Goal: Task Accomplishment & Management: Manage account settings

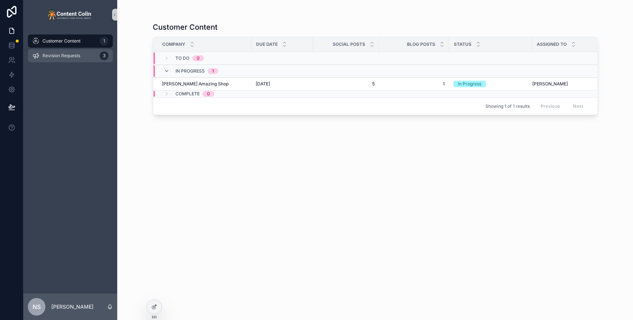
click at [62, 58] on span "Revision Requests" at bounding box center [61, 56] width 38 height 6
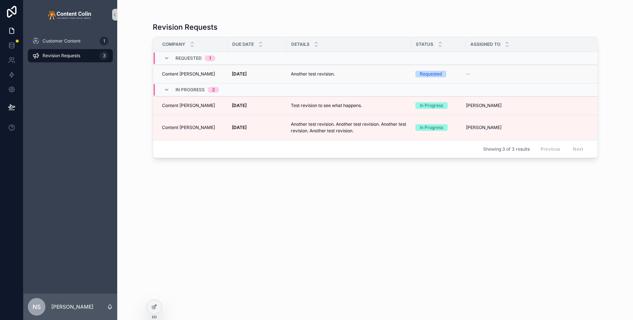
click at [335, 68] on div "Another test revision. Another test revision." at bounding box center [349, 74] width 116 height 12
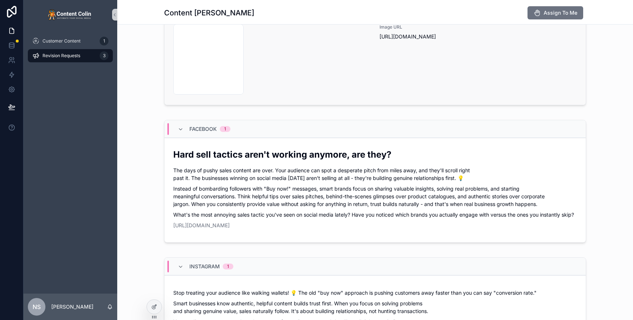
scroll to position [302, 0]
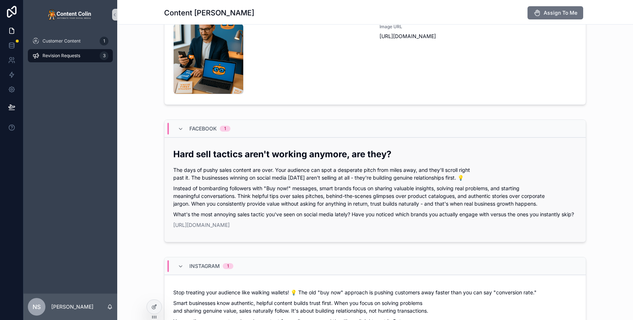
click at [302, 200] on p "Instead of bombarding followers with "Buy now!" messages, smart brands focus on…" at bounding box center [375, 195] width 404 height 23
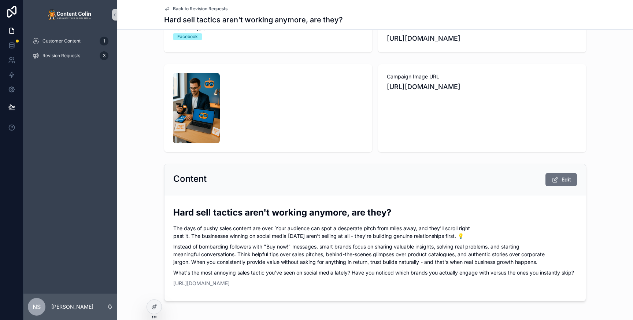
scroll to position [96, 0]
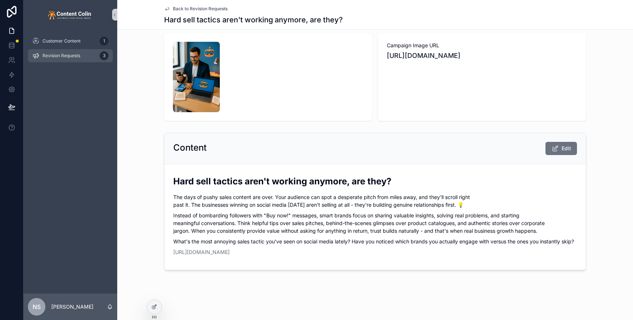
click at [70, 55] on span "Revision Requests" at bounding box center [61, 56] width 38 height 6
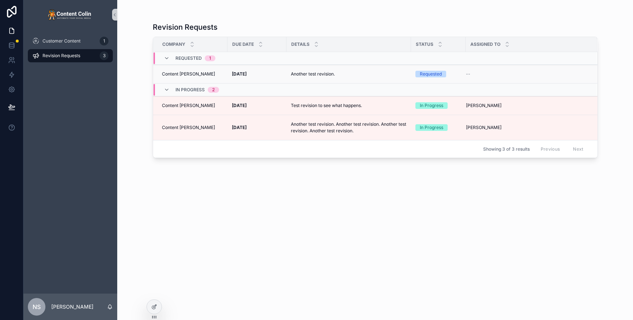
click at [356, 72] on div "Another test revision. Another test revision." at bounding box center [349, 74] width 116 height 12
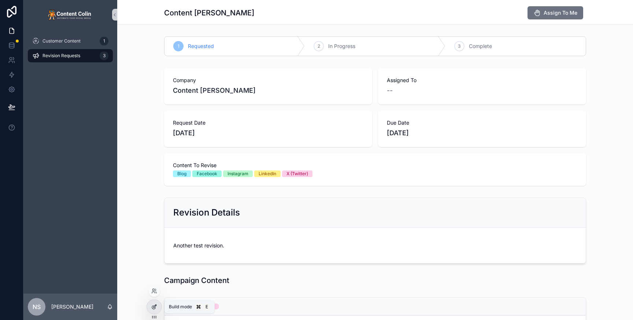
click at [155, 306] on icon at bounding box center [154, 305] width 3 height 3
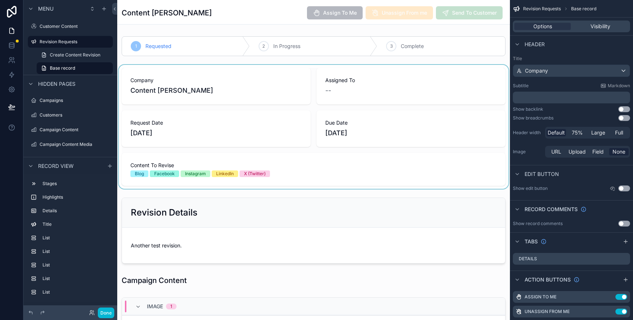
click at [450, 125] on div "scrollable content" at bounding box center [313, 127] width 393 height 124
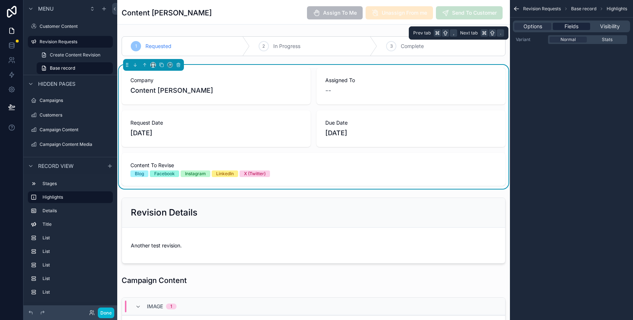
click at [575, 24] on span "Fields" at bounding box center [571, 26] width 14 height 7
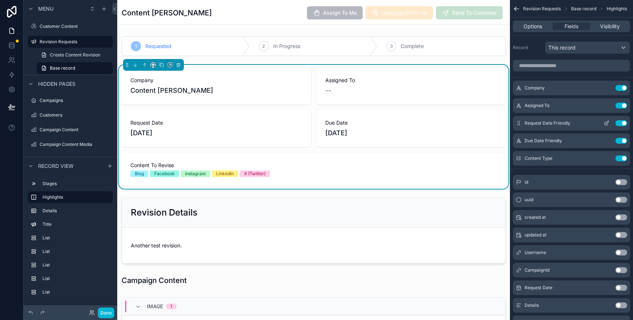
click at [607, 123] on icon "scrollable content" at bounding box center [607, 122] width 3 height 3
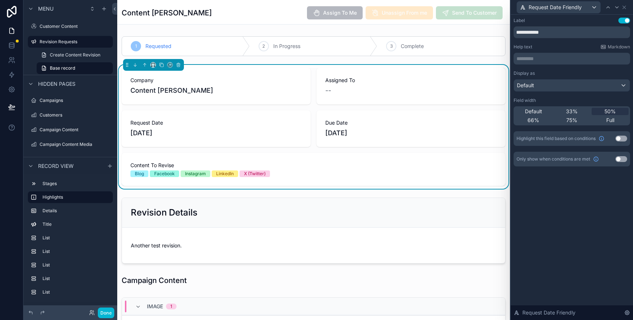
click at [621, 140] on button "Use setting" at bounding box center [621, 138] width 12 height 6
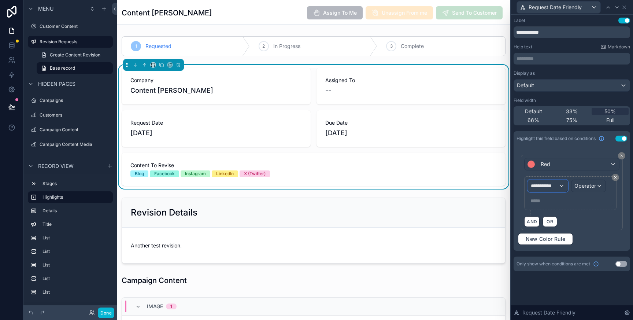
click at [558, 184] on div "**********" at bounding box center [548, 186] width 40 height 12
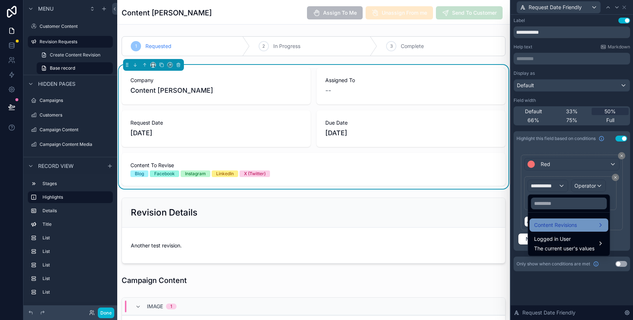
click at [554, 223] on span "Content Revisions" at bounding box center [555, 224] width 43 height 9
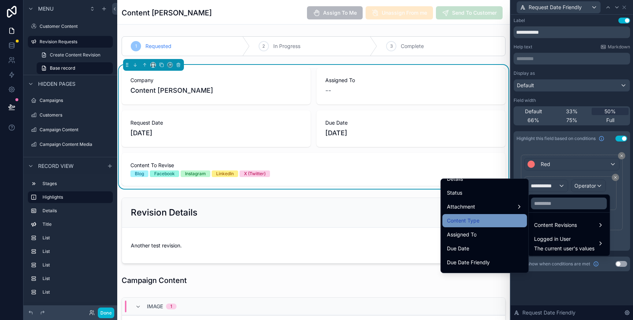
scroll to position [121, 0]
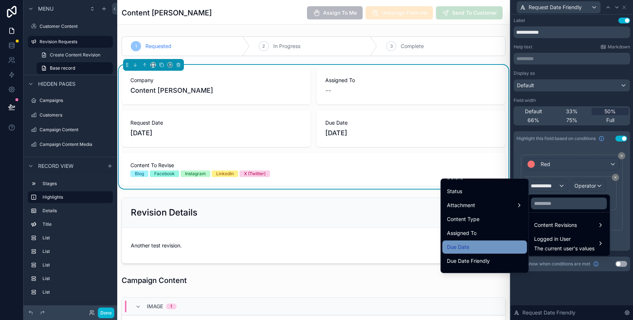
click at [483, 248] on div "Due Date" at bounding box center [485, 246] width 76 height 9
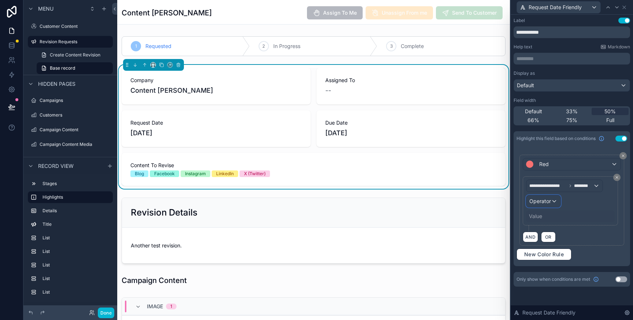
click at [546, 203] on span "Operator" at bounding box center [540, 201] width 22 height 6
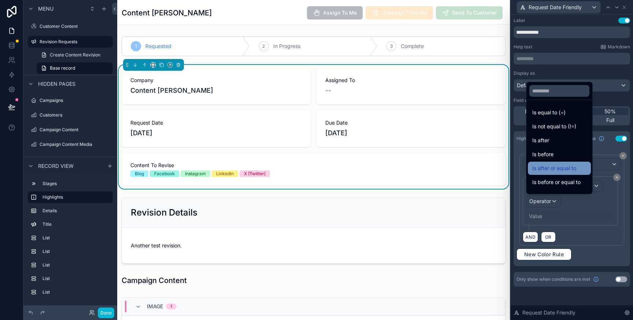
click at [568, 171] on span "Is after or equal to" at bounding box center [554, 168] width 44 height 9
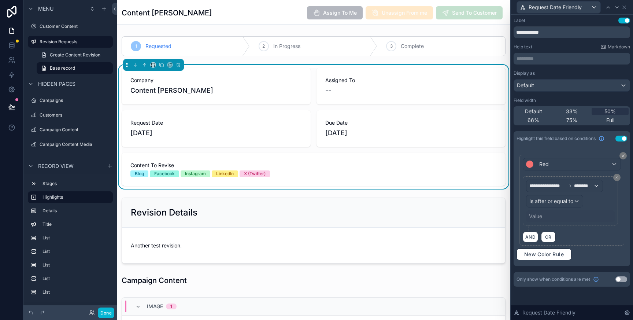
click at [538, 215] on div "Value" at bounding box center [535, 215] width 13 height 7
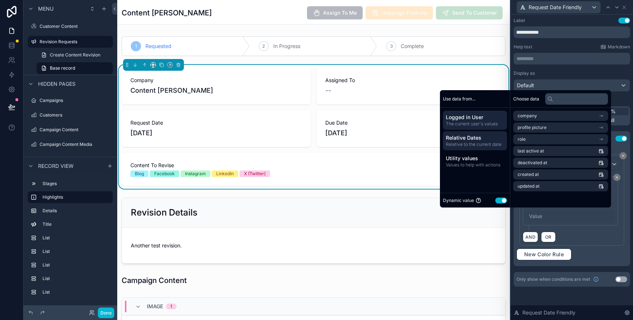
click at [468, 140] on span "Relative Dates" at bounding box center [475, 137] width 58 height 7
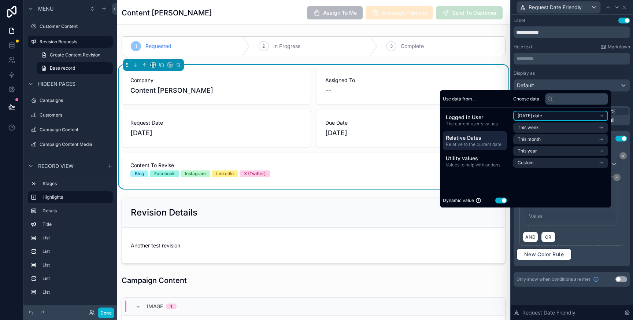
click at [560, 116] on li "Today's date" at bounding box center [560, 116] width 95 height 10
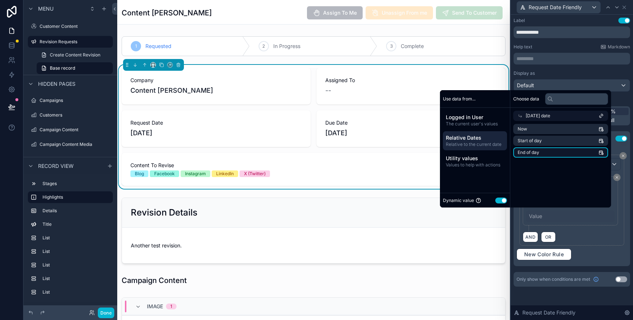
click at [542, 151] on li "End of day" at bounding box center [560, 152] width 95 height 10
click at [562, 154] on li "End of day" at bounding box center [560, 152] width 95 height 10
click at [533, 133] on li "Now" at bounding box center [560, 129] width 95 height 10
click at [533, 153] on span "End of day" at bounding box center [528, 152] width 22 height 6
click at [628, 202] on div "**********" at bounding box center [571, 206] width 116 height 120
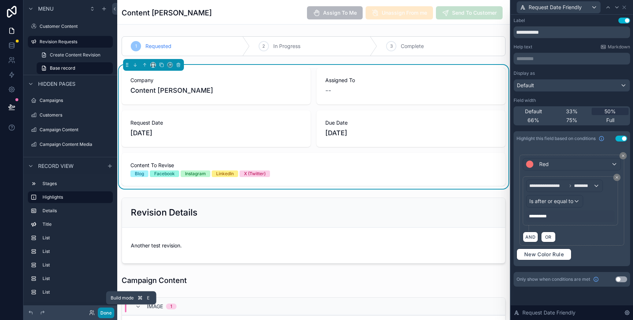
click at [109, 312] on button "Done" at bounding box center [106, 312] width 16 height 11
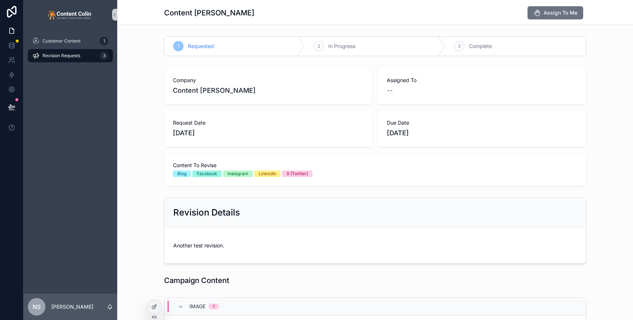
click at [43, 54] on span "Revision Requests" at bounding box center [61, 56] width 38 height 6
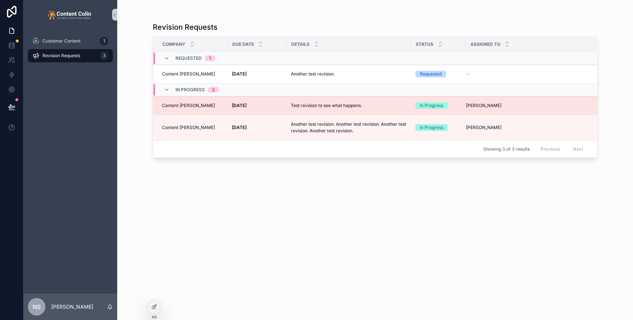
click at [348, 106] on p "Test revision to see what happens." at bounding box center [326, 105] width 71 height 7
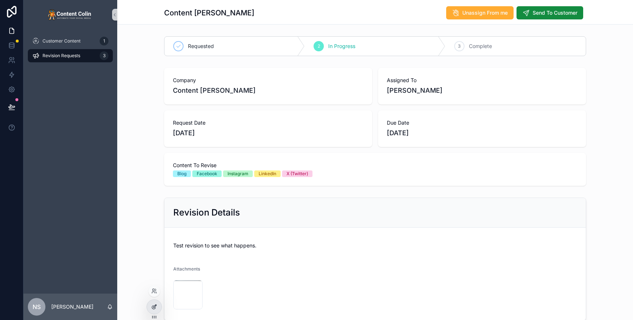
click at [156, 307] on icon at bounding box center [154, 307] width 6 height 6
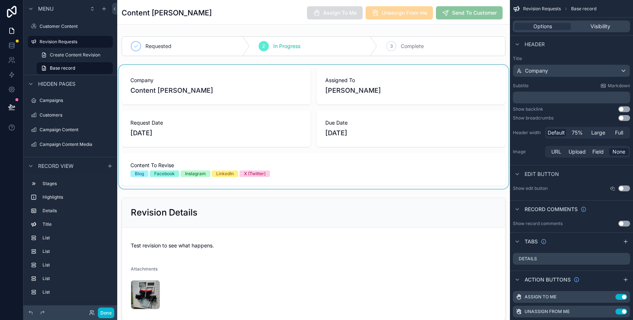
click at [406, 118] on div "scrollable content" at bounding box center [313, 127] width 393 height 124
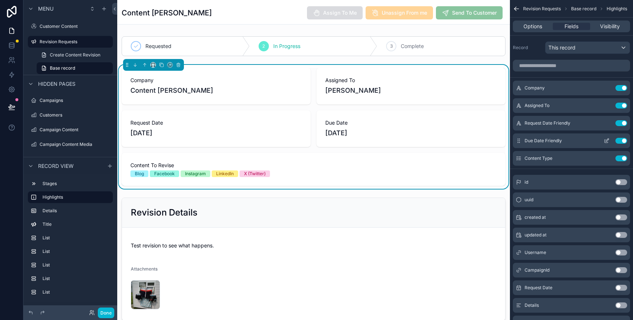
click at [606, 140] on icon "scrollable content" at bounding box center [606, 141] width 6 height 6
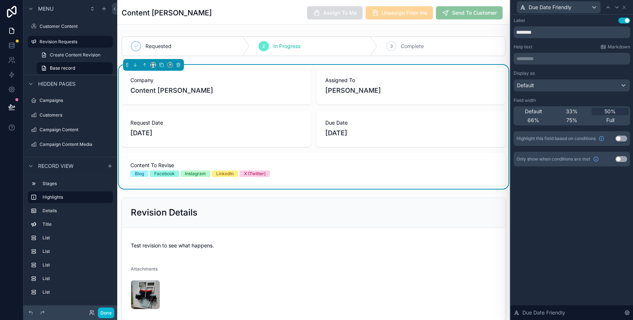
click at [621, 137] on button "Use setting" at bounding box center [621, 138] width 12 height 6
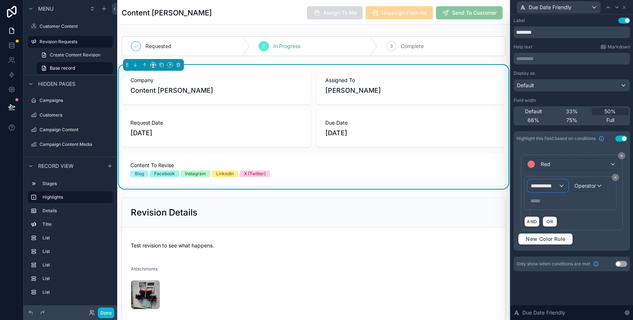
click at [560, 187] on div "**********" at bounding box center [548, 186] width 40 height 12
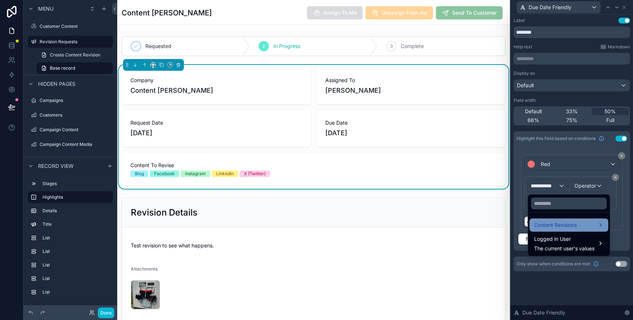
click at [573, 226] on span "Content Revisions" at bounding box center [555, 224] width 43 height 9
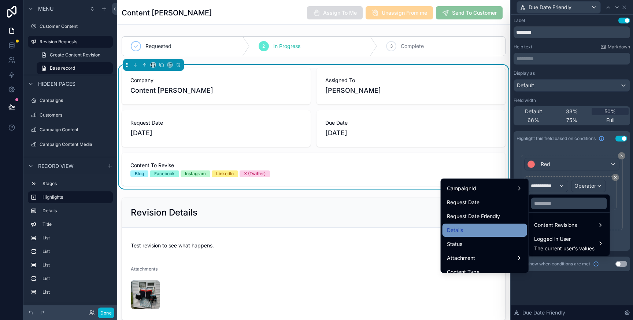
scroll to position [67, 0]
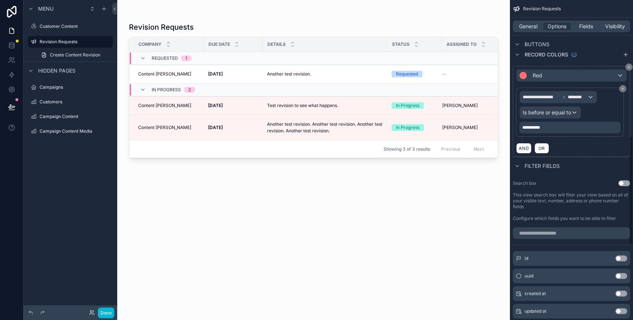
scroll to position [374, 0]
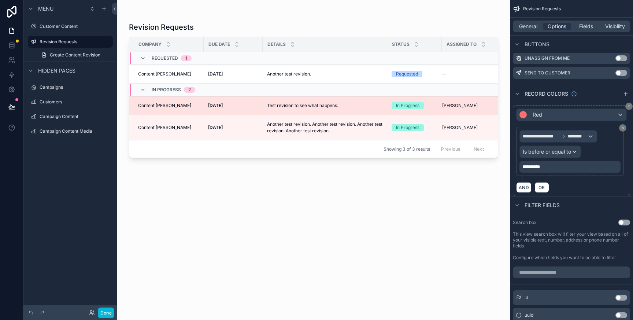
click at [285, 106] on p "Test revision to see what happens." at bounding box center [302, 105] width 71 height 7
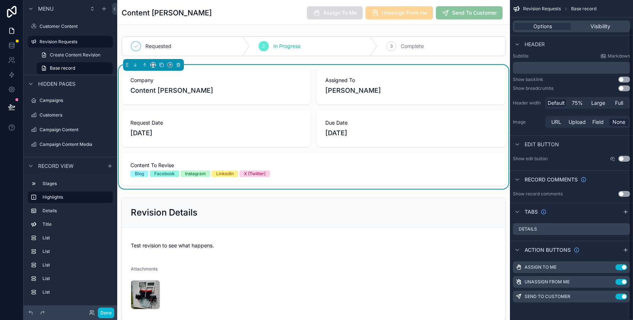
scroll to position [30, 0]
click at [449, 120] on span "Due Date" at bounding box center [410, 122] width 171 height 7
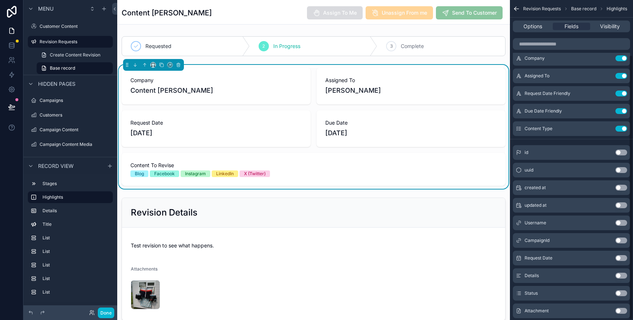
scroll to position [66, 0]
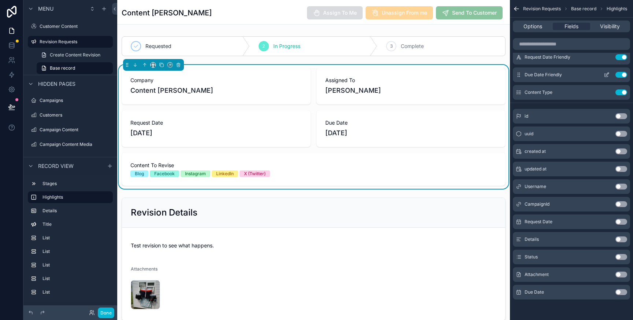
click at [609, 77] on icon "scrollable content" at bounding box center [606, 75] width 6 height 6
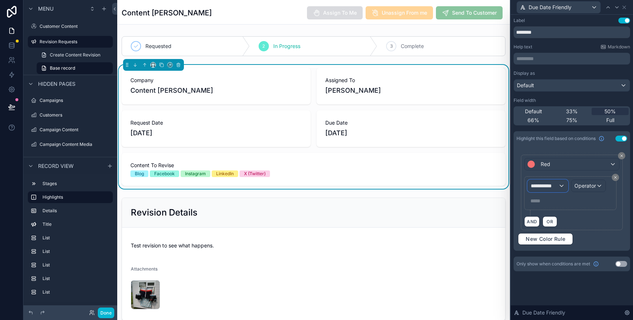
click at [549, 188] on span "**********" at bounding box center [544, 185] width 27 height 7
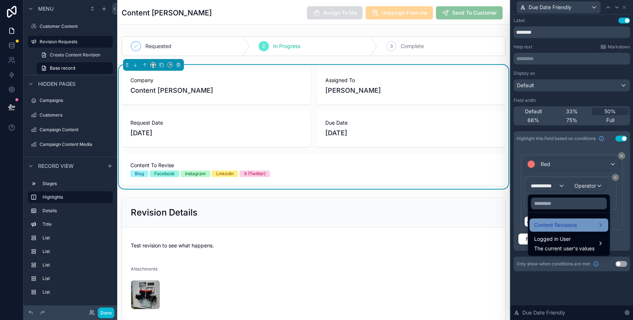
click at [547, 229] on span "Content Revisions" at bounding box center [555, 224] width 43 height 9
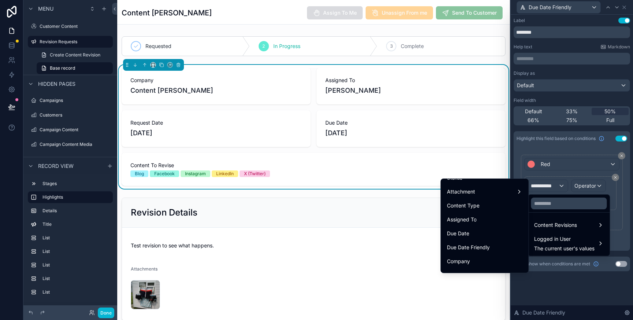
scroll to position [135, 0]
drag, startPoint x: 473, startPoint y: 234, endPoint x: 568, endPoint y: 224, distance: 94.6
click at [473, 234] on div "Due Date" at bounding box center [485, 232] width 76 height 9
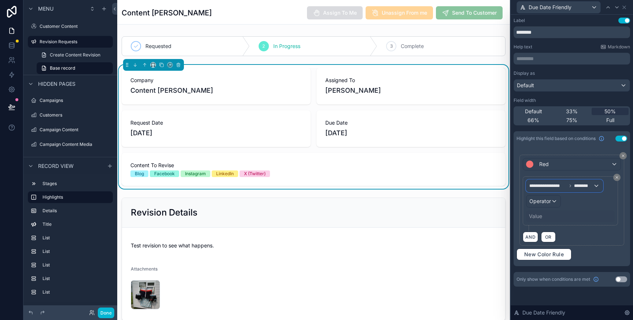
click at [590, 187] on span "********" at bounding box center [583, 186] width 19 height 6
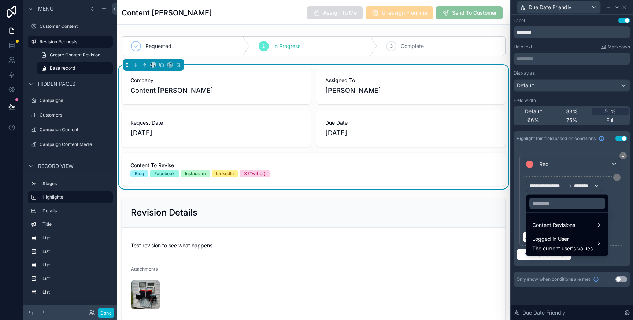
click at [590, 187] on div at bounding box center [571, 160] width 122 height 320
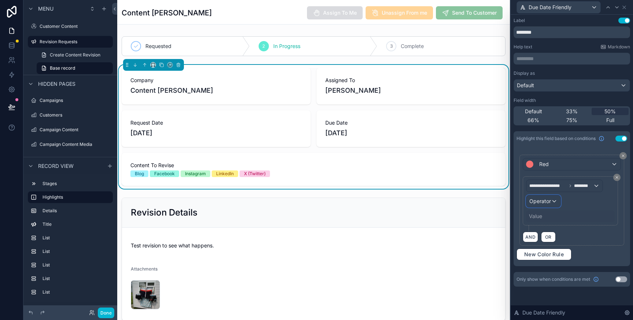
click at [552, 202] on div "Operator" at bounding box center [543, 201] width 34 height 12
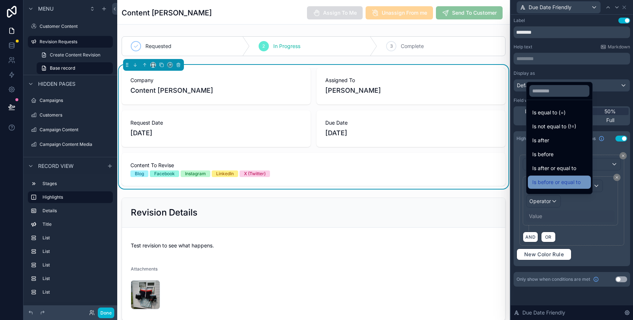
click at [564, 183] on span "Is before or equal to" at bounding box center [556, 182] width 48 height 9
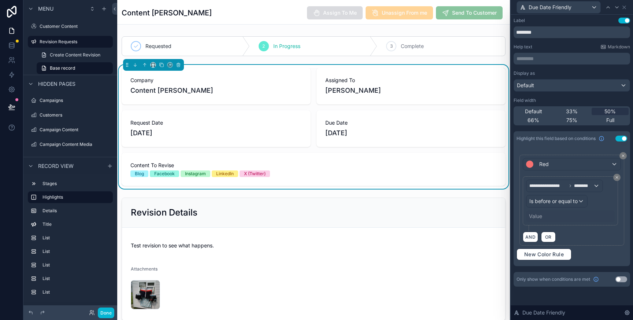
click at [536, 216] on div "Value" at bounding box center [535, 215] width 13 height 7
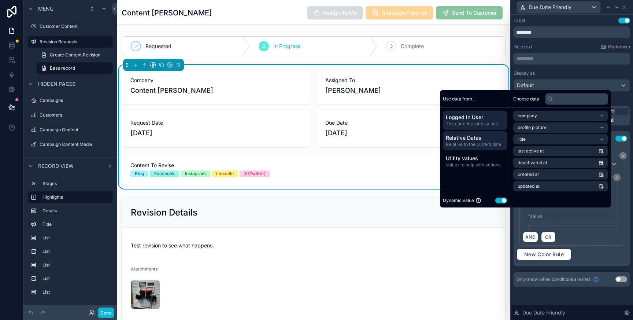
click at [480, 140] on span "Relative Dates" at bounding box center [475, 137] width 58 height 7
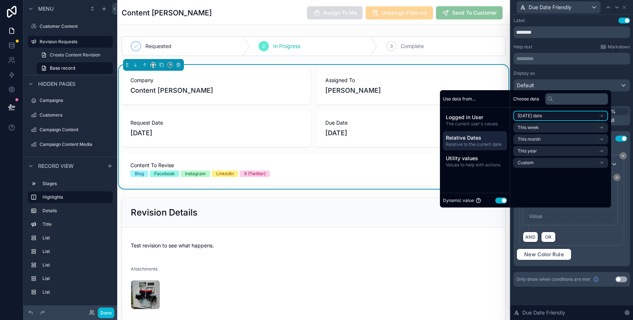
click at [549, 116] on li "Today's date" at bounding box center [560, 116] width 95 height 10
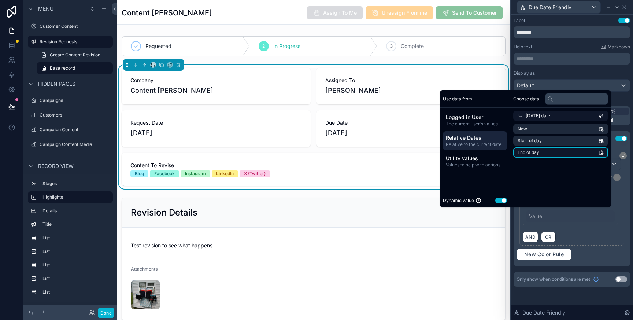
click at [534, 152] on span "End of day" at bounding box center [528, 152] width 22 height 6
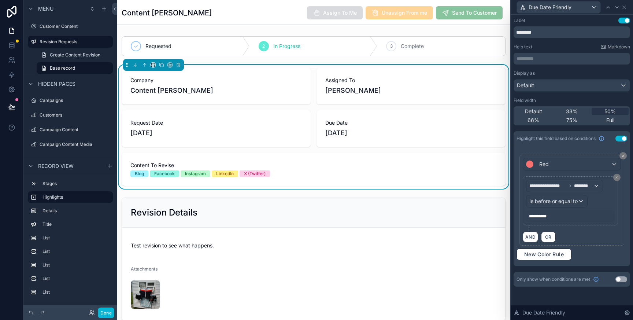
click at [614, 241] on div "AND OR" at bounding box center [572, 236] width 98 height 11
click at [557, 253] on span "New Color Rule" at bounding box center [543, 254] width 45 height 7
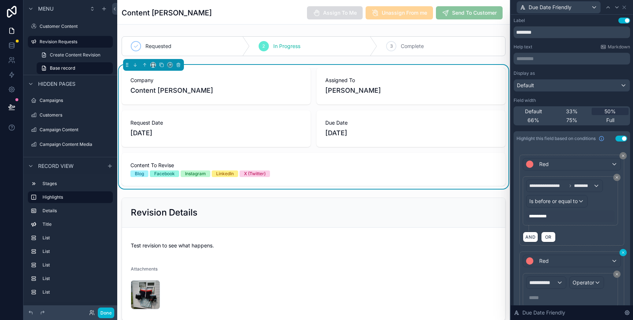
click at [624, 253] on icon at bounding box center [623, 252] width 4 height 4
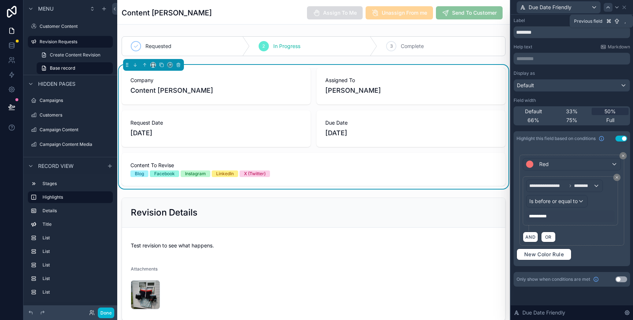
click at [609, 7] on icon at bounding box center [607, 7] width 3 height 1
click at [616, 7] on icon at bounding box center [616, 7] width 3 height 1
click at [608, 7] on icon at bounding box center [608, 7] width 6 height 6
click at [621, 157] on icon at bounding box center [623, 155] width 4 height 4
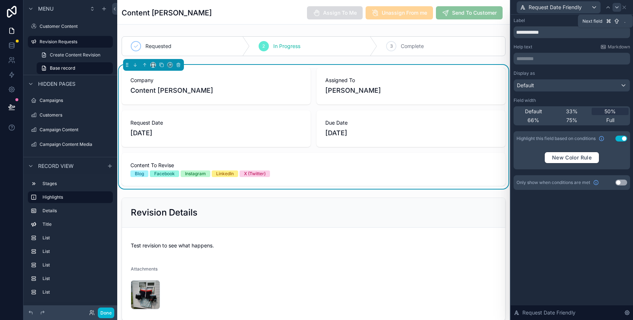
click at [616, 5] on icon at bounding box center [617, 7] width 6 height 6
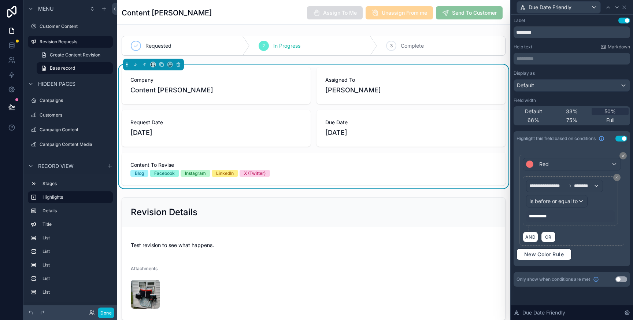
scroll to position [3, 0]
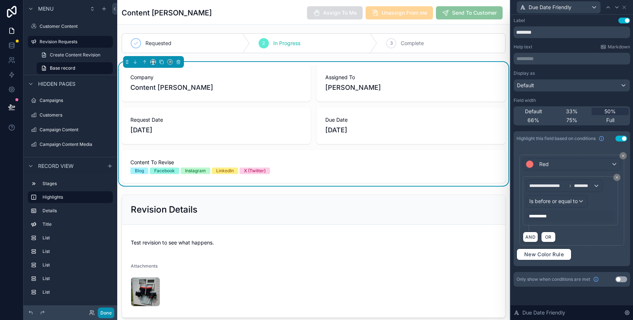
click at [107, 313] on button "Done" at bounding box center [106, 312] width 16 height 11
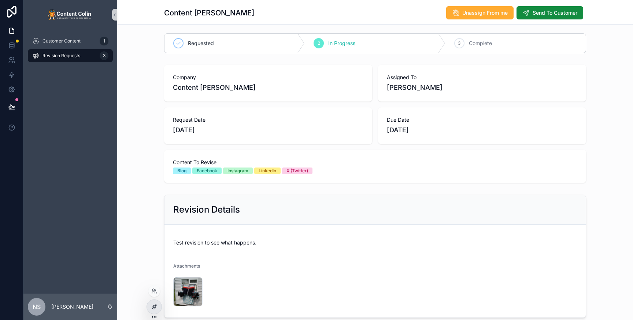
click at [159, 307] on div at bounding box center [154, 307] width 15 height 14
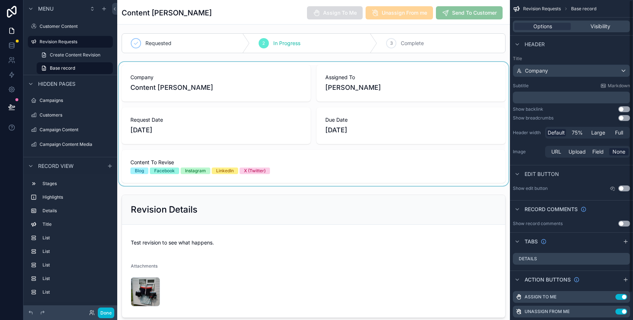
click at [460, 128] on div "scrollable content" at bounding box center [313, 124] width 393 height 124
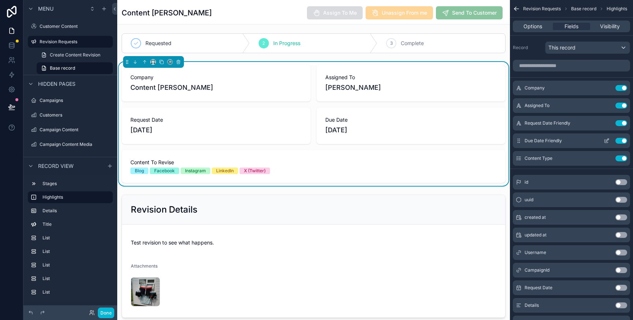
click at [607, 140] on icon "scrollable content" at bounding box center [607, 139] width 3 height 3
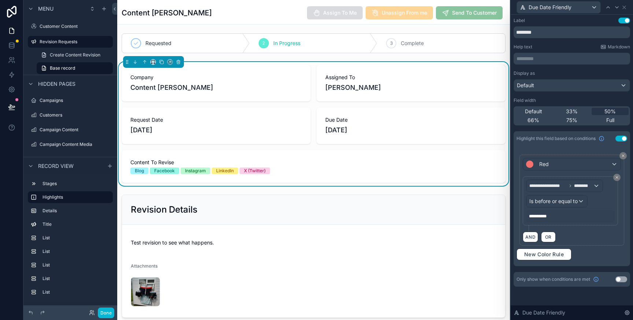
click at [541, 218] on span "**********" at bounding box center [540, 216] width 22 height 6
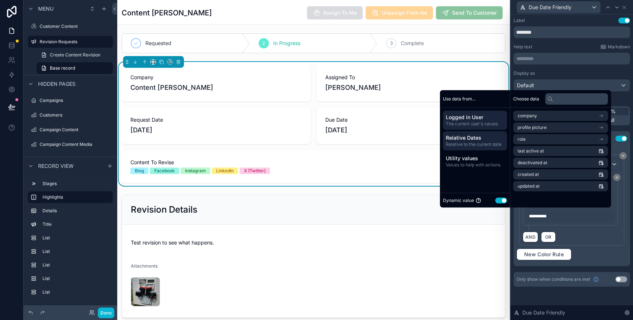
click at [467, 132] on div "Relative Dates Relative to the current date" at bounding box center [475, 140] width 64 height 19
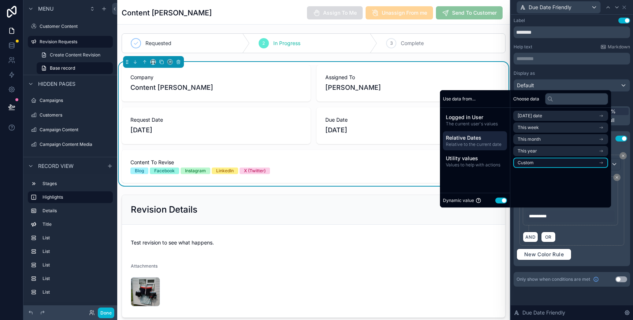
click at [555, 164] on li "Custom" at bounding box center [560, 162] width 95 height 10
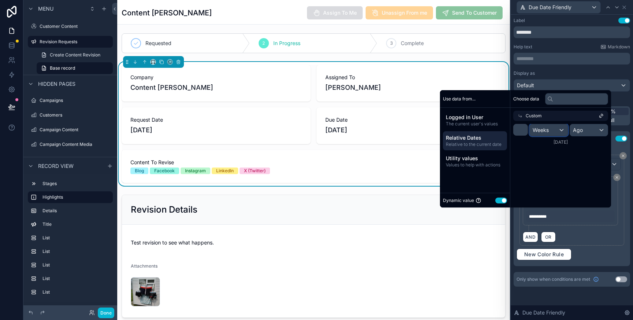
click at [554, 129] on div "Weeks" at bounding box center [549, 130] width 38 height 12
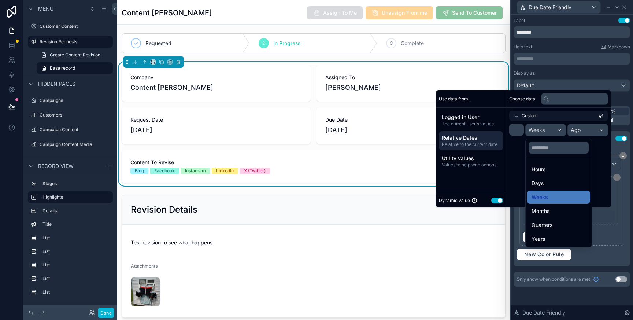
click at [547, 182] on div "Days" at bounding box center [558, 183] width 54 height 9
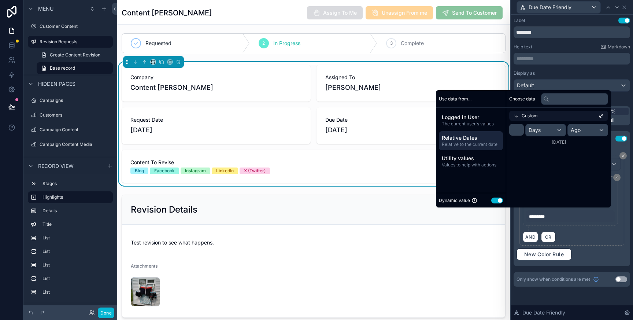
click at [599, 117] on icon at bounding box center [600, 116] width 2 height 2
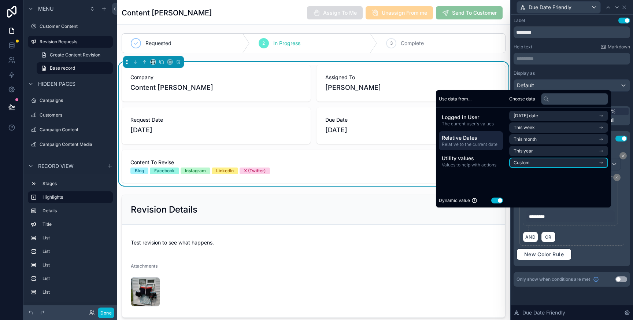
click at [535, 164] on li "Custom" at bounding box center [558, 162] width 99 height 10
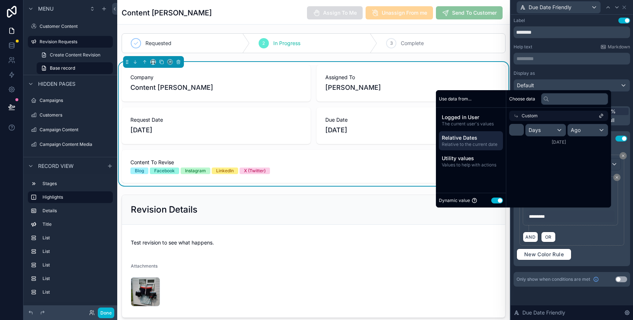
click at [573, 170] on div "Choose data Custom * Days Ago 12/08/2025" at bounding box center [558, 148] width 105 height 117
click at [628, 184] on div "**********" at bounding box center [571, 206] width 116 height 120
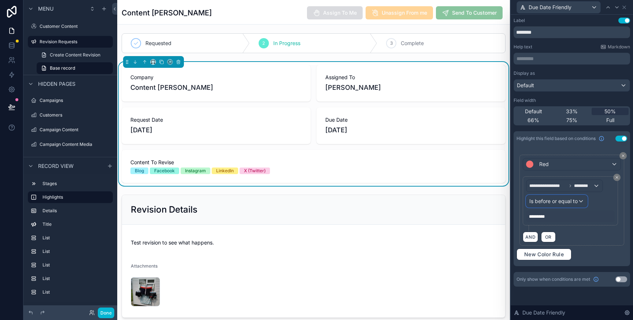
click at [560, 199] on span "Is before or equal to" at bounding box center [553, 200] width 48 height 7
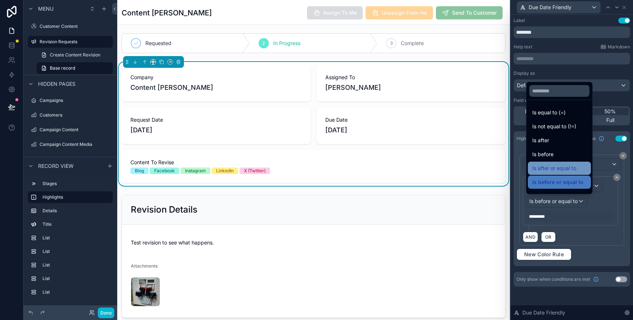
click at [556, 169] on span "Is after or equal to" at bounding box center [554, 168] width 44 height 9
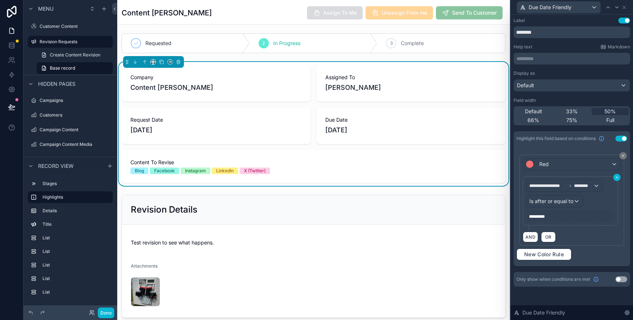
click at [618, 177] on icon at bounding box center [616, 177] width 4 height 4
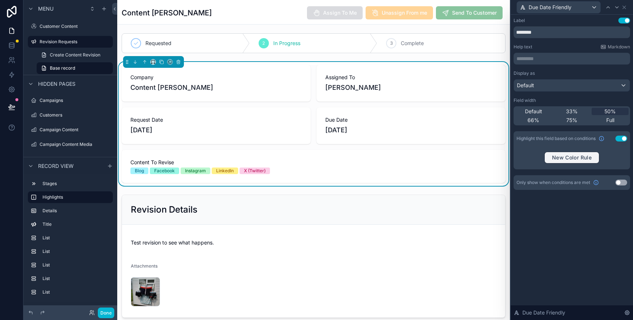
click at [574, 153] on button "New Color Rule" at bounding box center [571, 158] width 55 height 12
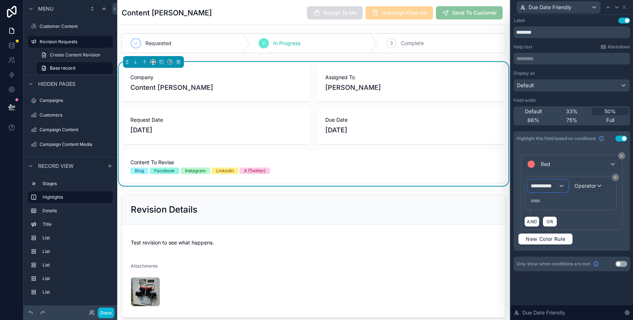
click at [557, 186] on span "**********" at bounding box center [544, 185] width 27 height 7
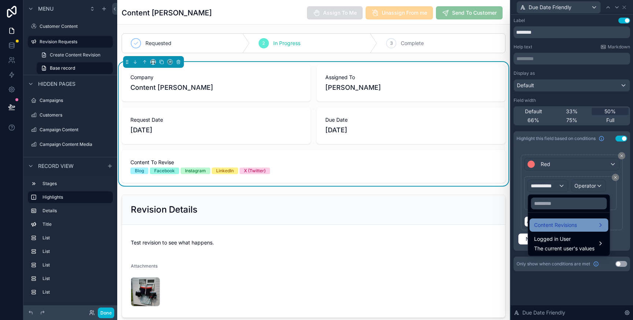
click at [561, 221] on span "Content Revisions" at bounding box center [555, 224] width 43 height 9
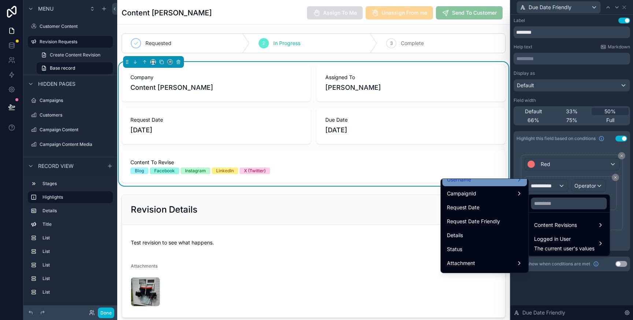
scroll to position [64, 0]
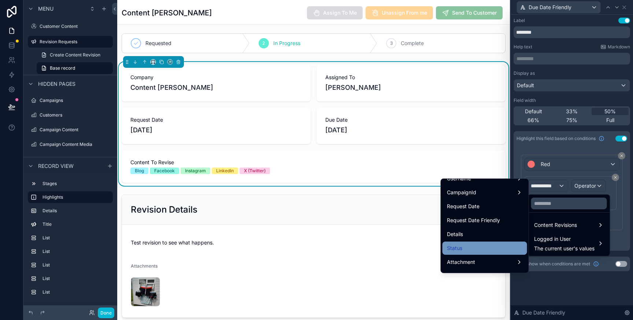
click at [472, 247] on div "Status" at bounding box center [485, 248] width 76 height 9
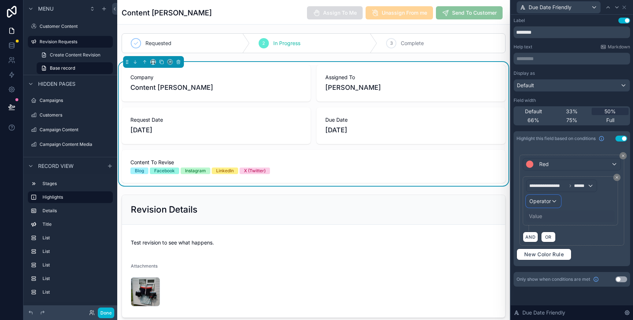
click at [547, 202] on span "Operator" at bounding box center [540, 201] width 22 height 6
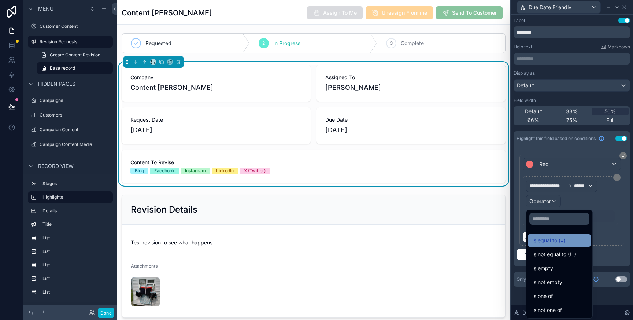
click at [568, 234] on div "Is equal to (=)" at bounding box center [559, 240] width 63 height 13
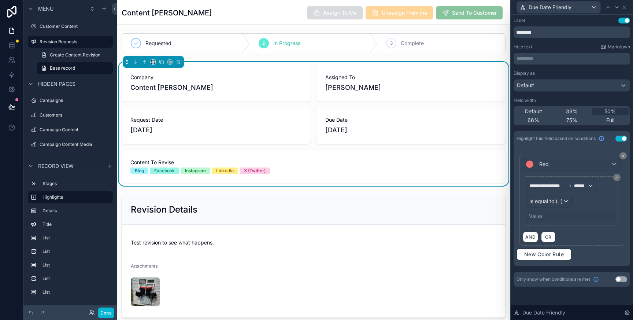
click at [541, 218] on div "Value" at bounding box center [535, 215] width 13 height 7
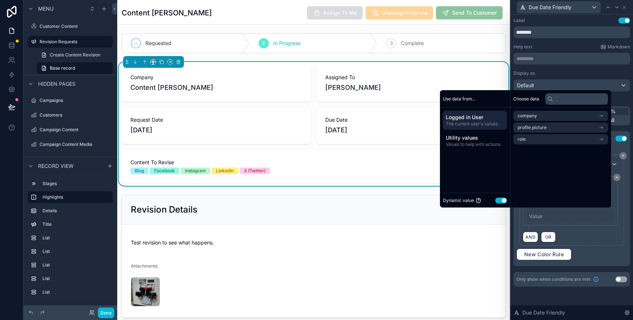
click at [498, 201] on button "Use setting" at bounding box center [501, 200] width 12 height 6
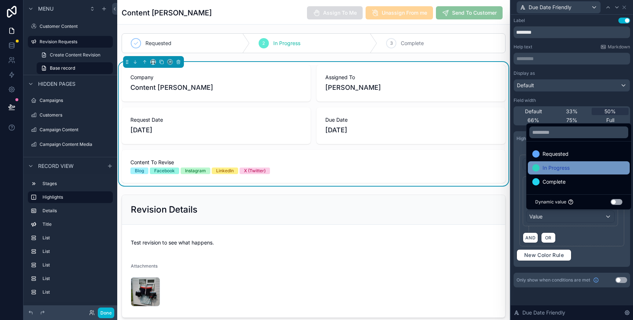
click at [570, 164] on div "In Progress" at bounding box center [578, 167] width 93 height 9
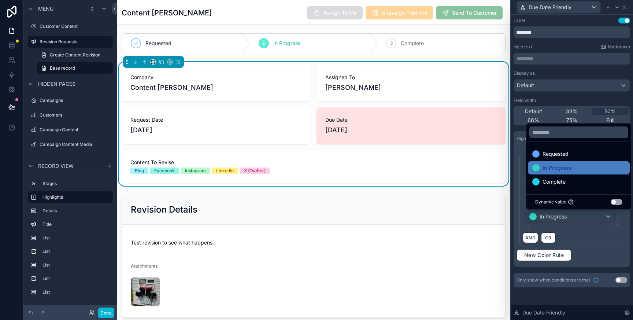
click at [630, 211] on div "**********" at bounding box center [571, 160] width 122 height 290
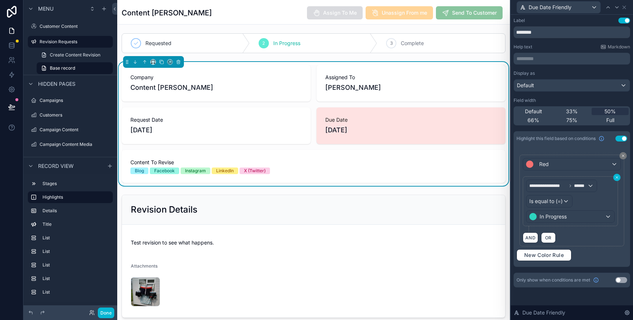
click at [616, 177] on icon at bounding box center [616, 177] width 4 height 4
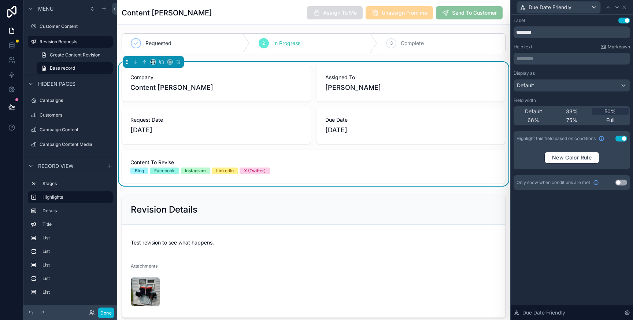
click at [570, 163] on div "New Color Rule" at bounding box center [571, 157] width 116 height 23
click at [570, 159] on span "New Color Rule" at bounding box center [571, 157] width 45 height 7
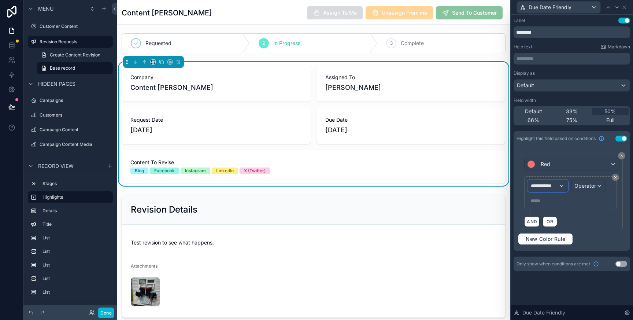
click at [556, 183] on span "**********" at bounding box center [544, 185] width 27 height 7
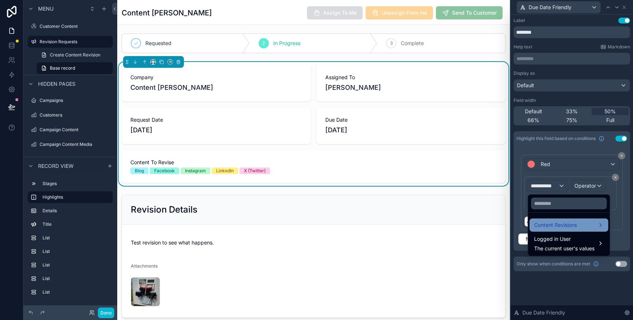
click at [571, 224] on span "Content Revisions" at bounding box center [555, 224] width 43 height 9
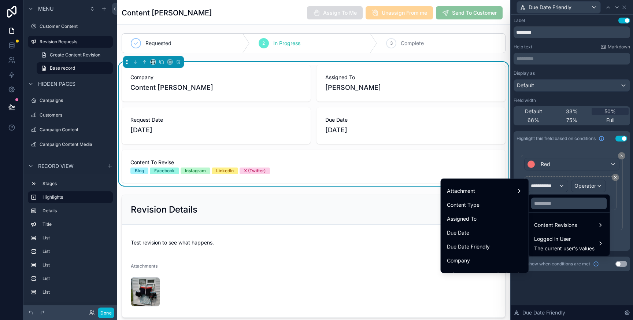
scroll to position [134, 0]
click at [476, 231] on div "Due Date" at bounding box center [485, 233] width 76 height 9
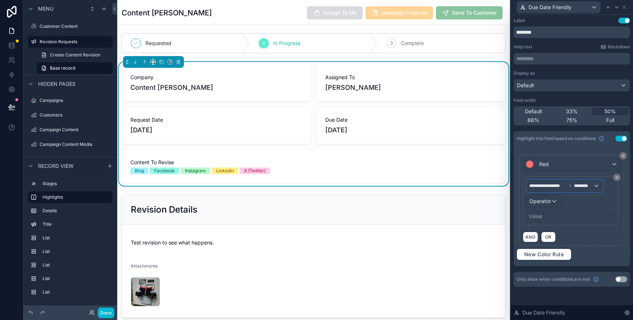
click at [583, 186] on span "********" at bounding box center [583, 186] width 19 height 6
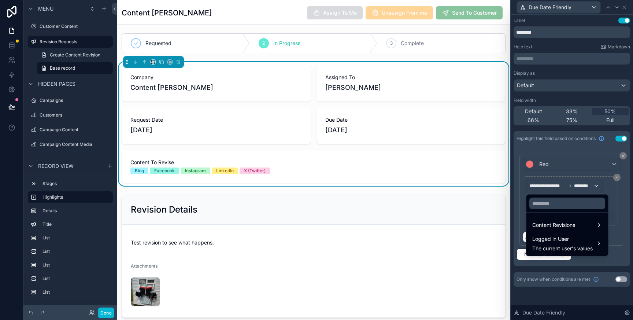
click at [583, 186] on div at bounding box center [571, 160] width 122 height 320
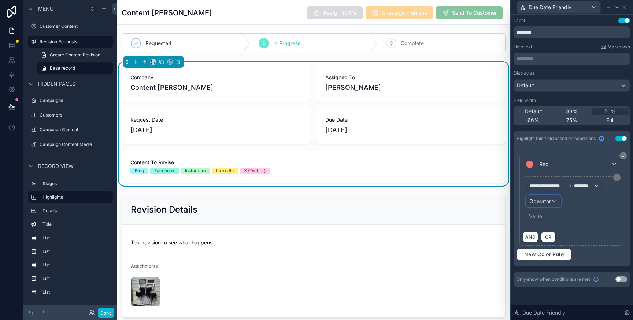
click at [554, 200] on div "Operator" at bounding box center [543, 201] width 34 height 12
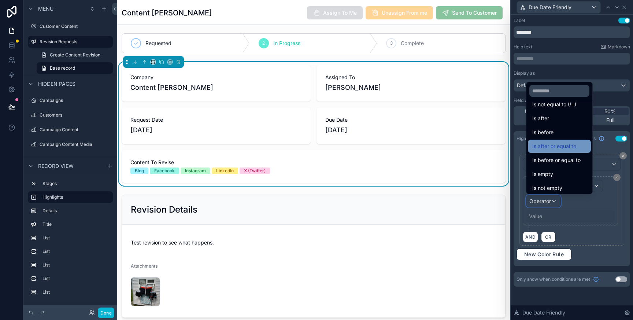
scroll to position [24, 0]
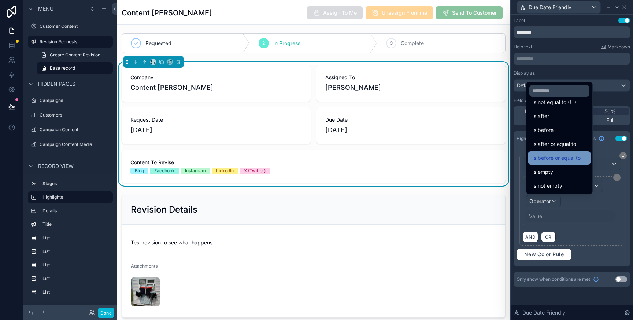
click at [566, 156] on span "Is before or equal to" at bounding box center [556, 157] width 48 height 9
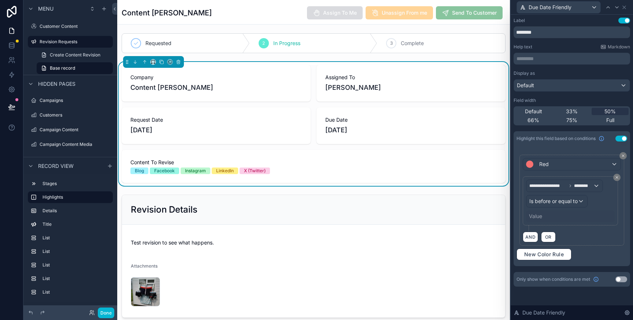
click at [533, 216] on div "Value" at bounding box center [535, 215] width 13 height 7
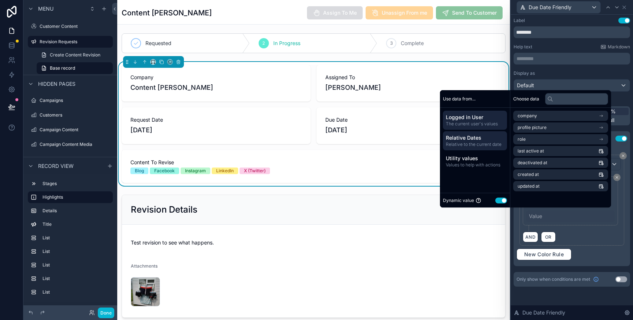
click at [462, 140] on span "Relative Dates" at bounding box center [475, 137] width 58 height 7
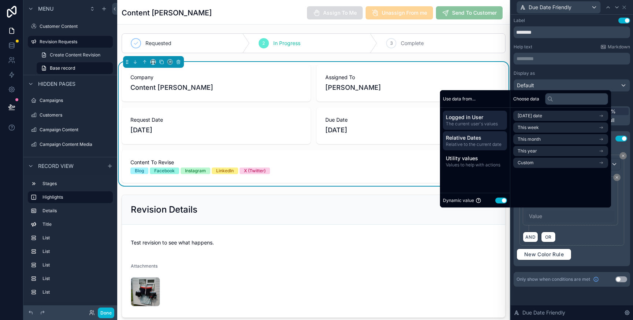
click at [465, 118] on span "Logged in User" at bounding box center [475, 117] width 58 height 7
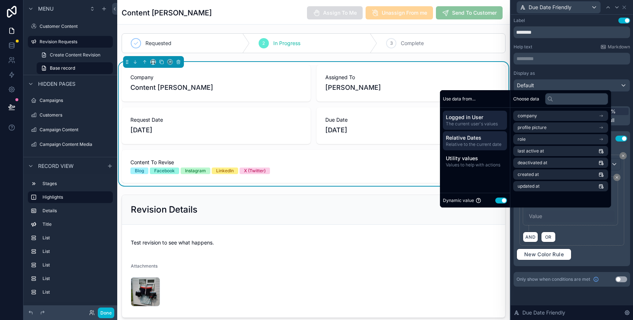
click at [471, 137] on span "Relative Dates" at bounding box center [475, 137] width 58 height 7
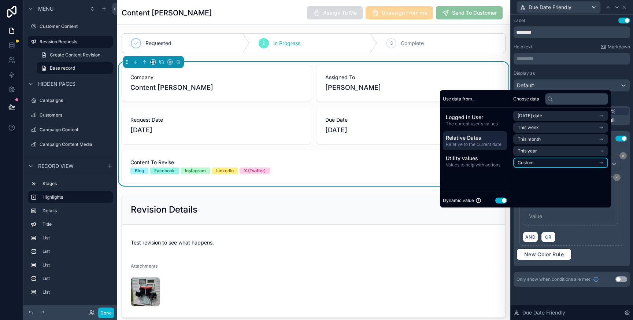
click at [540, 161] on li "Custom" at bounding box center [560, 162] width 95 height 10
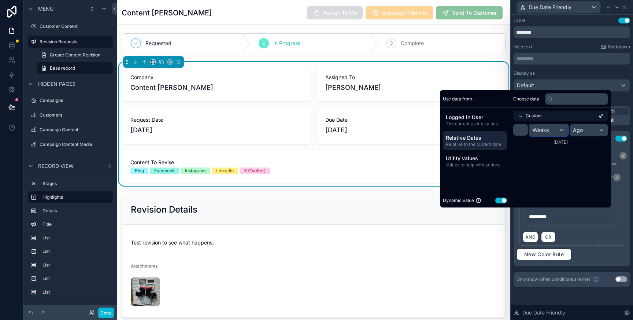
click at [555, 131] on div "Weeks" at bounding box center [549, 130] width 38 height 12
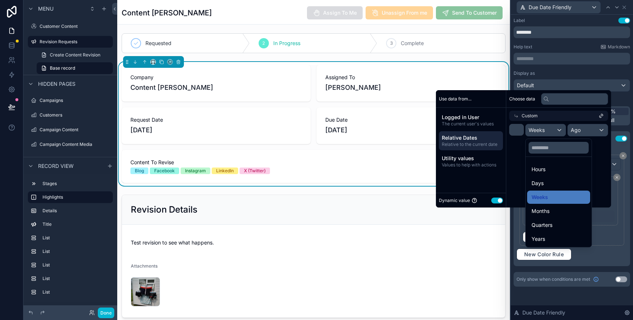
click at [555, 131] on div "scrollable content" at bounding box center [523, 148] width 175 height 117
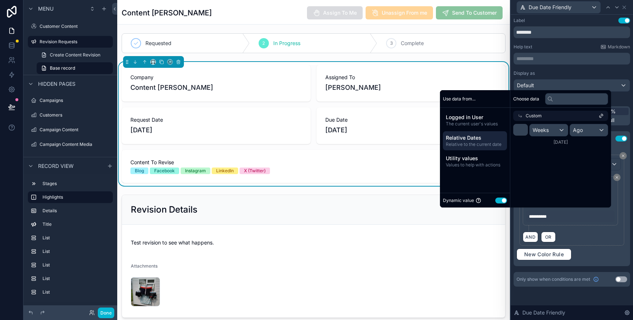
click at [517, 115] on icon at bounding box center [519, 115] width 5 height 5
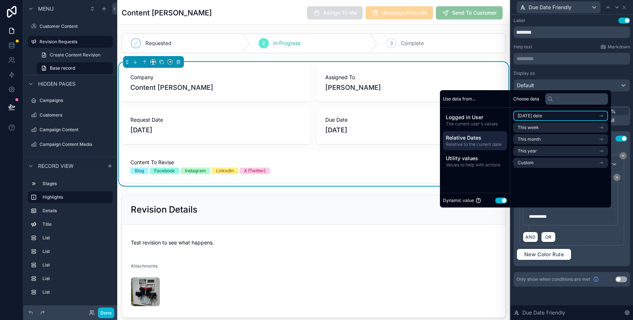
click at [548, 116] on li "Today's date" at bounding box center [560, 116] width 95 height 10
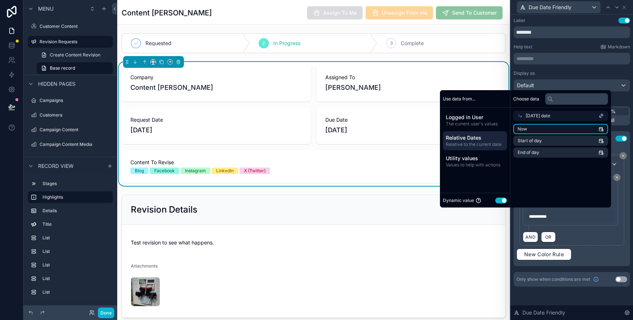
click at [538, 129] on li "Now" at bounding box center [560, 129] width 95 height 10
click at [522, 128] on span "Now" at bounding box center [522, 129] width 10 height 6
click at [531, 138] on span "Start of day" at bounding box center [529, 141] width 24 height 6
click at [534, 151] on span "End of day" at bounding box center [528, 152] width 22 height 6
click at [532, 131] on li "Now" at bounding box center [560, 129] width 95 height 10
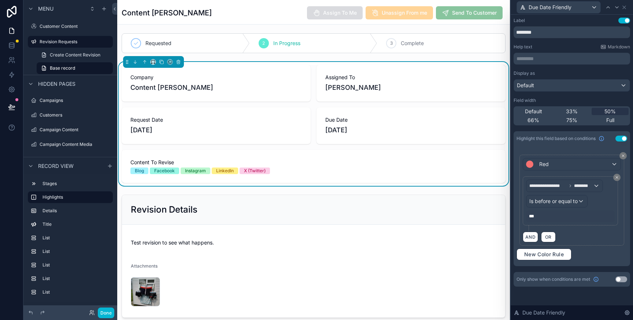
click at [630, 171] on div "**********" at bounding box center [571, 159] width 122 height 289
click at [625, 155] on button at bounding box center [622, 155] width 7 height 7
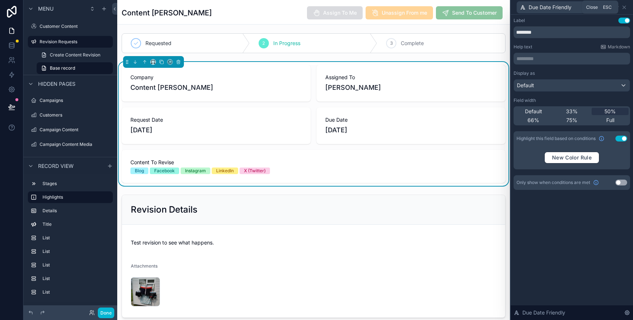
click at [623, 5] on icon at bounding box center [624, 7] width 6 height 6
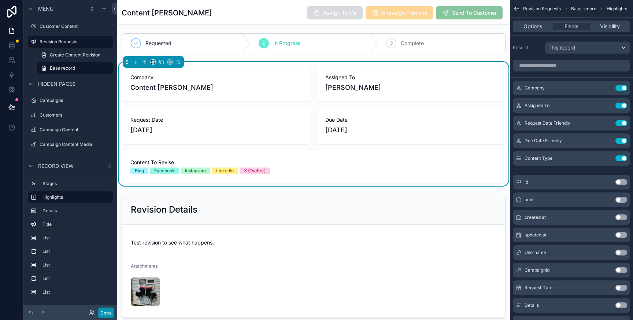
click at [109, 313] on button "Done" at bounding box center [106, 312] width 16 height 11
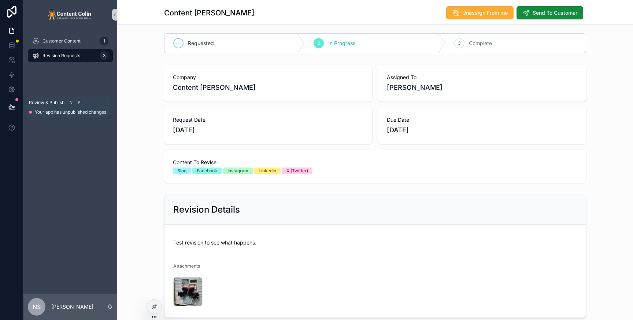
click at [11, 107] on icon at bounding box center [11, 106] width 7 height 7
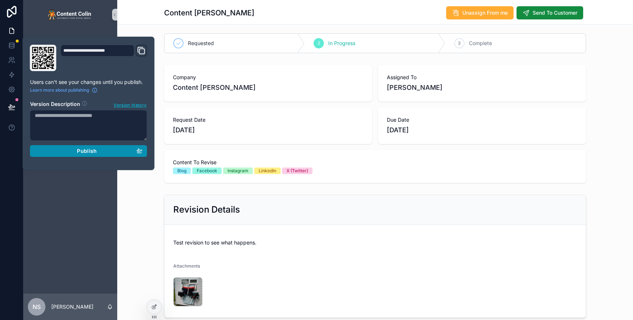
click at [111, 147] on button "Publish" at bounding box center [88, 151] width 117 height 12
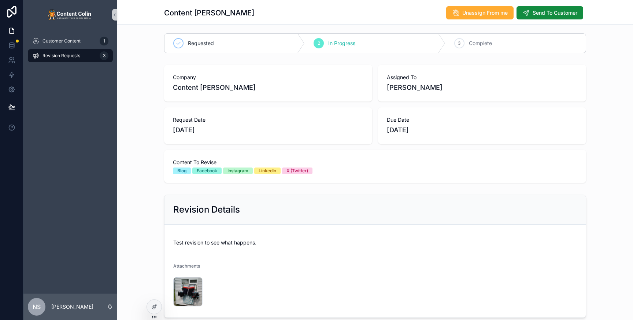
click at [206, 5] on div "Content Colin Unassign From me Send To Customer" at bounding box center [375, 12] width 422 height 24
click at [15, 44] on link at bounding box center [11, 45] width 23 height 15
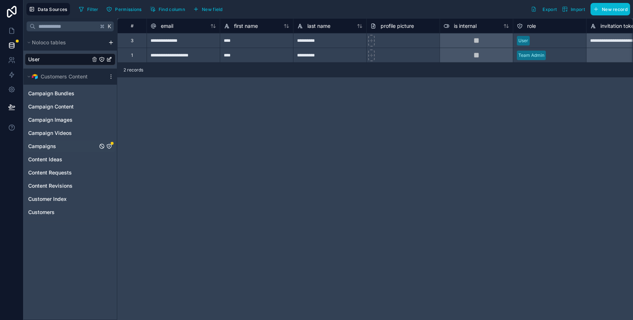
click at [66, 145] on div "Campaigns" at bounding box center [70, 146] width 90 height 12
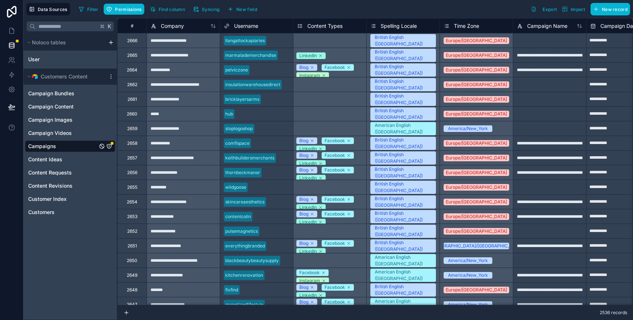
click at [111, 146] on icon "Campaigns" at bounding box center [109, 146] width 6 height 6
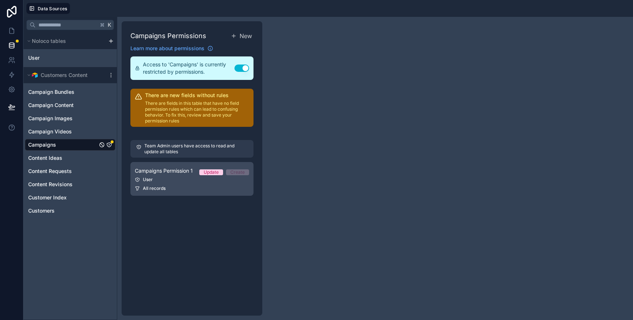
click at [173, 177] on div "User" at bounding box center [192, 180] width 114 height 6
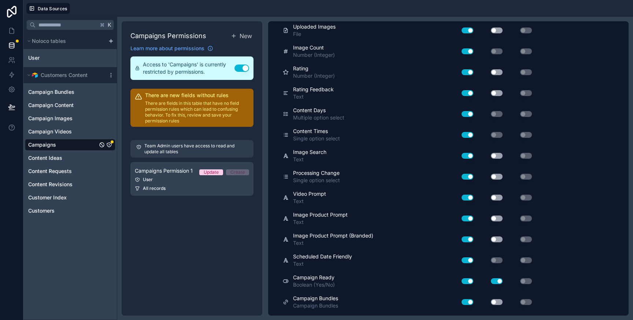
scroll to position [1084, 0]
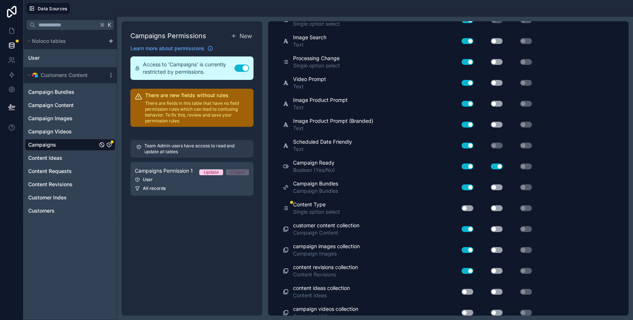
click at [467, 205] on button "Use setting" at bounding box center [467, 208] width 12 height 6
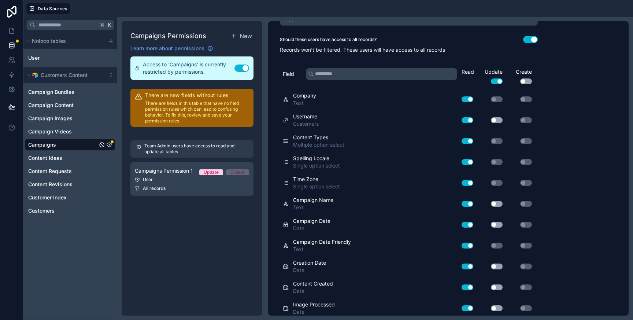
scroll to position [0, 0]
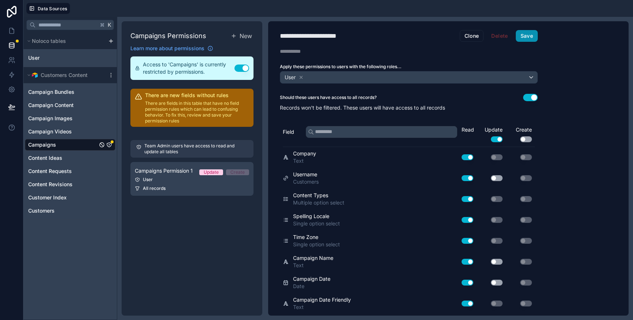
click at [527, 36] on button "Save" at bounding box center [527, 36] width 22 height 12
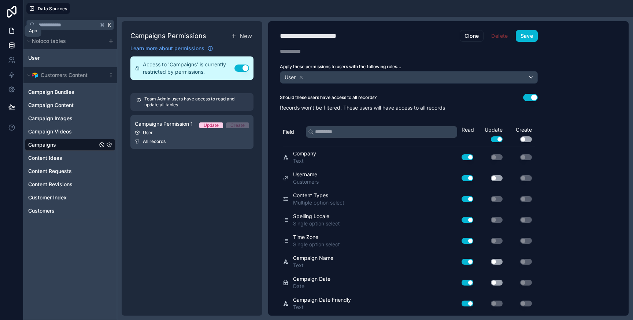
click at [12, 32] on icon at bounding box center [11, 30] width 7 height 7
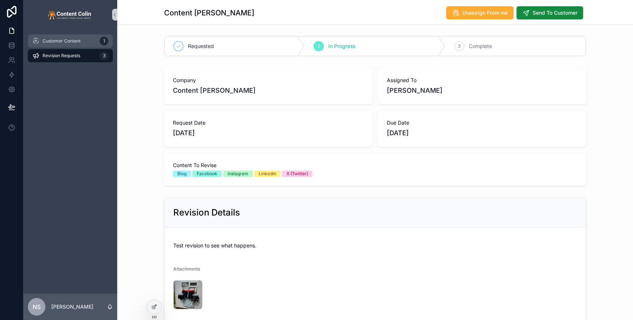
click at [73, 45] on div "Customer Content 1" at bounding box center [70, 41] width 76 height 12
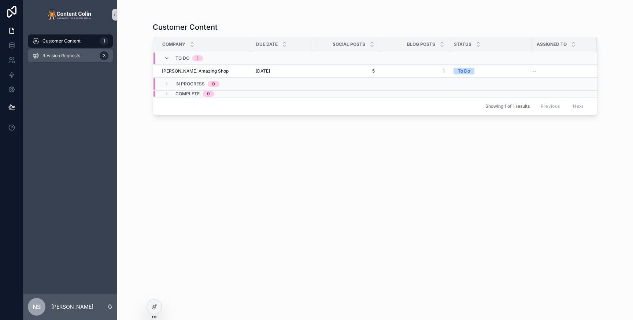
click at [77, 56] on span "Revision Requests" at bounding box center [61, 56] width 38 height 6
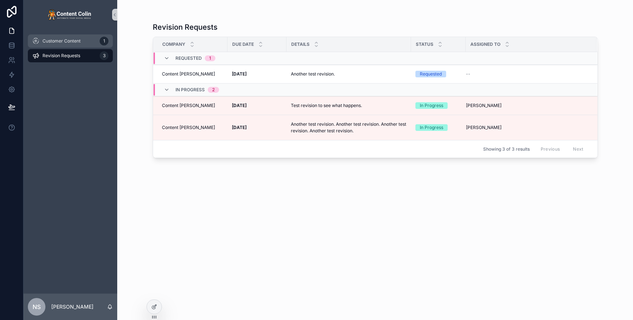
click at [77, 42] on span "Customer Content" at bounding box center [61, 41] width 38 height 6
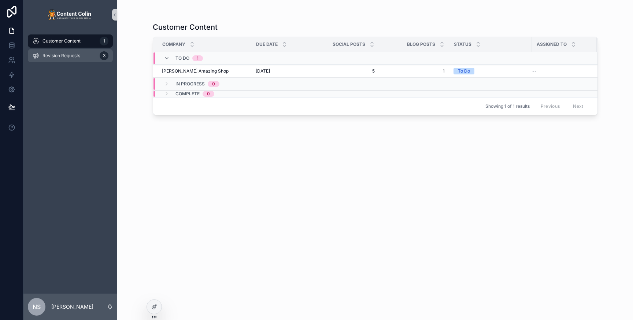
click at [76, 56] on span "Revision Requests" at bounding box center [61, 56] width 38 height 6
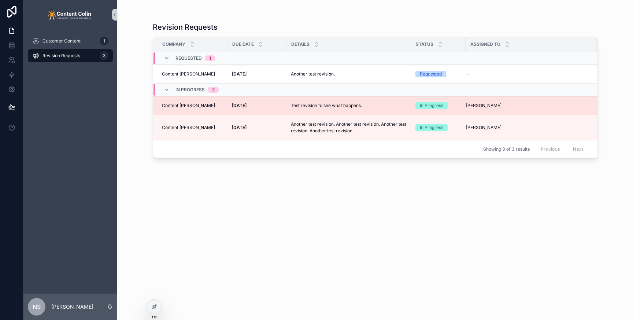
click at [346, 109] on div "Test revision to see what happens. Test revision to see what happens." at bounding box center [326, 105] width 71 height 12
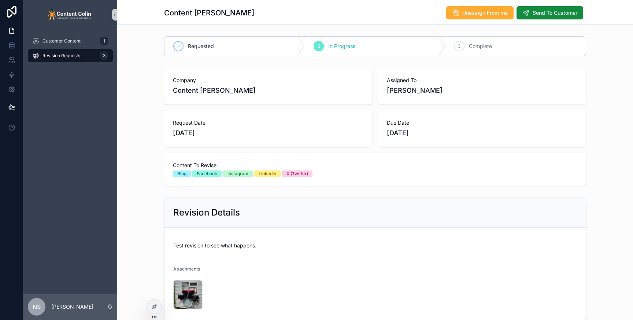
scroll to position [4, 0]
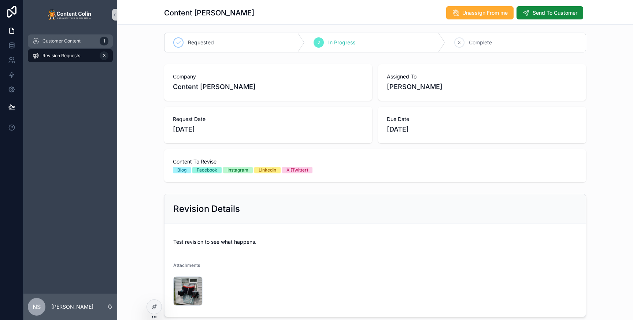
click at [66, 42] on span "Customer Content" at bounding box center [61, 41] width 38 height 6
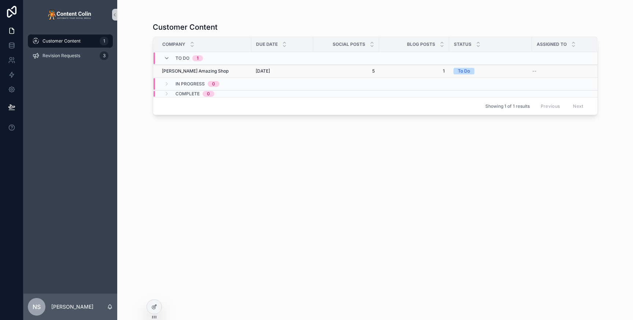
click at [235, 71] on div "Nicks Amazing Shop Nicks Amazing Shop" at bounding box center [204, 71] width 85 height 6
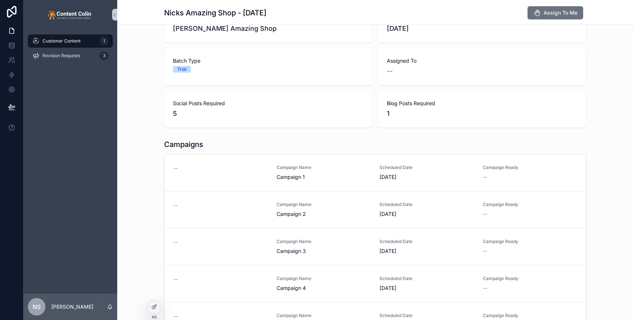
scroll to position [131, 0]
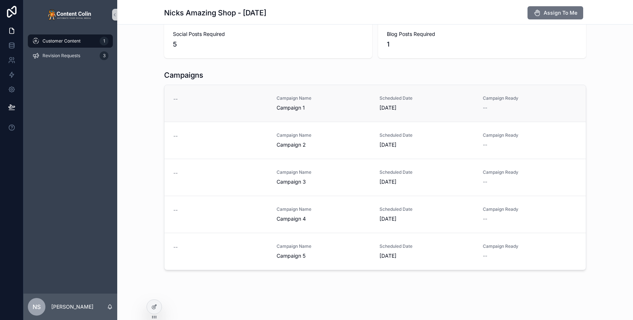
click at [256, 108] on div "--" at bounding box center [220, 103] width 94 height 16
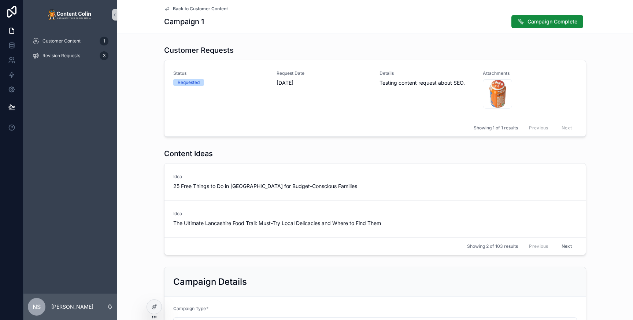
click at [205, 7] on span "Back to Customer Content" at bounding box center [200, 9] width 55 height 6
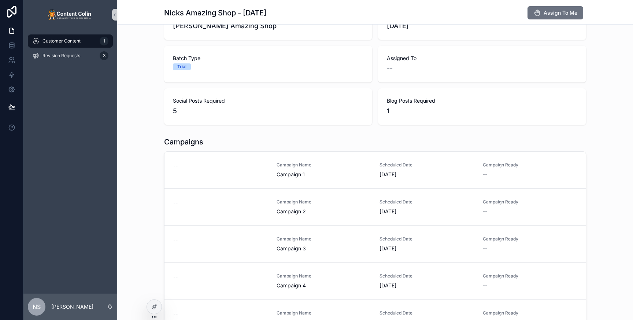
scroll to position [68, 0]
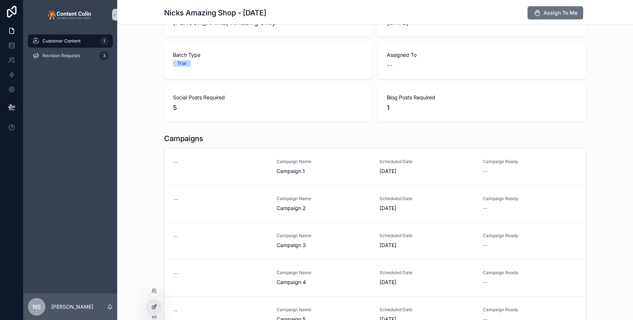
click at [155, 307] on icon at bounding box center [154, 307] width 6 height 6
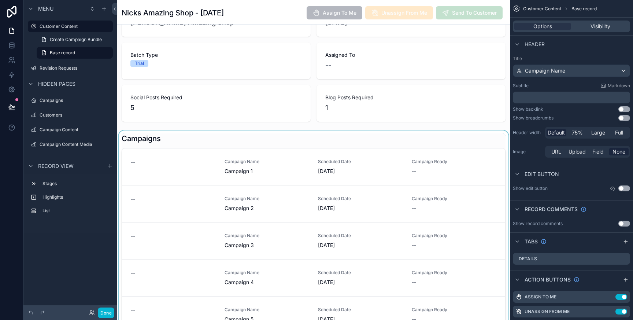
click at [325, 145] on div "scrollable content" at bounding box center [313, 233] width 393 height 206
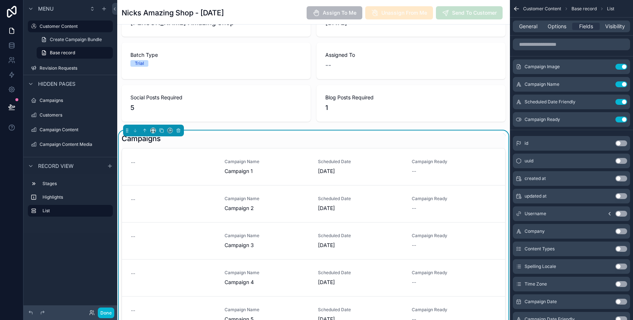
click at [622, 248] on button "Use setting" at bounding box center [621, 249] width 12 height 6
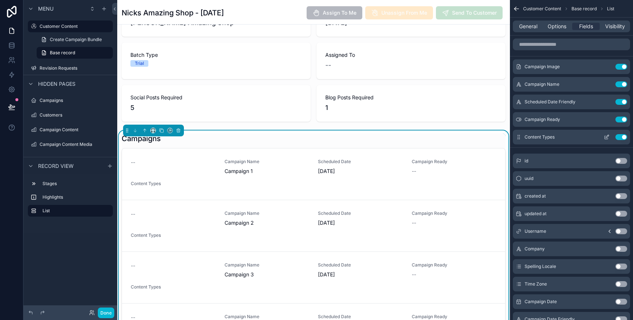
click at [620, 137] on button "Use setting" at bounding box center [621, 137] width 12 height 6
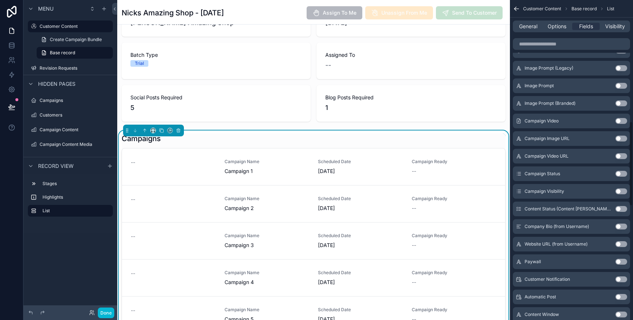
scroll to position [464, 0]
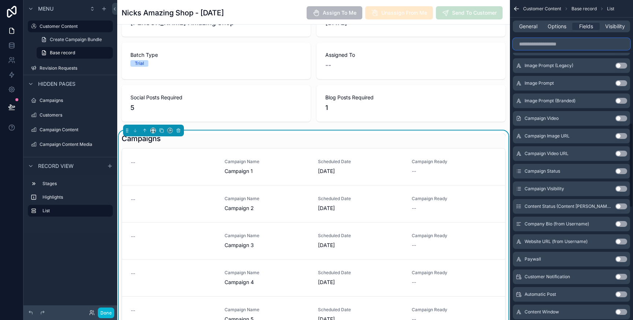
click at [556, 47] on input "scrollable content" at bounding box center [571, 44] width 117 height 12
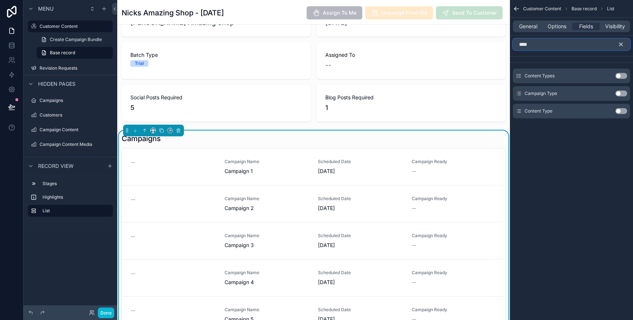
type input "****"
click at [619, 94] on button "Use setting" at bounding box center [621, 93] width 12 height 6
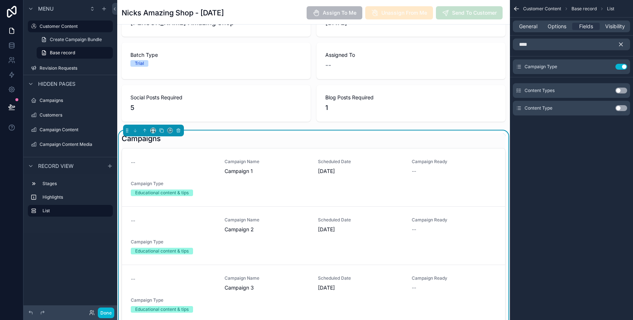
click at [623, 108] on button "Use setting" at bounding box center [621, 108] width 12 height 6
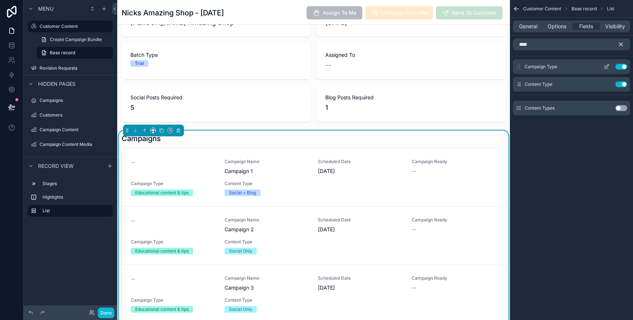
click at [621, 67] on button "Use setting" at bounding box center [621, 67] width 12 height 6
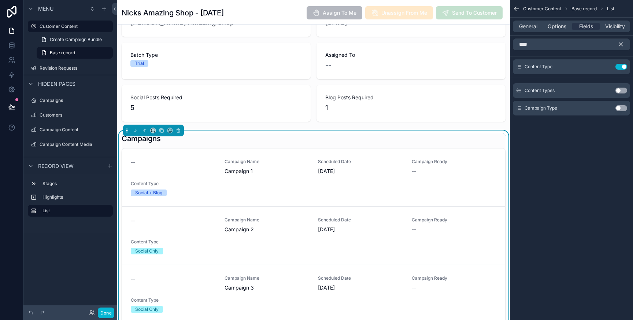
click at [621, 44] on icon "scrollable content" at bounding box center [620, 44] width 3 height 3
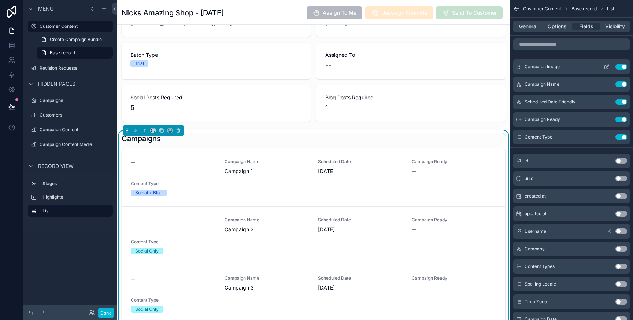
click at [624, 67] on button "Use setting" at bounding box center [621, 67] width 12 height 6
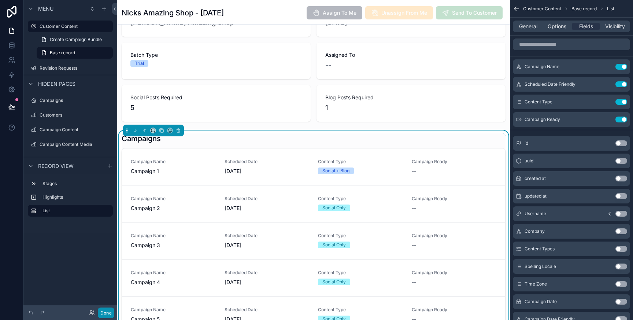
click at [109, 315] on button "Done" at bounding box center [106, 312] width 16 height 11
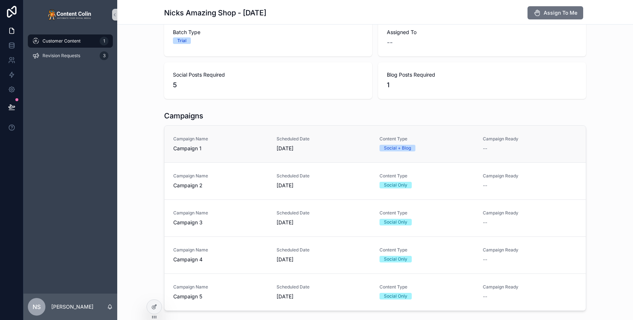
scroll to position [88, 0]
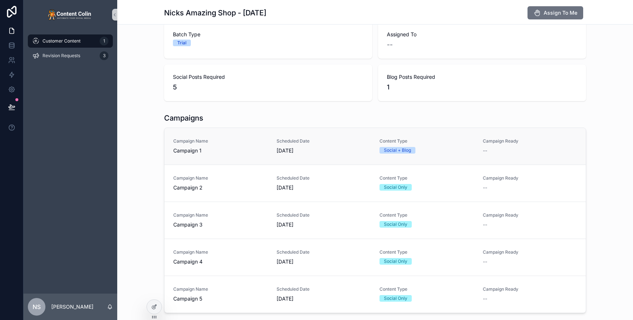
click at [314, 152] on span "[DATE]" at bounding box center [323, 150] width 94 height 7
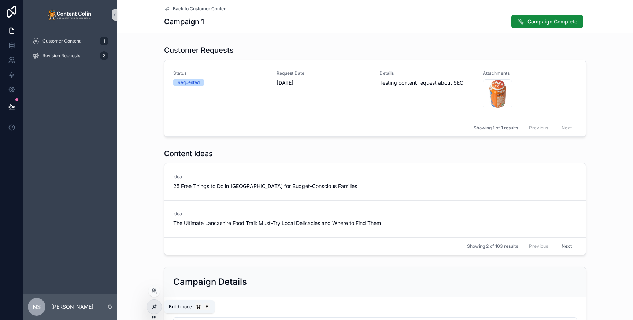
click at [152, 307] on icon at bounding box center [153, 306] width 3 height 3
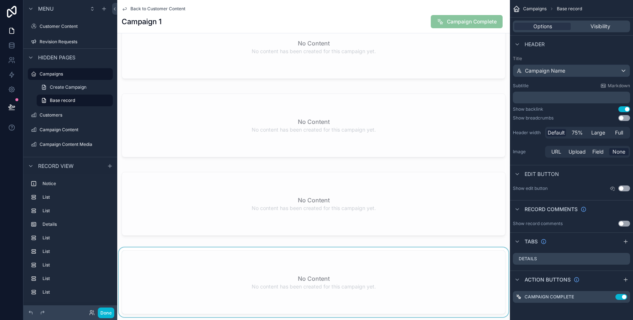
scroll to position [768, 0]
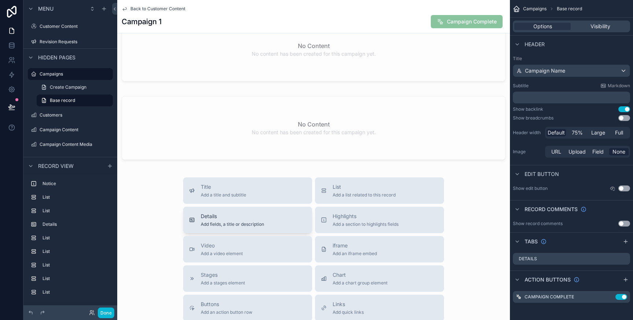
click at [269, 218] on div "Details Add fields, a title or description" at bounding box center [247, 219] width 117 height 15
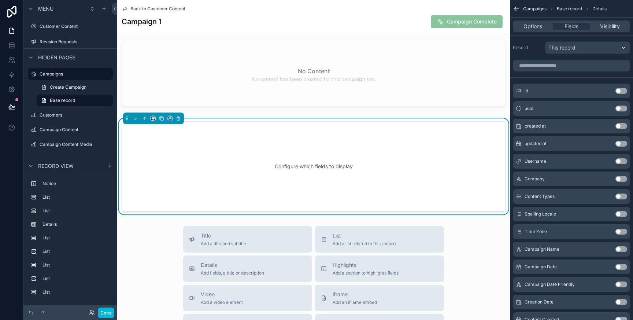
scroll to position [827, 0]
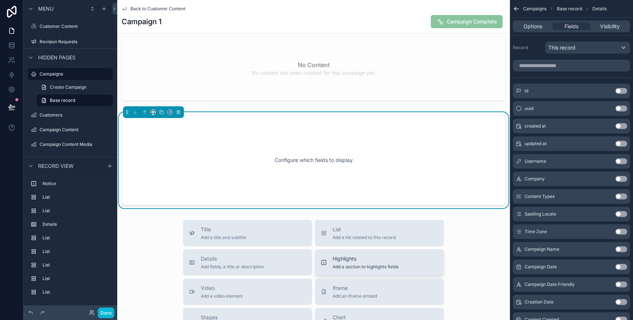
click at [352, 260] on span "Highlights" at bounding box center [366, 258] width 66 height 7
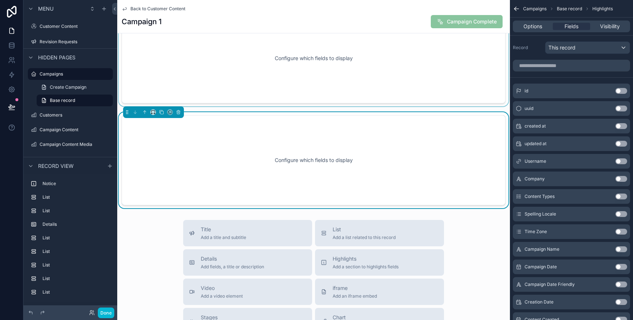
click at [296, 71] on div "scrollable content" at bounding box center [313, 58] width 393 height 96
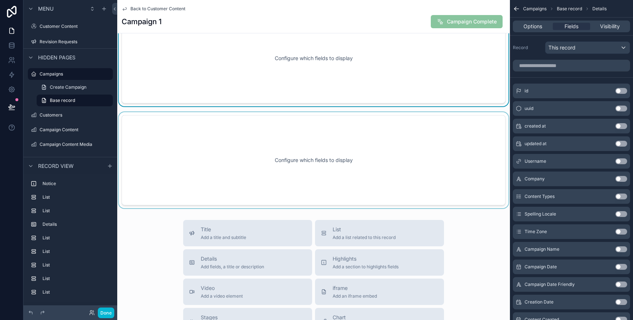
click at [313, 120] on div "scrollable content" at bounding box center [313, 160] width 393 height 96
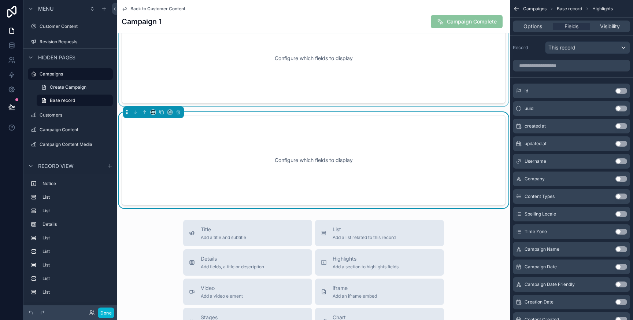
click at [310, 70] on div "scrollable content" at bounding box center [313, 58] width 393 height 96
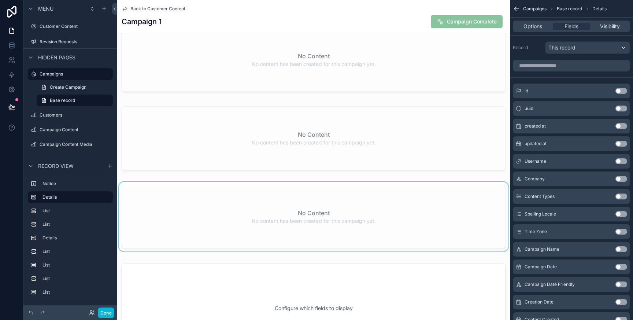
scroll to position [884, 0]
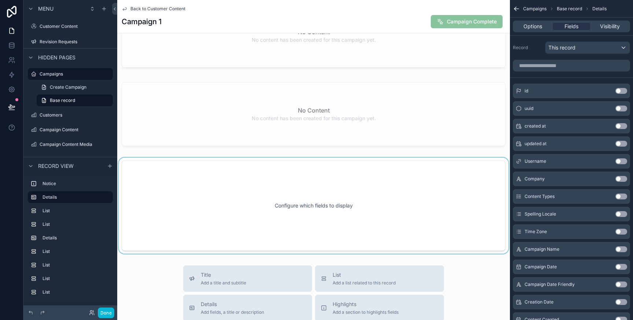
click at [331, 189] on div "scrollable content" at bounding box center [313, 205] width 393 height 96
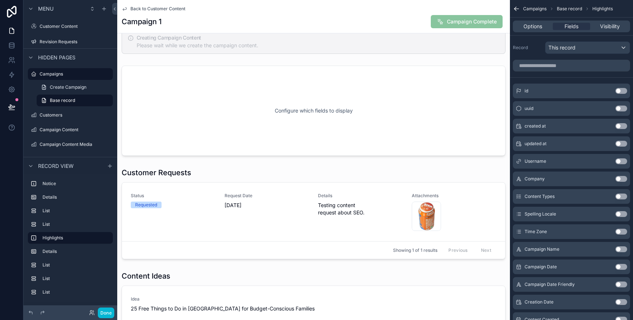
scroll to position [0, 0]
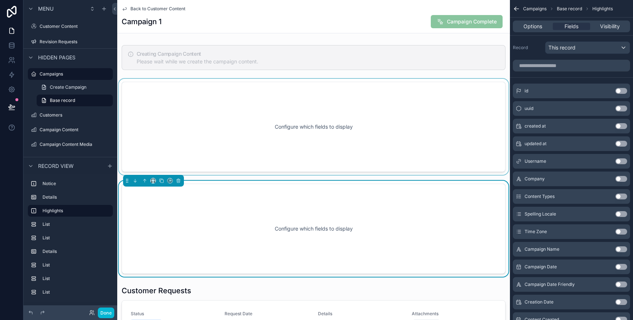
click at [291, 121] on div "scrollable content" at bounding box center [313, 127] width 393 height 96
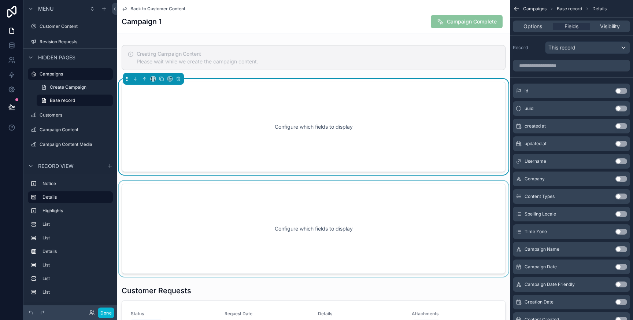
click at [334, 192] on div "scrollable content" at bounding box center [313, 229] width 393 height 96
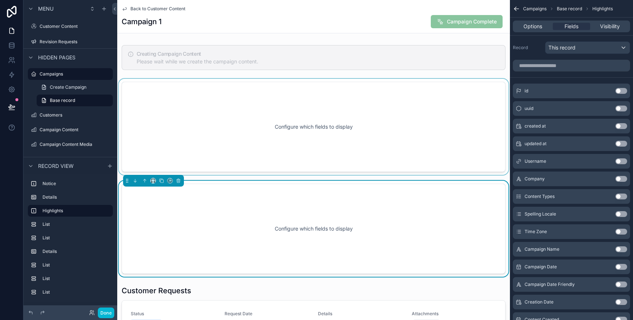
click at [361, 135] on div "scrollable content" at bounding box center [313, 127] width 393 height 96
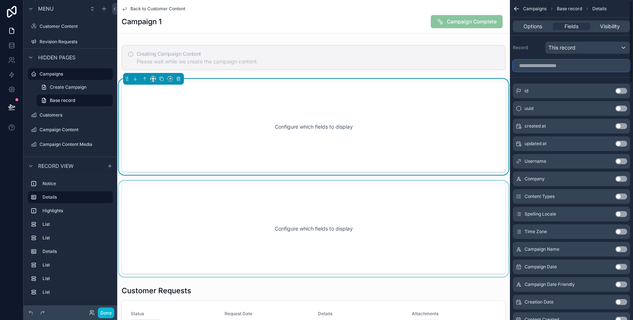
click at [570, 69] on input "scrollable content" at bounding box center [571, 66] width 117 height 12
click at [69, 27] on label "Customer Content" at bounding box center [69, 26] width 59 height 6
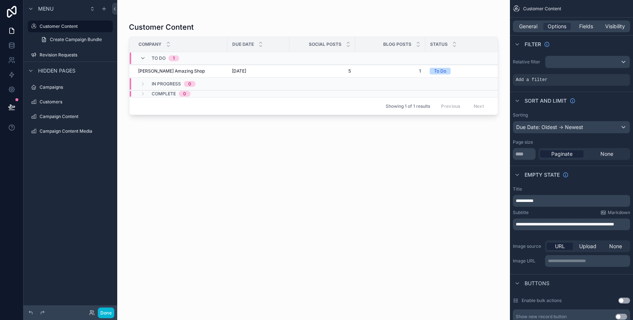
click at [265, 73] on div "scrollable content" at bounding box center [313, 155] width 393 height 311
click at [246, 71] on span "[DATE]" at bounding box center [239, 71] width 14 height 6
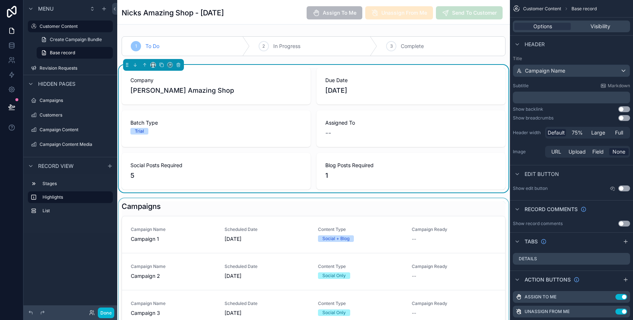
click at [213, 242] on div "scrollable content" at bounding box center [313, 301] width 393 height 206
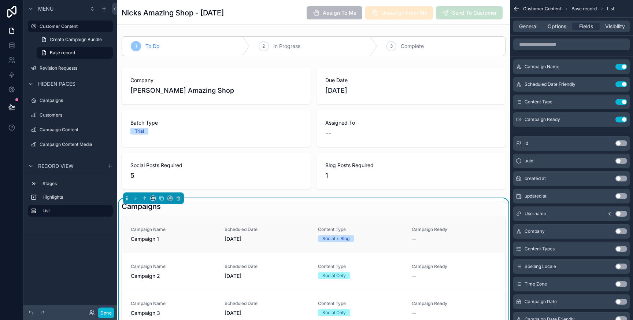
click at [232, 238] on span "[DATE]" at bounding box center [266, 238] width 85 height 7
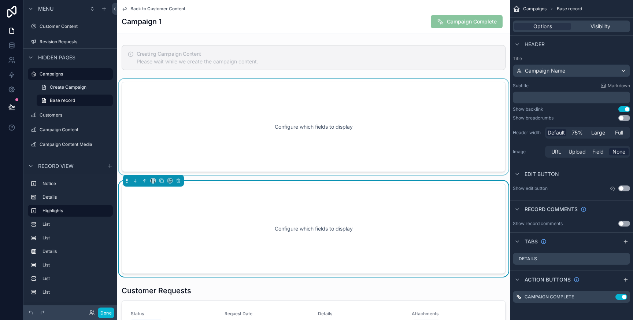
click at [327, 112] on div "scrollable content" at bounding box center [313, 127] width 393 height 96
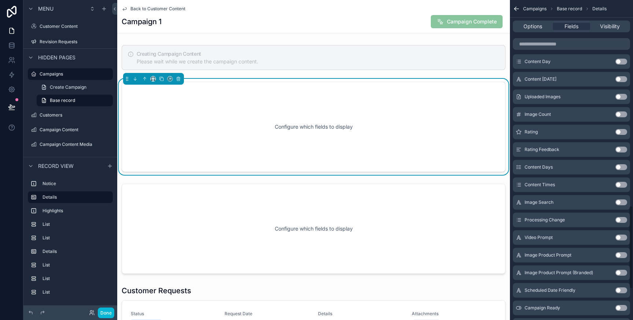
scroll to position [878, 0]
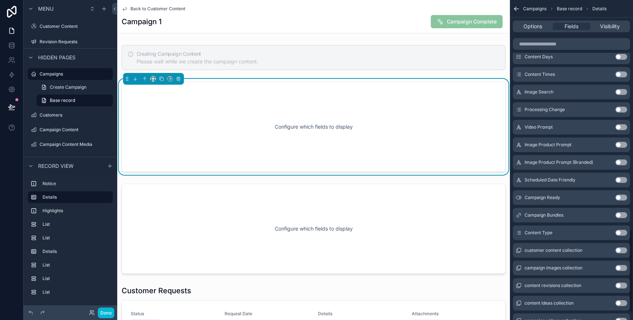
click at [621, 231] on button "Use setting" at bounding box center [621, 233] width 12 height 6
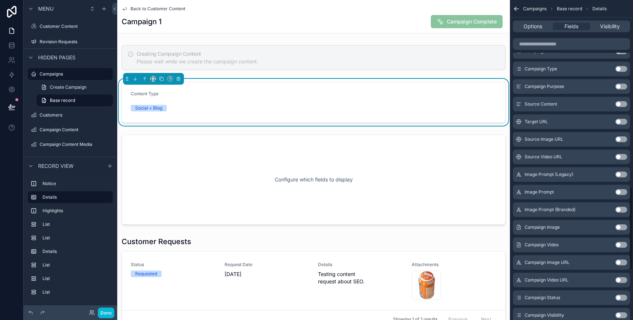
scroll to position [0, 0]
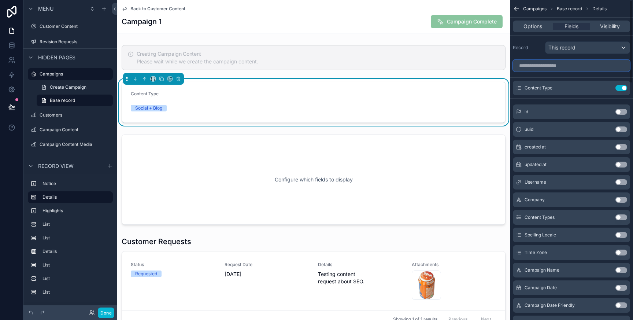
click at [564, 65] on input "scrollable content" at bounding box center [571, 66] width 117 height 12
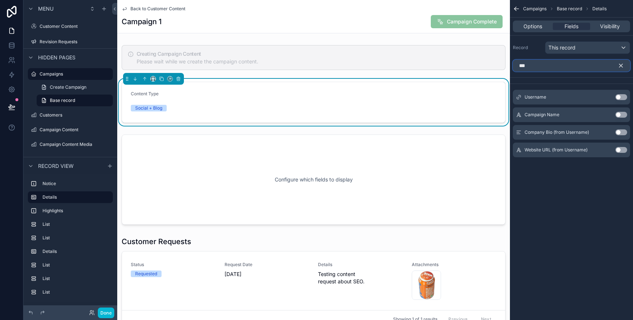
type input "***"
click at [621, 114] on button "Use setting" at bounding box center [621, 115] width 12 height 6
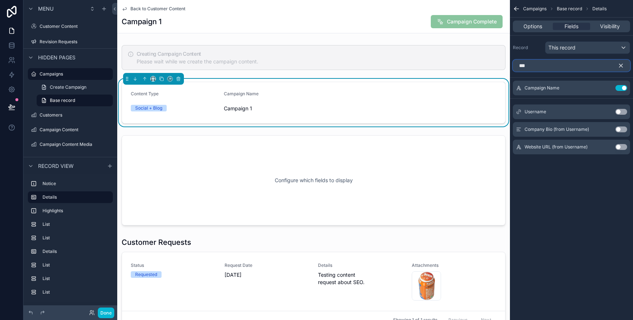
drag, startPoint x: 553, startPoint y: 66, endPoint x: 513, endPoint y: 65, distance: 40.3
click at [513, 65] on input "***" at bounding box center [571, 66] width 117 height 12
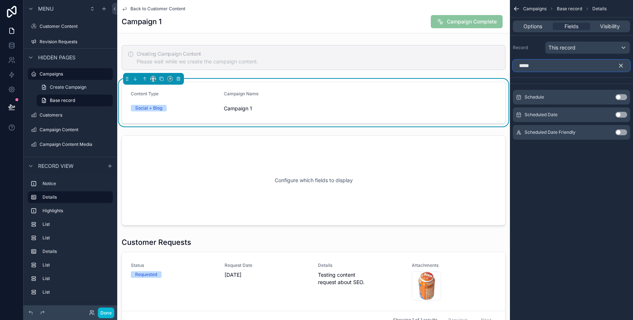
type input "*****"
click at [621, 133] on button "Use setting" at bounding box center [621, 132] width 12 height 6
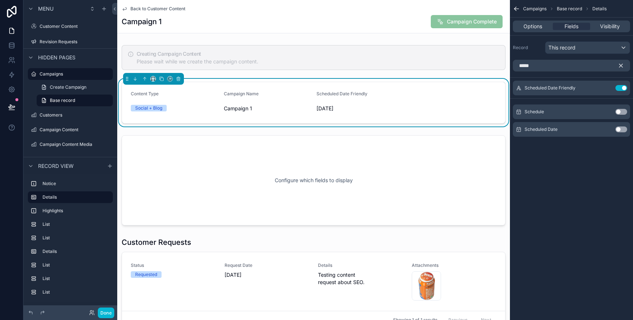
click at [591, 164] on div "Campaigns Base record Details Options Fields Visibility Record This record ****…" at bounding box center [571, 160] width 123 height 320
drag, startPoint x: 203, startPoint y: 28, endPoint x: 164, endPoint y: 18, distance: 39.4
click at [202, 28] on div "Campaign 1 Campaign Complete" at bounding box center [314, 22] width 384 height 14
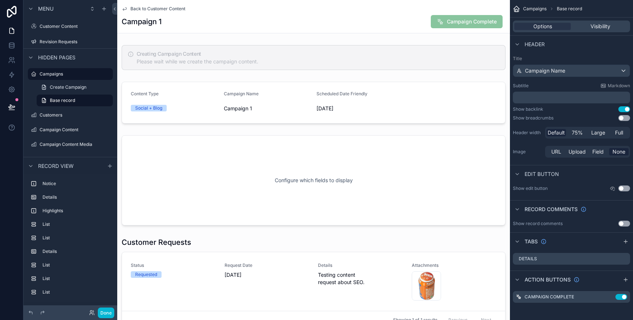
click at [161, 9] on span "Back to Customer Content" at bounding box center [157, 9] width 55 height 6
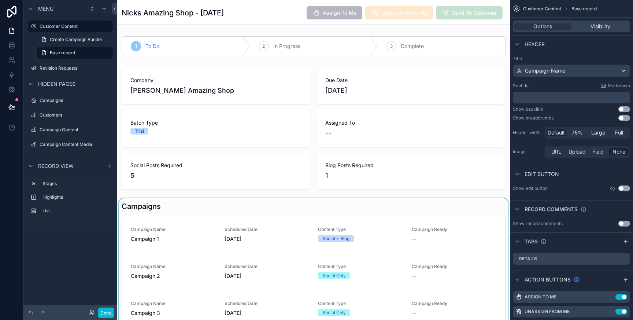
click at [276, 240] on div "scrollable content" at bounding box center [313, 301] width 393 height 206
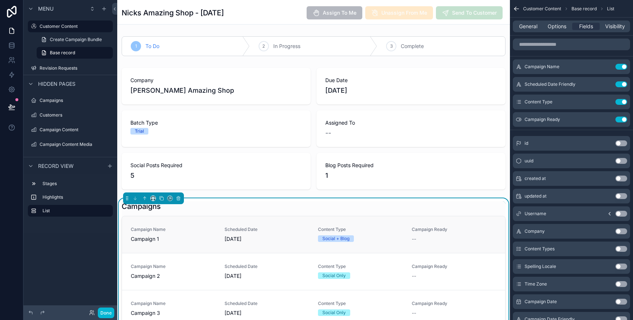
click at [262, 240] on span "[DATE]" at bounding box center [266, 238] width 85 height 7
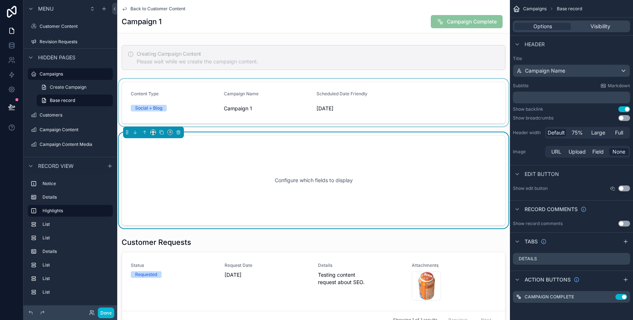
click at [426, 103] on div "scrollable content" at bounding box center [313, 103] width 393 height 48
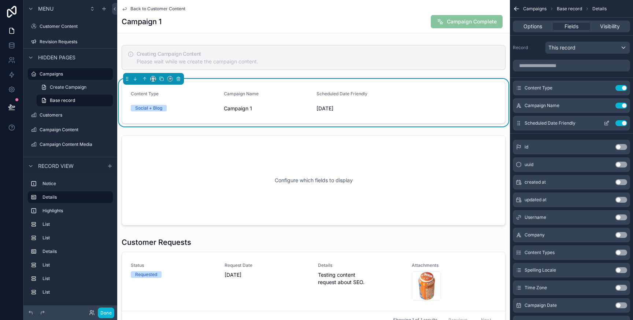
click at [609, 125] on icon "scrollable content" at bounding box center [606, 123] width 6 height 6
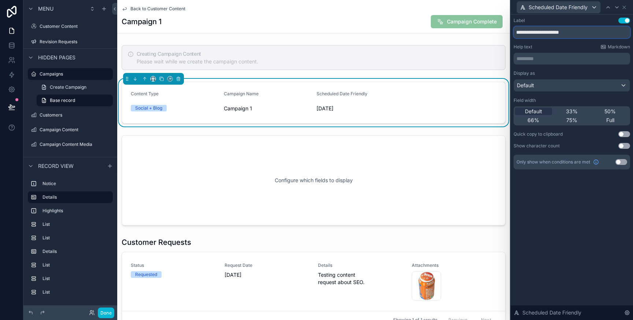
click at [571, 33] on input "**********" at bounding box center [571, 32] width 116 height 12
type input "**********"
click at [626, 7] on icon at bounding box center [624, 7] width 6 height 6
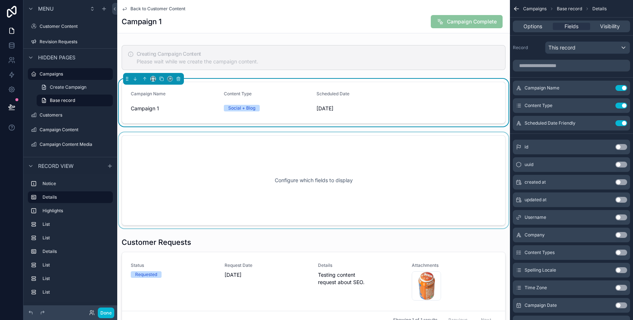
click at [365, 215] on div "scrollable content" at bounding box center [313, 180] width 393 height 96
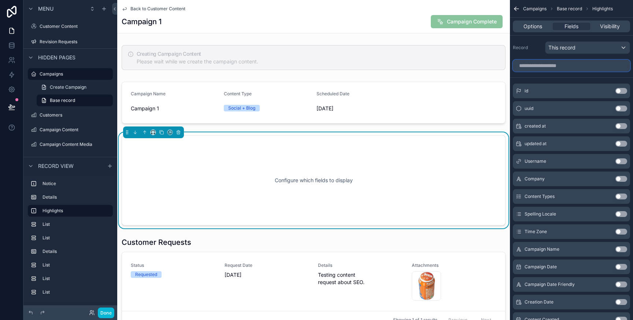
click at [554, 62] on input "scrollable content" at bounding box center [571, 66] width 117 height 12
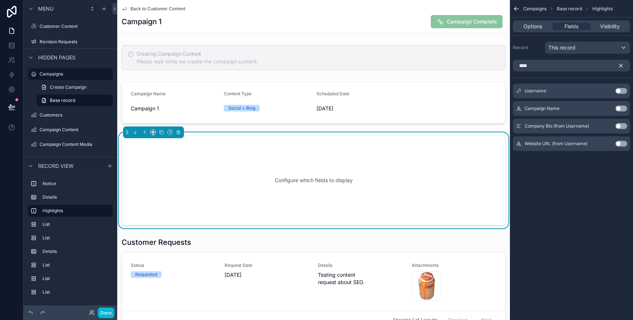
click at [623, 107] on button "Use setting" at bounding box center [621, 108] width 12 height 6
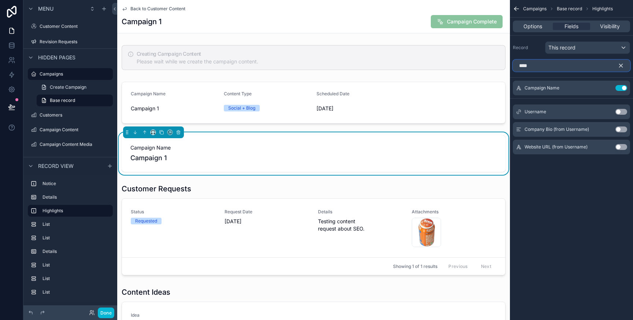
click at [530, 66] on input "****" at bounding box center [571, 66] width 117 height 12
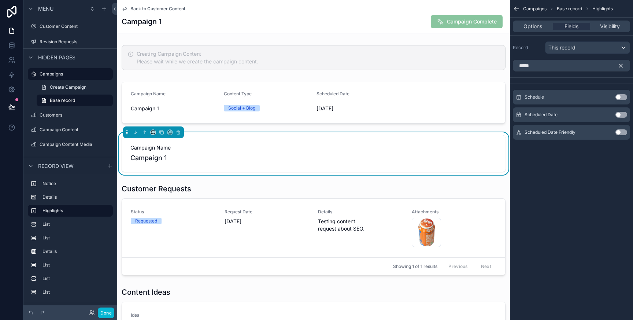
click at [622, 132] on button "Use setting" at bounding box center [621, 132] width 12 height 6
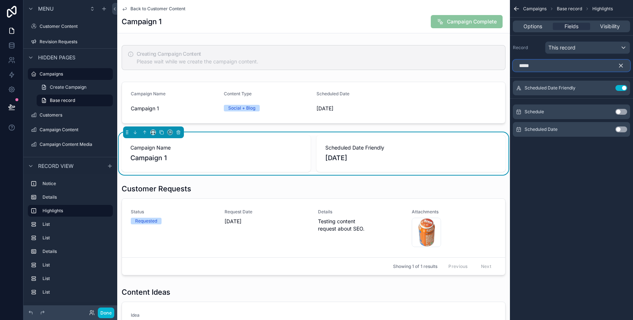
drag, startPoint x: 551, startPoint y: 65, endPoint x: 511, endPoint y: 66, distance: 40.3
click at [511, 66] on div "*****" at bounding box center [571, 66] width 123 height 18
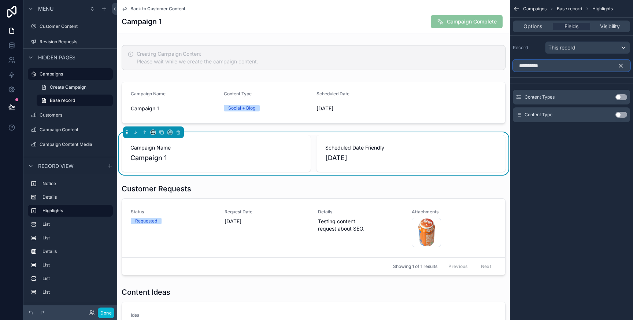
type input "**********"
drag, startPoint x: 622, startPoint y: 114, endPoint x: 618, endPoint y: 114, distance: 4.0
click at [622, 114] on button "Use setting" at bounding box center [621, 115] width 12 height 6
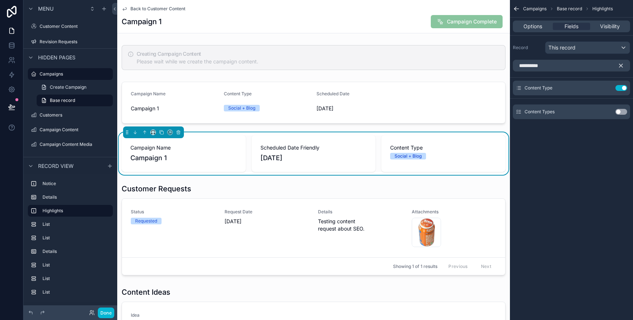
click at [624, 65] on icon "scrollable content" at bounding box center [620, 65] width 7 height 7
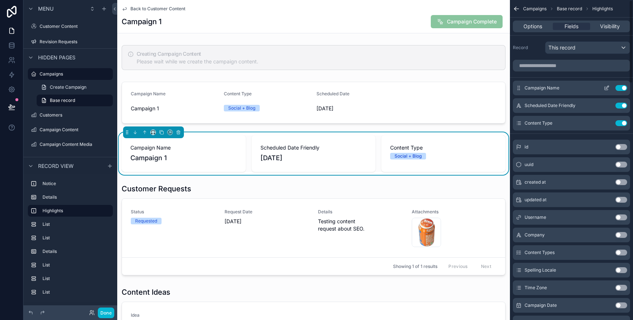
click at [619, 88] on button "Use setting" at bounding box center [621, 88] width 12 height 6
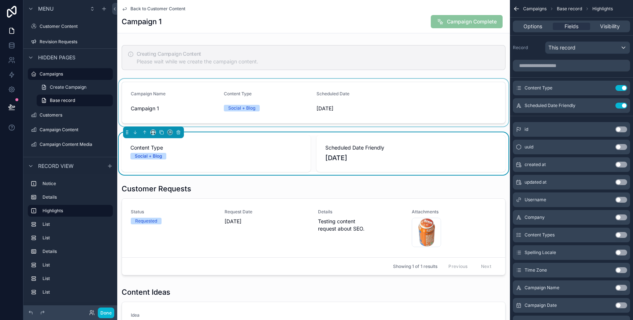
click at [365, 104] on div "scrollable content" at bounding box center [313, 103] width 393 height 48
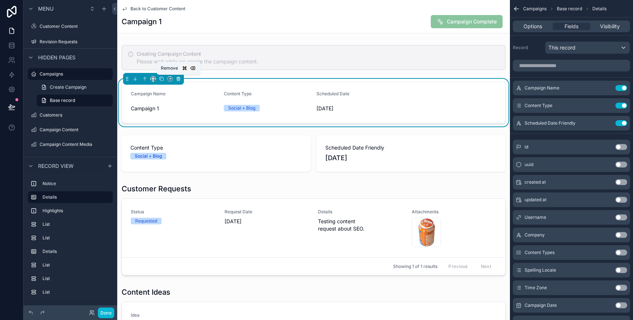
click at [179, 79] on icon "scrollable content" at bounding box center [179, 78] width 0 height 1
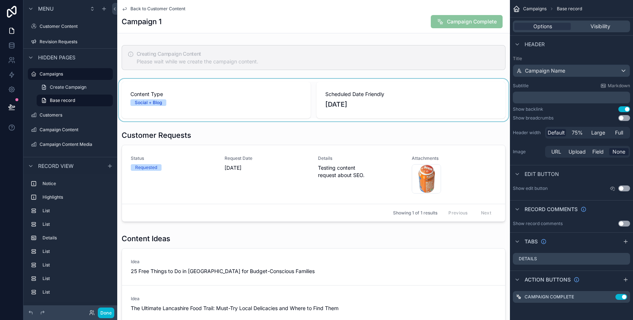
click at [364, 85] on div "scrollable content" at bounding box center [313, 100] width 393 height 42
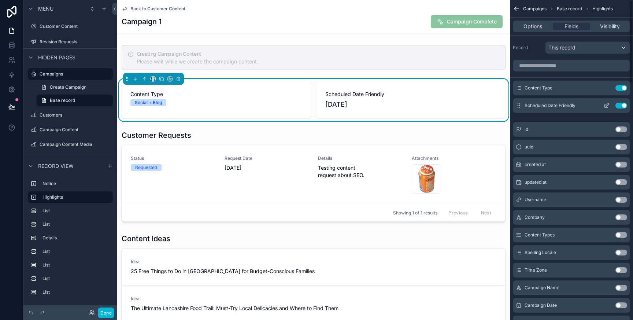
click at [607, 107] on icon "scrollable content" at bounding box center [606, 105] width 3 height 3
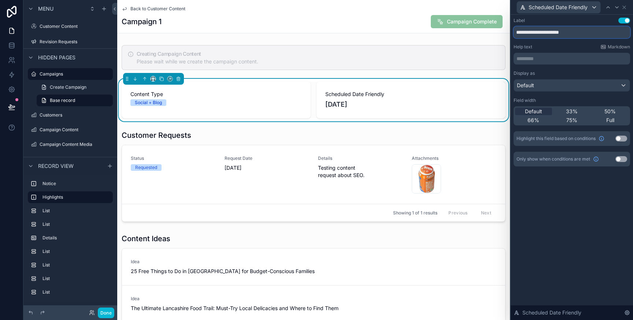
click at [561, 33] on input "**********" at bounding box center [571, 32] width 116 height 12
type input "**********"
click at [587, 190] on div "**********" at bounding box center [571, 167] width 122 height 305
click at [627, 7] on icon at bounding box center [624, 7] width 6 height 6
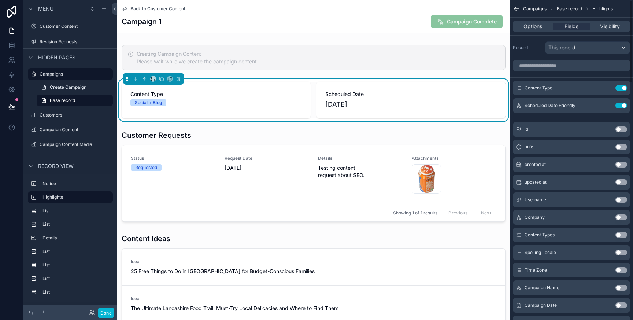
click at [326, 21] on div "Campaign 1 Campaign Complete" at bounding box center [314, 22] width 384 height 14
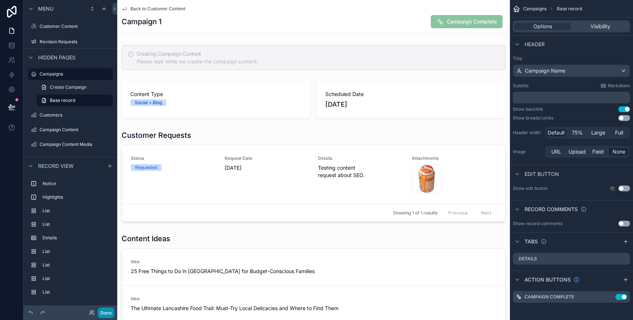
click at [109, 312] on button "Done" at bounding box center [106, 312] width 16 height 11
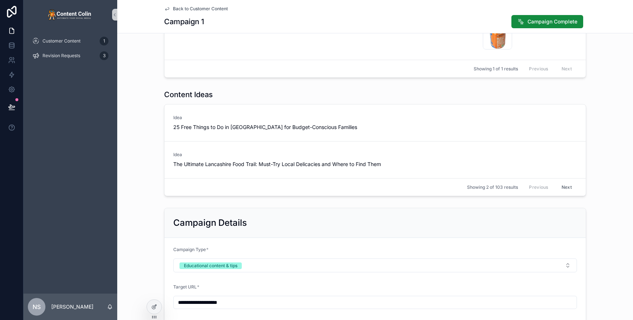
scroll to position [101, 0]
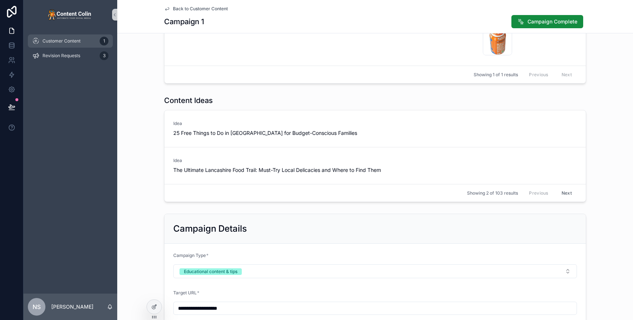
click at [73, 45] on div "Customer Content 1" at bounding box center [70, 41] width 76 height 12
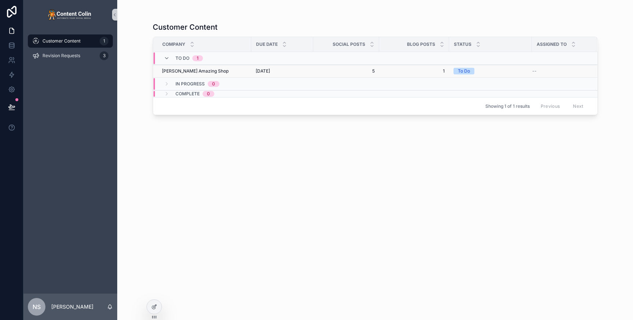
click at [302, 71] on div "[DATE] [DATE]" at bounding box center [282, 71] width 53 height 6
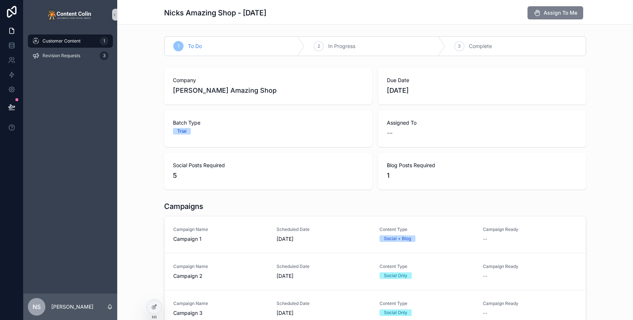
click at [567, 11] on span "Assign To Me" at bounding box center [560, 12] width 34 height 7
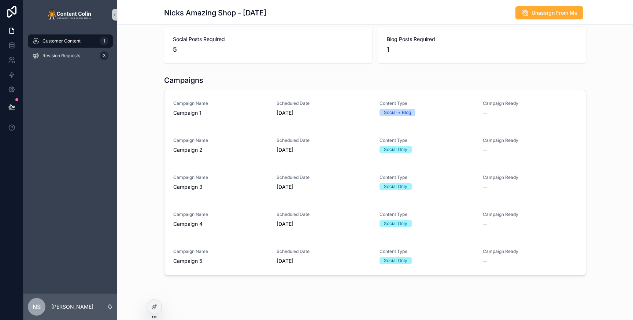
scroll to position [131, 0]
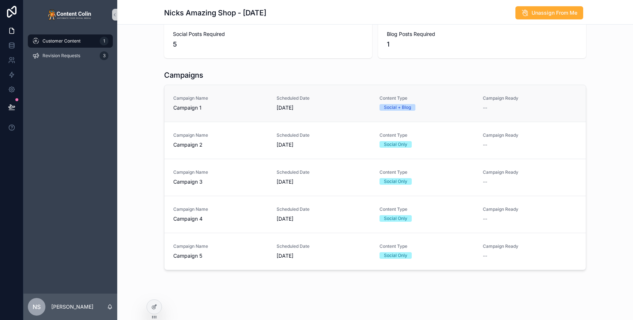
click at [223, 102] on div "Campaign Name Campaign 1" at bounding box center [220, 103] width 94 height 16
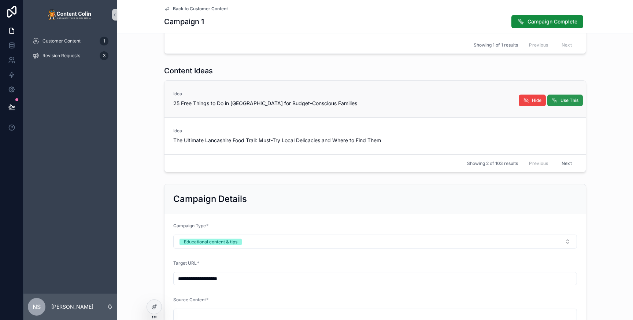
click at [572, 100] on span "Use This" at bounding box center [569, 100] width 18 height 6
type textarea "**********"
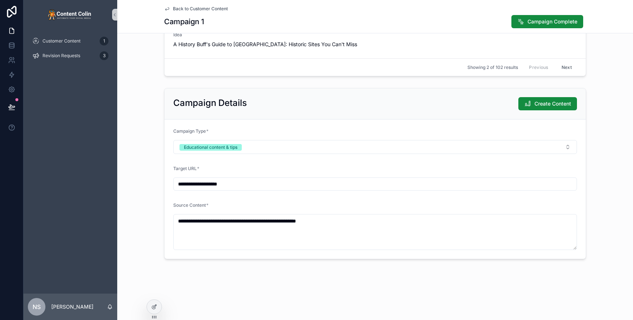
scroll to position [228, 0]
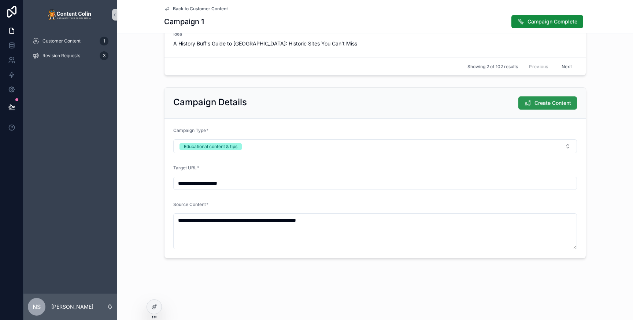
click at [550, 104] on span "Create Content" at bounding box center [552, 102] width 37 height 7
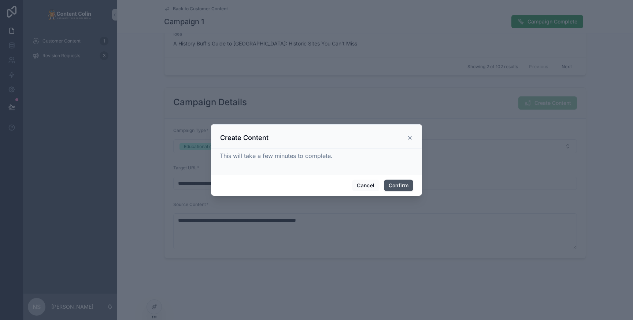
click at [412, 183] on button "Confirm" at bounding box center [398, 185] width 29 height 12
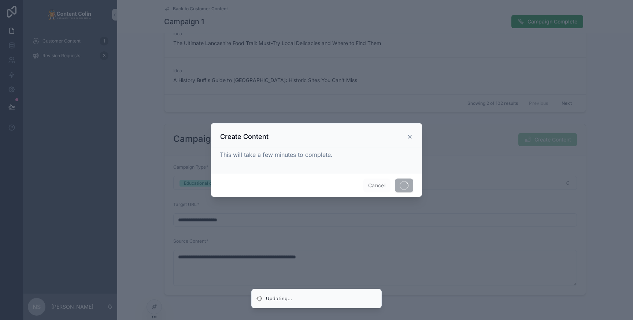
scroll to position [264, 0]
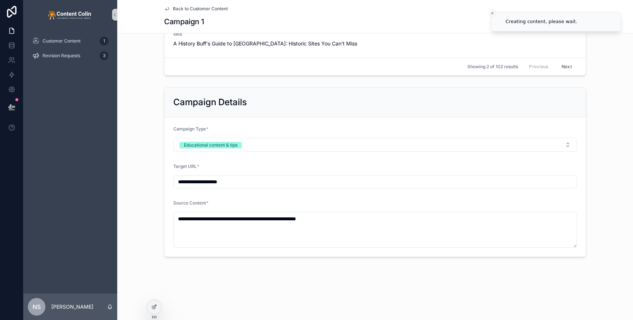
click at [492, 12] on icon "Close toast" at bounding box center [492, 13] width 4 height 4
click at [156, 307] on icon at bounding box center [154, 307] width 6 height 6
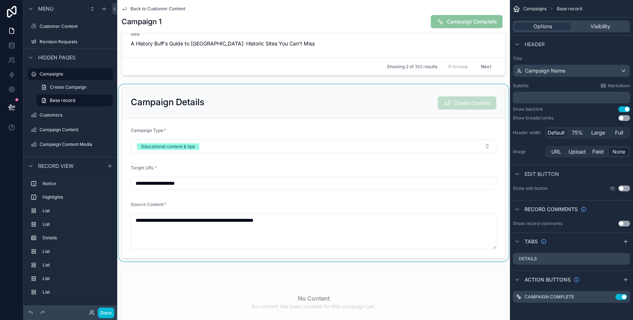
click at [390, 103] on div "scrollable content" at bounding box center [313, 172] width 393 height 177
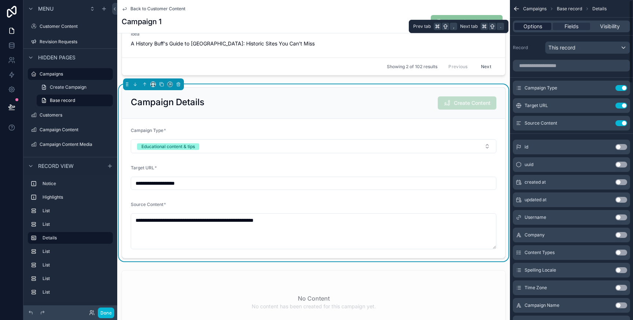
click at [536, 26] on span "Options" at bounding box center [532, 26] width 19 height 7
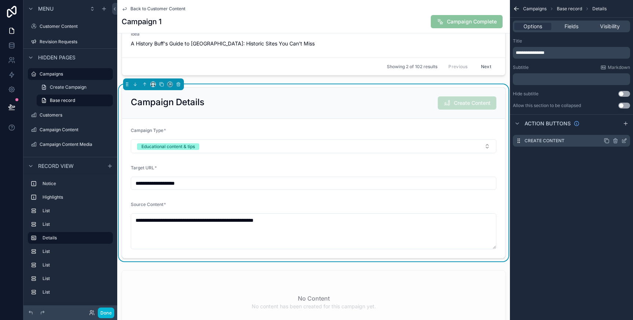
click at [624, 141] on icon "scrollable content" at bounding box center [624, 141] width 6 height 6
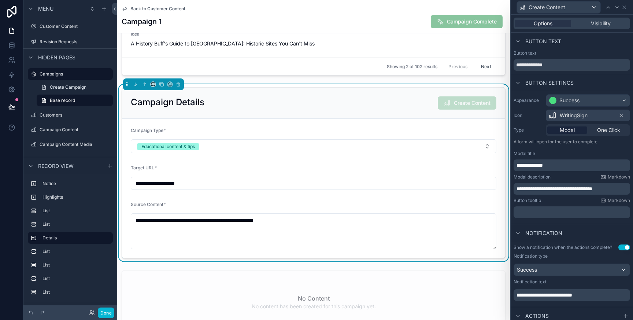
click at [624, 247] on button "Use setting" at bounding box center [624, 247] width 12 height 6
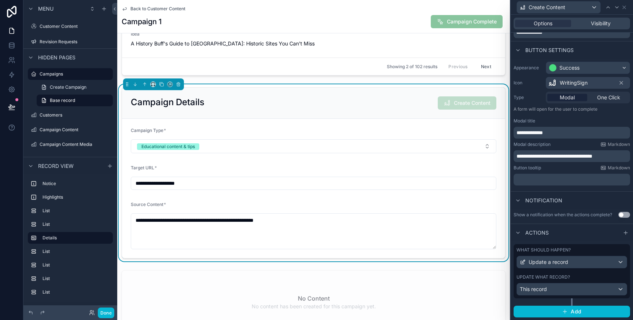
scroll to position [4, 0]
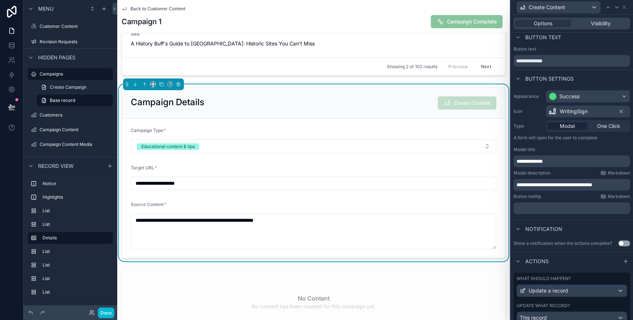
click at [518, 185] on span "**********" at bounding box center [554, 184] width 76 height 5
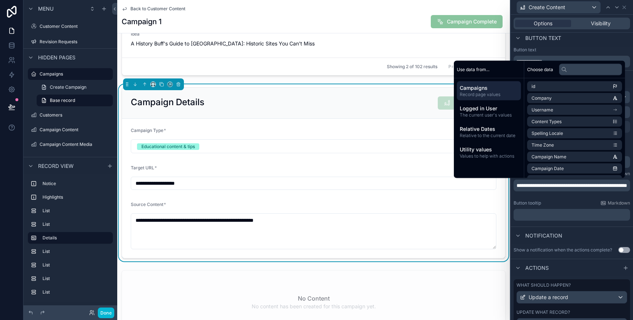
scroll to position [3, 0]
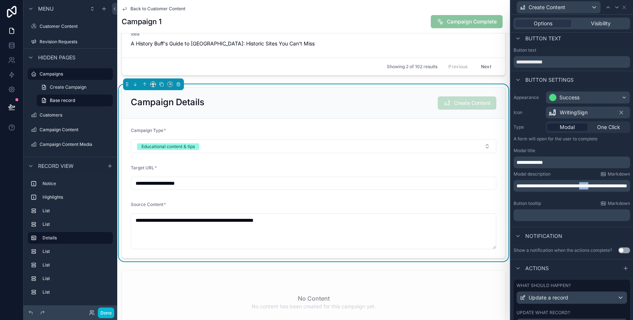
drag, startPoint x: 594, startPoint y: 184, endPoint x: 605, endPoint y: 183, distance: 11.4
click at [605, 183] on span "**********" at bounding box center [571, 185] width 111 height 5
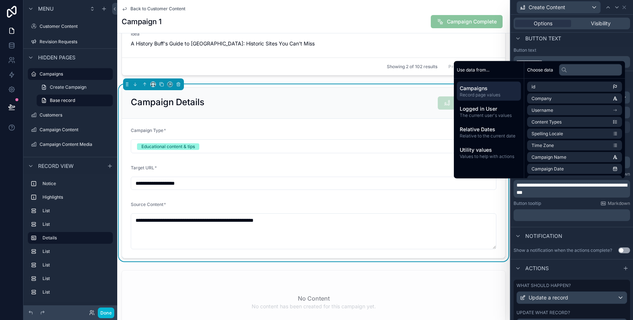
click at [593, 192] on p "**********" at bounding box center [572, 188] width 112 height 15
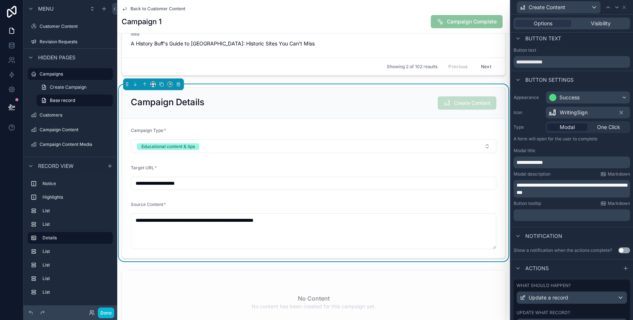
click at [592, 192] on p "**********" at bounding box center [572, 188] width 112 height 15
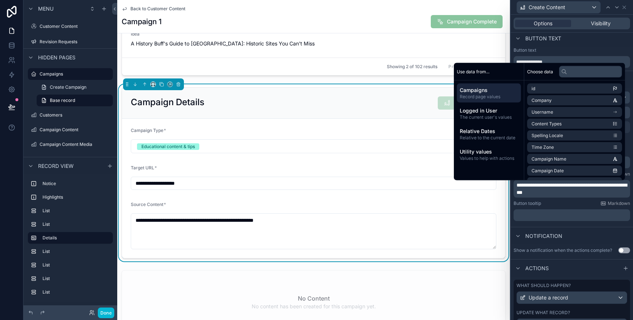
scroll to position [0, 0]
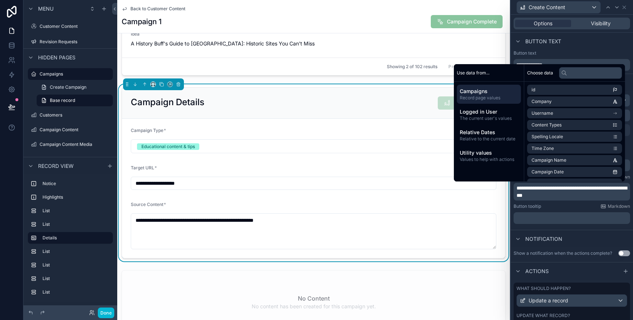
click at [553, 194] on span "**********" at bounding box center [571, 191] width 110 height 12
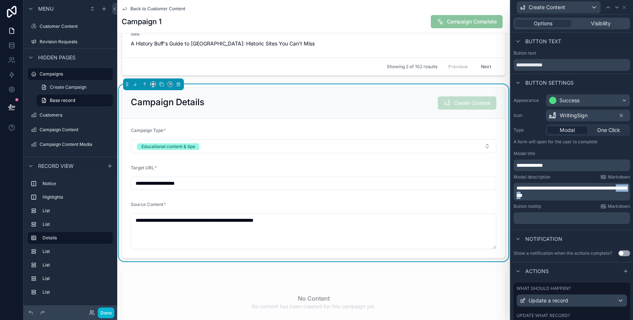
click at [553, 194] on span "**********" at bounding box center [571, 191] width 110 height 12
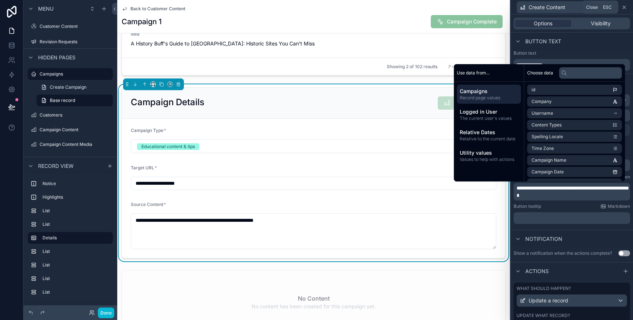
click at [623, 7] on icon at bounding box center [624, 7] width 6 height 6
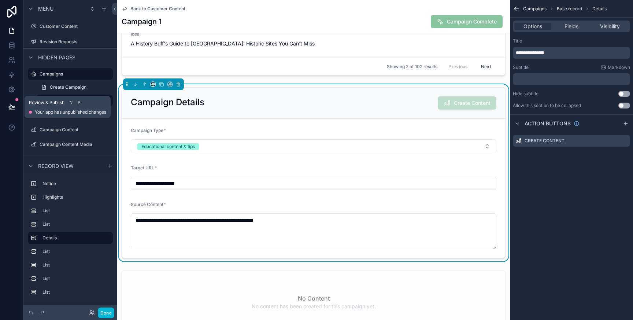
click at [15, 106] on icon at bounding box center [11, 107] width 6 height 4
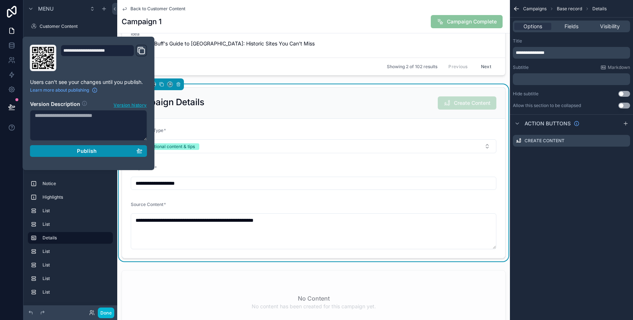
click at [78, 153] on span "Publish" at bounding box center [87, 151] width 20 height 7
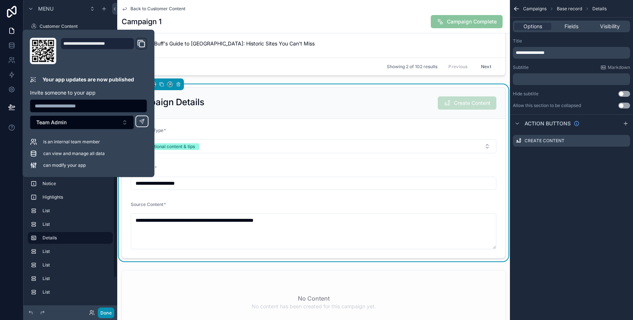
click at [109, 308] on button "Done" at bounding box center [106, 312] width 16 height 11
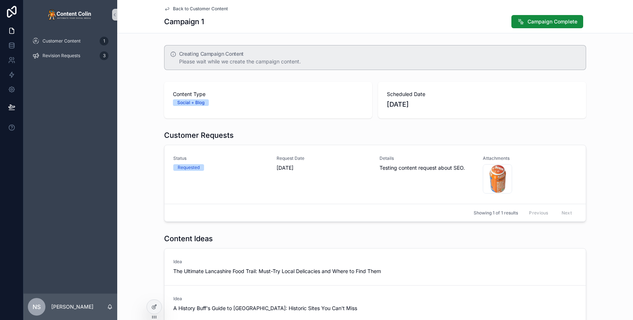
click at [156, 60] on div "Creating Campaign Content Please wait while we create the campaign content." at bounding box center [375, 57] width 516 height 31
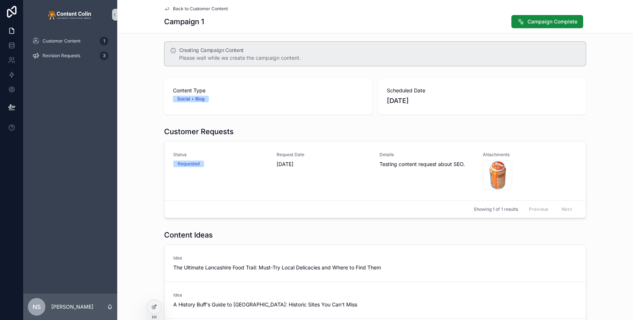
scroll to position [4, 0]
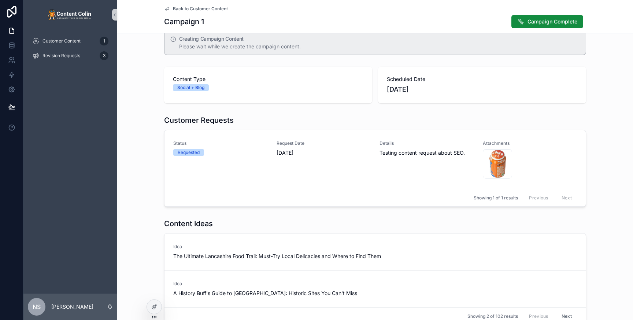
click at [145, 44] on div "Creating Campaign Content Please wait while we create the campaign content." at bounding box center [375, 42] width 516 height 31
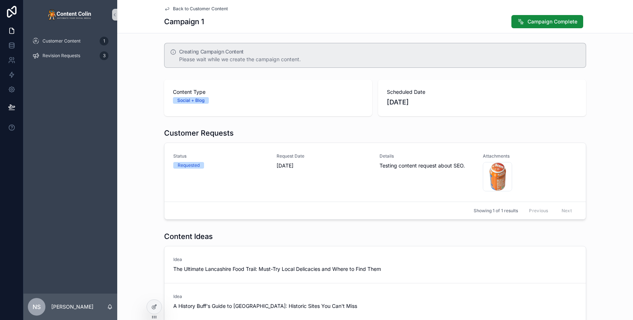
scroll to position [0, 0]
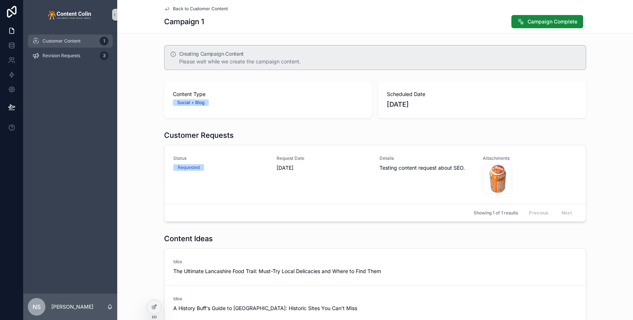
click at [82, 40] on div "Customer Content 1" at bounding box center [70, 41] width 76 height 12
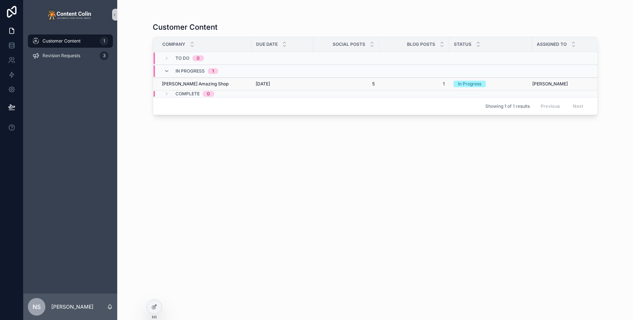
click at [270, 82] on span "[DATE]" at bounding box center [263, 84] width 14 height 6
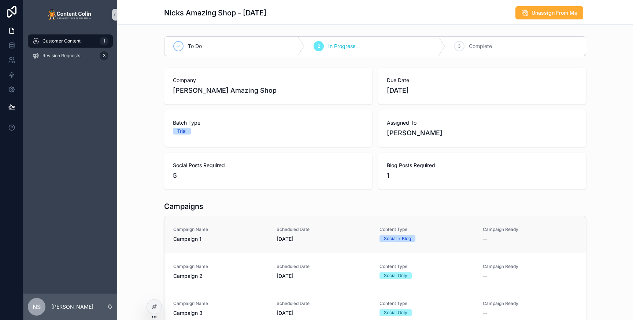
click at [331, 237] on span "[DATE]" at bounding box center [323, 238] width 94 height 7
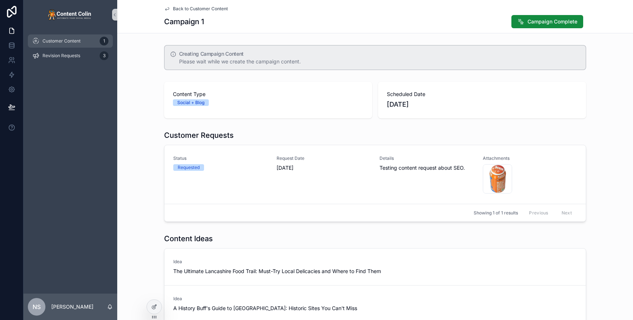
click at [70, 42] on span "Customer Content" at bounding box center [61, 41] width 38 height 6
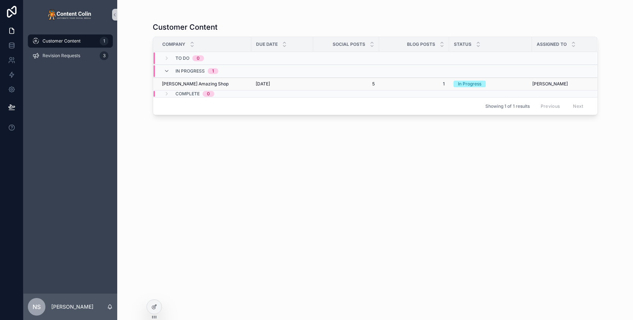
click at [308, 85] on div "[DATE] [DATE]" at bounding box center [282, 84] width 53 height 6
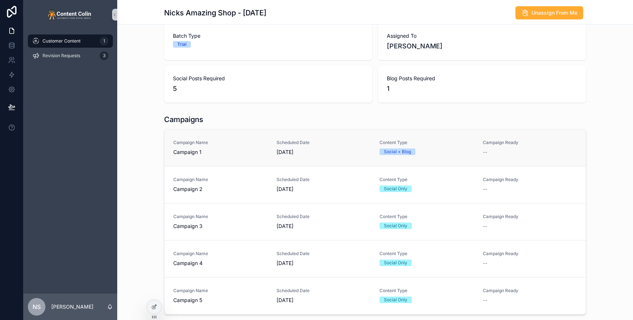
click at [299, 144] on span "Scheduled Date" at bounding box center [323, 143] width 94 height 6
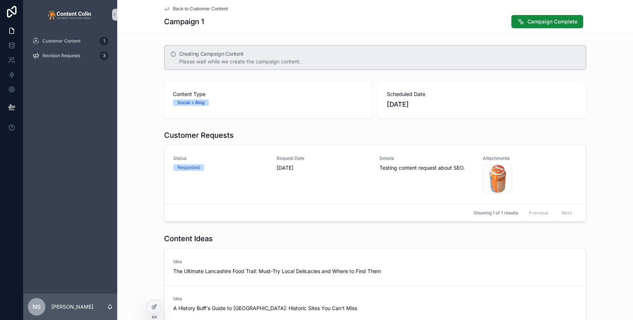
click at [604, 58] on div "Creating Campaign Content Please wait while we create the campaign content." at bounding box center [375, 57] width 516 height 31
click at [9, 46] on icon at bounding box center [11, 46] width 5 height 3
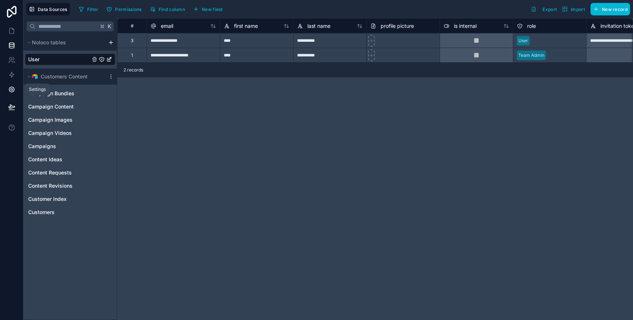
click at [9, 87] on icon at bounding box center [11, 89] width 7 height 7
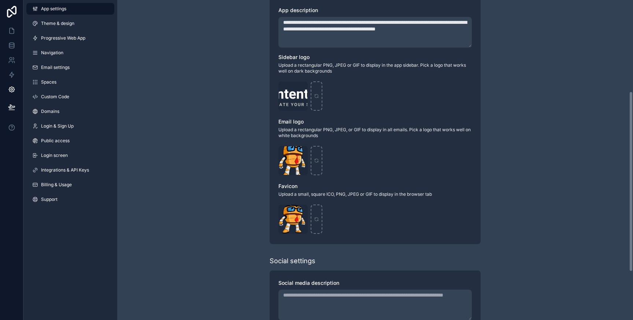
scroll to position [247, 0]
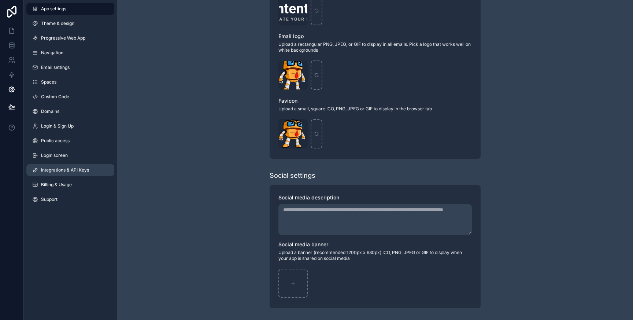
click at [71, 172] on span "Integrations & API Keys" at bounding box center [65, 170] width 48 height 6
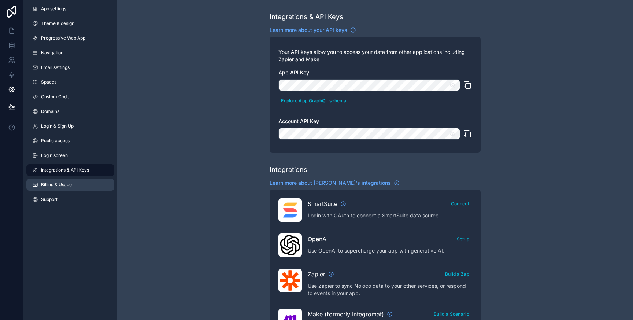
click at [70, 183] on span "Billing & Usage" at bounding box center [56, 185] width 31 height 6
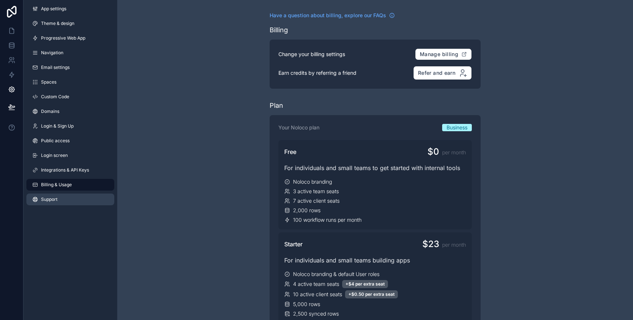
click at [55, 200] on span "Support" at bounding box center [49, 199] width 16 height 6
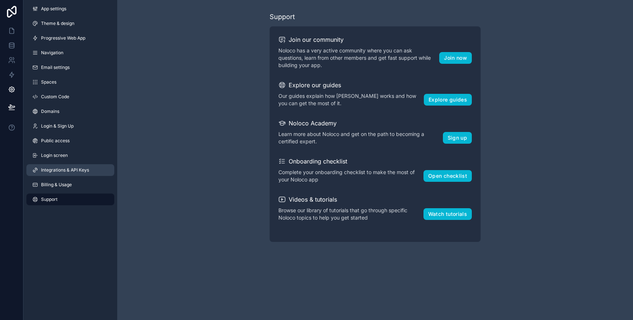
click at [75, 171] on span "Integrations & API Keys" at bounding box center [65, 170] width 48 height 6
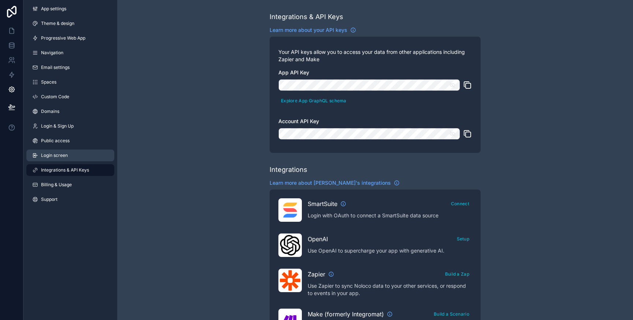
click at [70, 160] on link "Login screen" at bounding box center [70, 155] width 88 height 12
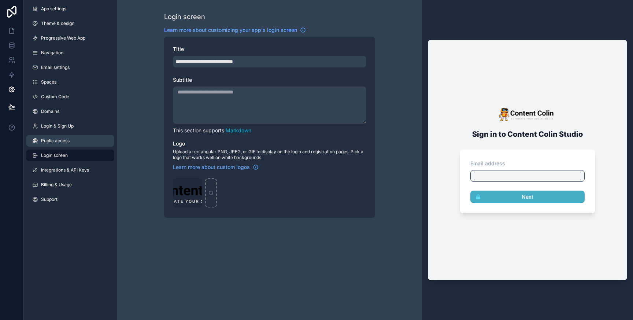
click at [69, 142] on span "Public access" at bounding box center [55, 141] width 29 height 6
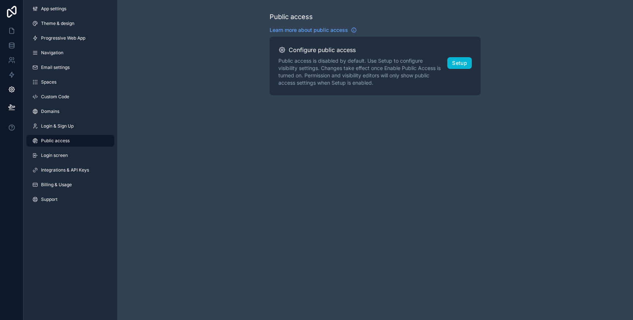
click at [66, 134] on div "App settings Theme & design Progressive Web App Navigation Email settings Space…" at bounding box center [70, 105] width 94 height 211
click at [72, 130] on link "Login & Sign Up" at bounding box center [70, 126] width 88 height 12
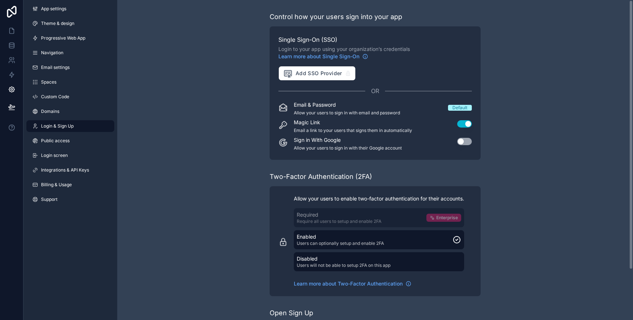
scroll to position [60, 0]
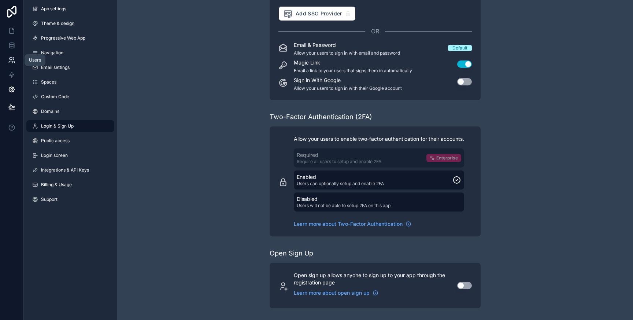
click at [10, 58] on icon at bounding box center [11, 58] width 3 height 3
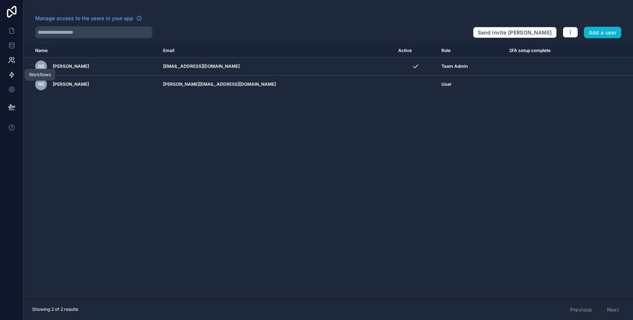
click at [12, 70] on link at bounding box center [11, 74] width 23 height 15
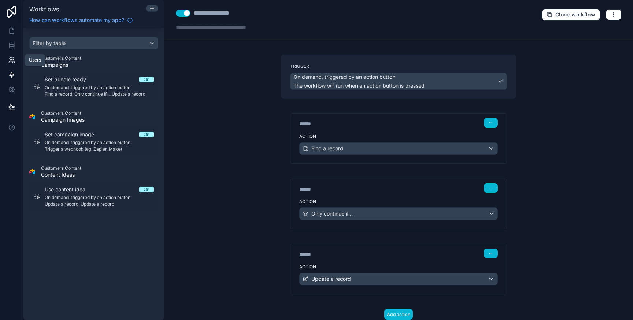
click at [8, 61] on icon at bounding box center [11, 59] width 7 height 7
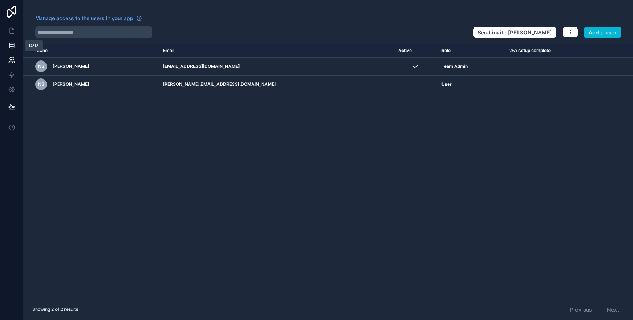
click at [10, 49] on link at bounding box center [11, 45] width 23 height 15
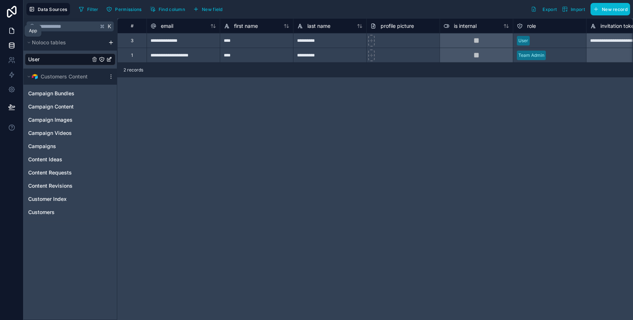
click at [13, 36] on link at bounding box center [11, 30] width 23 height 15
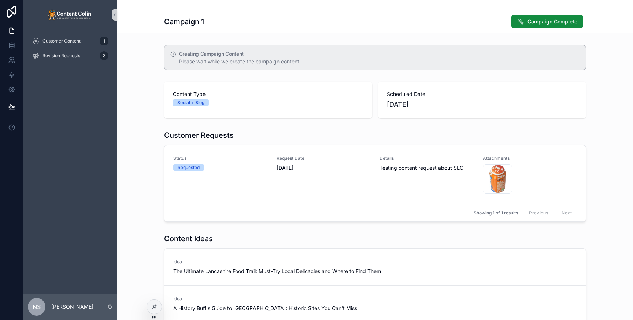
click at [153, 129] on div "Customer Requests Status Requested Request Date 12th August 2025 Details Testin…" at bounding box center [375, 175] width 516 height 97
click at [156, 63] on div "Creating Campaign Content Please wait while we create the campaign content." at bounding box center [375, 57] width 516 height 31
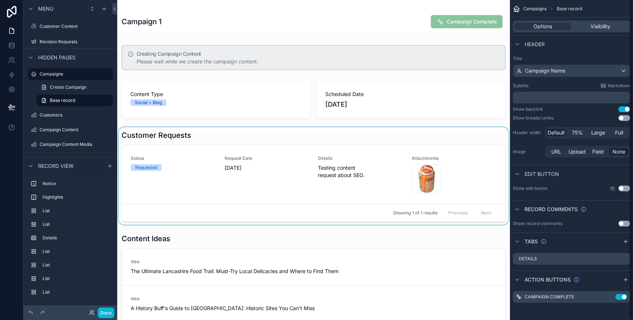
scroll to position [1, 0]
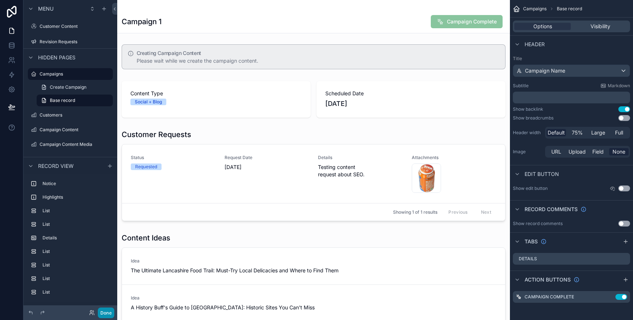
click at [107, 312] on button "Done" at bounding box center [106, 312] width 16 height 11
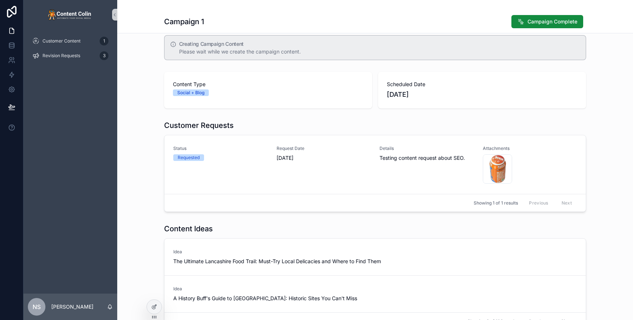
scroll to position [0, 0]
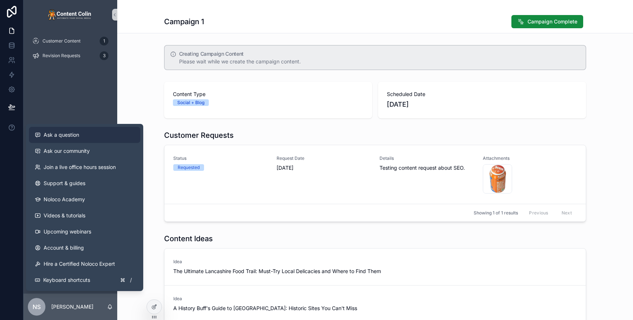
click at [88, 135] on div "Ask a question" at bounding box center [85, 134] width 100 height 7
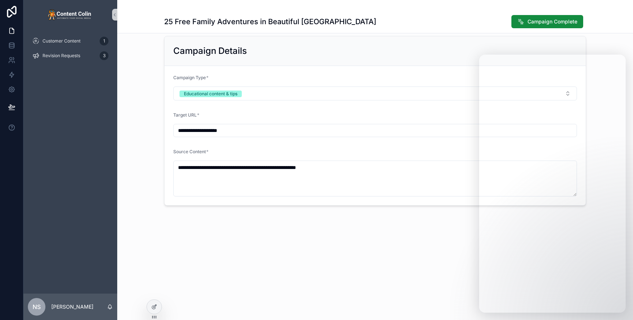
scroll to position [285, 0]
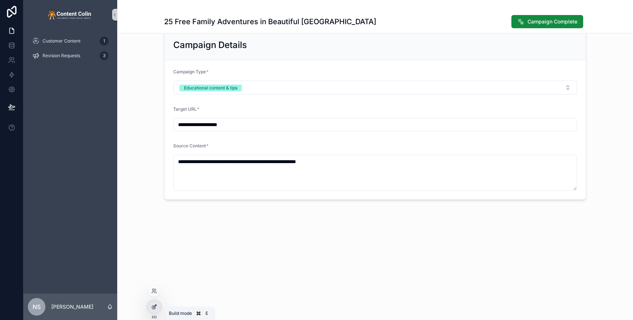
click at [153, 305] on icon at bounding box center [154, 307] width 6 height 6
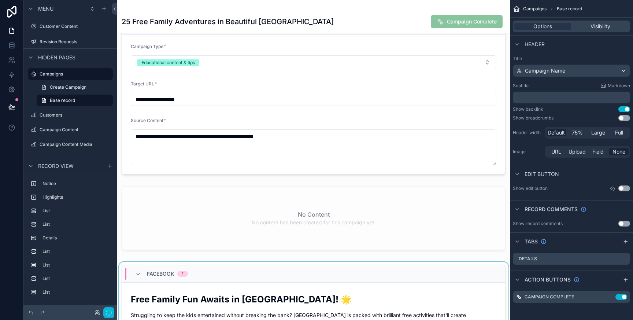
scroll to position [409, 0]
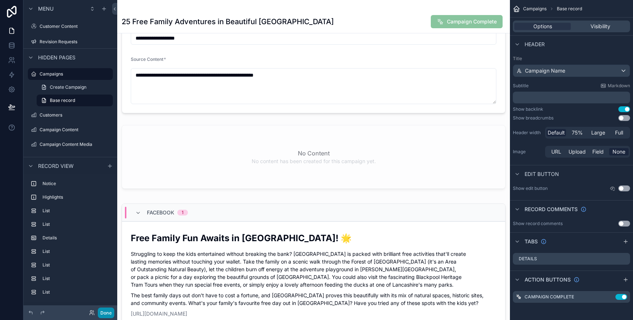
click at [104, 312] on button "Done" at bounding box center [106, 312] width 16 height 11
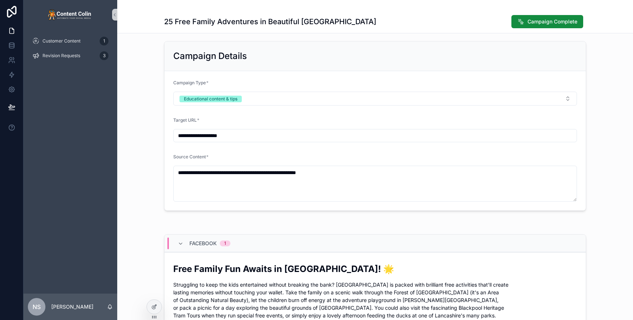
scroll to position [272, 0]
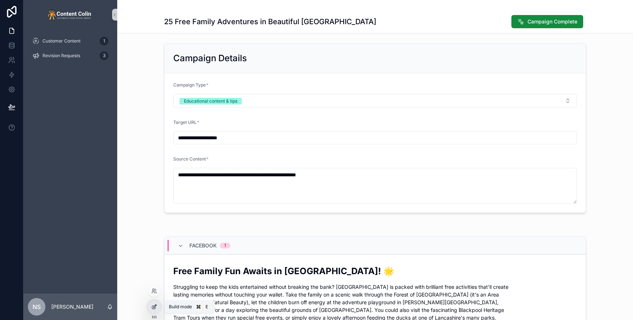
click at [154, 304] on icon at bounding box center [154, 307] width 6 height 6
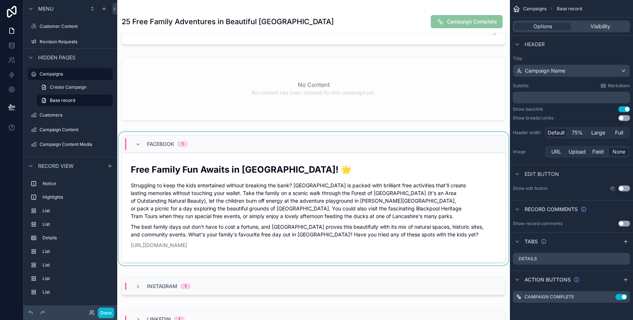
scroll to position [476, 0]
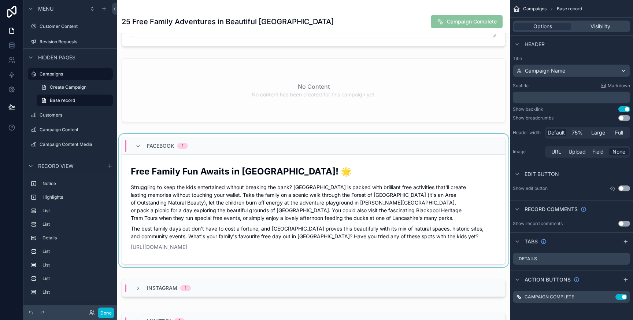
click at [374, 207] on div "scrollable content" at bounding box center [313, 202] width 393 height 136
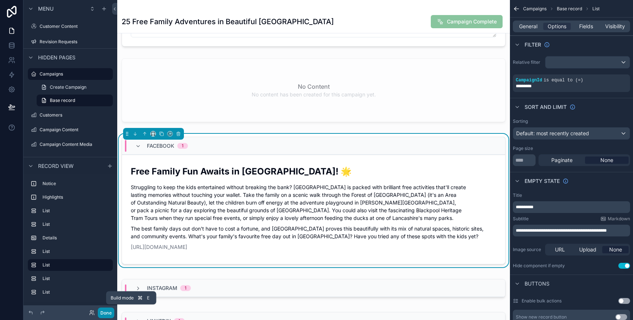
click at [107, 311] on button "Done" at bounding box center [106, 312] width 16 height 11
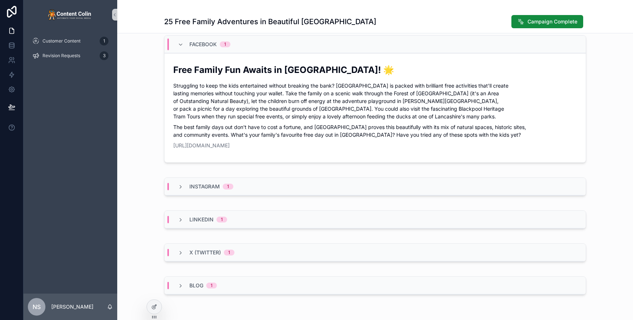
scroll to position [480, 0]
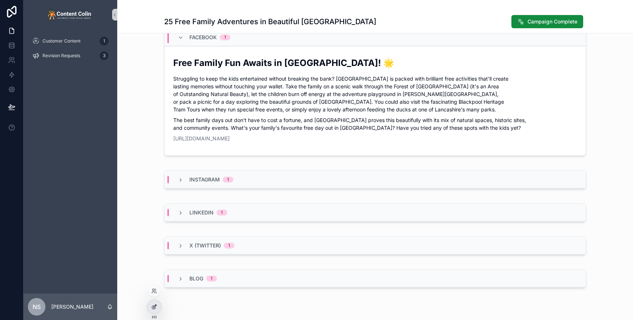
click at [154, 306] on icon at bounding box center [154, 305] width 3 height 3
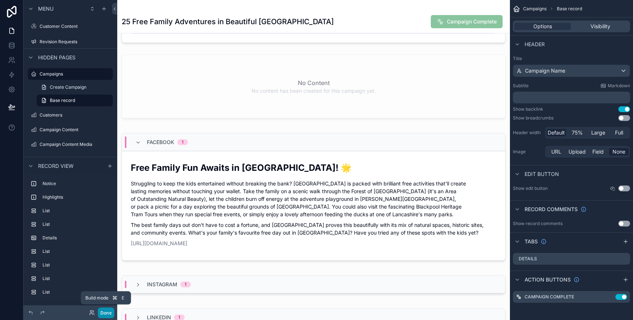
click at [103, 314] on button "Done" at bounding box center [106, 312] width 16 height 11
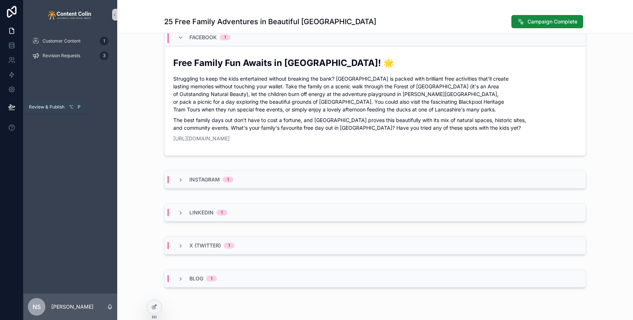
click at [12, 109] on icon at bounding box center [11, 106] width 7 height 7
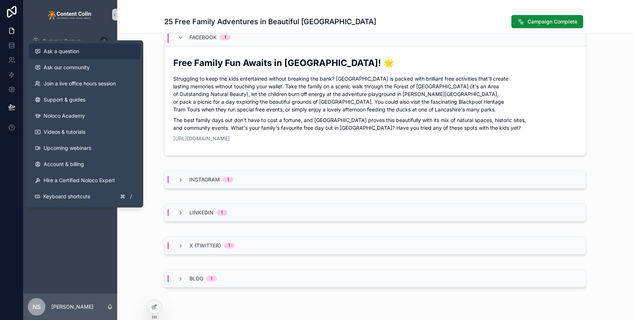
click at [73, 53] on span "Ask a question" at bounding box center [62, 51] width 36 height 7
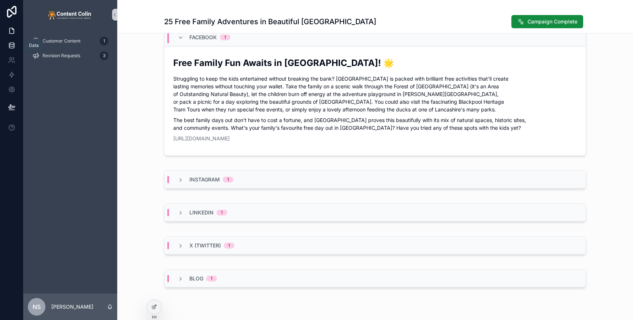
click at [11, 47] on icon at bounding box center [11, 45] width 7 height 7
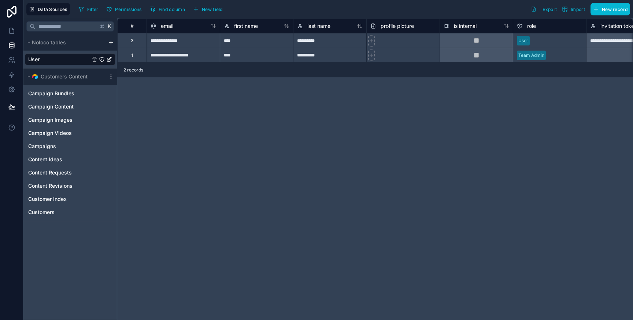
click at [113, 76] on icon "scrollable content" at bounding box center [111, 77] width 6 height 6
click at [135, 89] on span "Update details" at bounding box center [157, 91] width 70 height 6
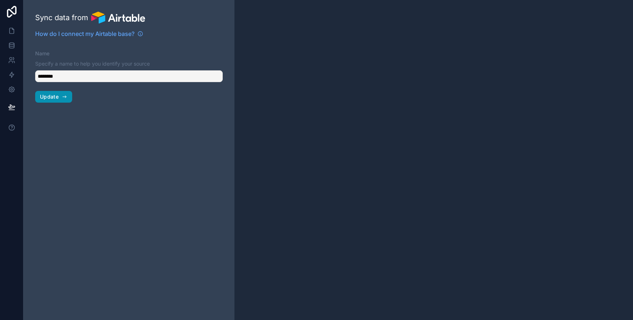
click at [54, 97] on span "Update" at bounding box center [49, 96] width 19 height 7
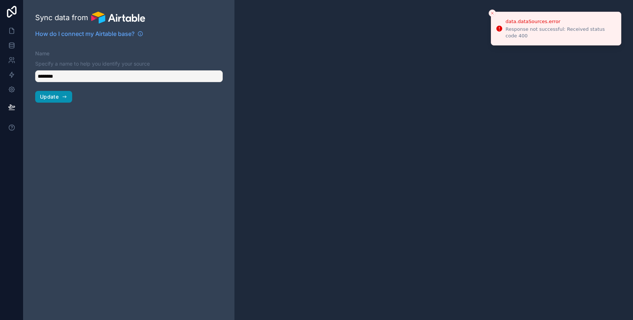
type input "**********"
click at [491, 11] on button "Close toast" at bounding box center [492, 13] width 7 height 7
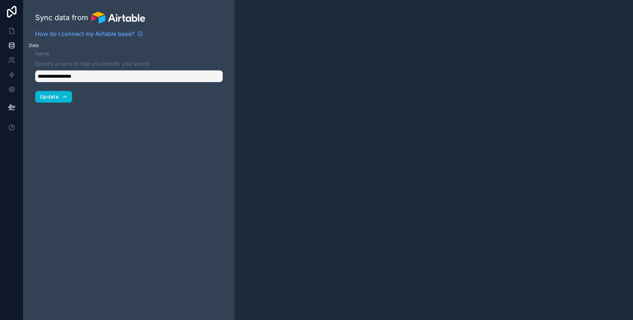
click at [10, 44] on icon at bounding box center [11, 45] width 7 height 7
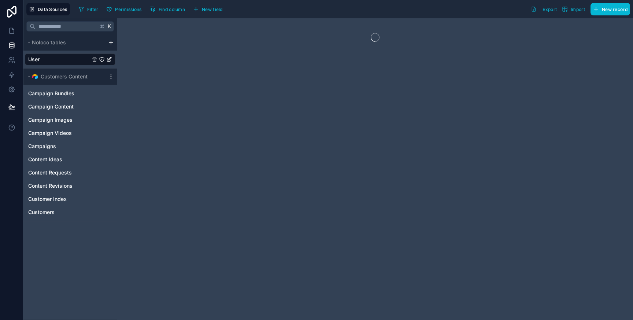
click at [109, 75] on icon "scrollable content" at bounding box center [111, 77] width 6 height 6
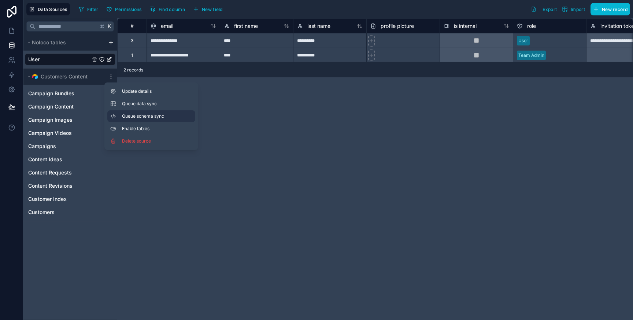
click at [159, 116] on span "Queue schema sync" at bounding box center [148, 116] width 53 height 6
click at [112, 77] on icon "scrollable content" at bounding box center [111, 77] width 6 height 6
click at [167, 116] on span "Queue schema sync" at bounding box center [148, 116] width 53 height 6
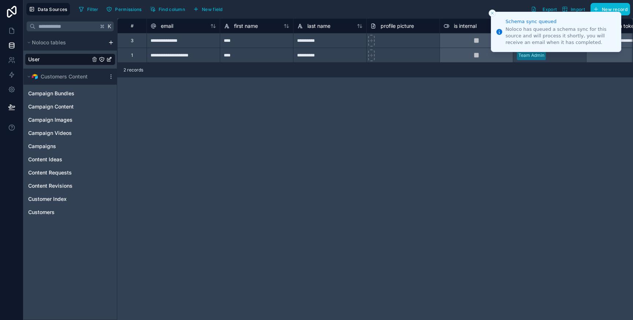
click at [494, 13] on icon "Close toast" at bounding box center [492, 13] width 4 height 4
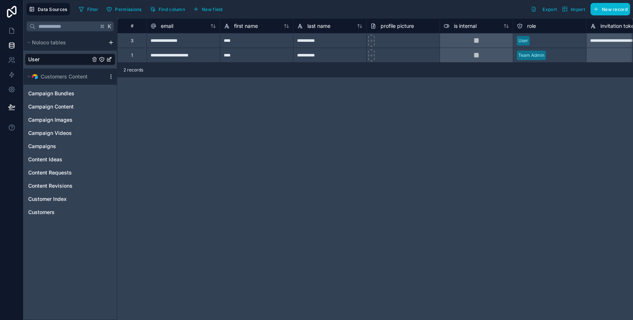
click at [109, 76] on icon "scrollable content" at bounding box center [111, 77] width 6 height 6
click at [165, 106] on span "Queue data sync" at bounding box center [148, 104] width 53 height 6
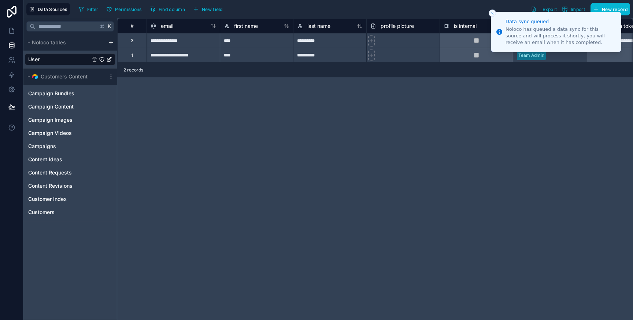
click at [491, 14] on line "Close toast" at bounding box center [492, 13] width 2 height 2
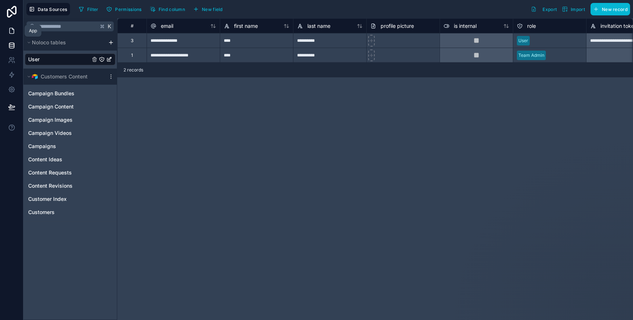
click at [11, 32] on icon at bounding box center [11, 30] width 7 height 7
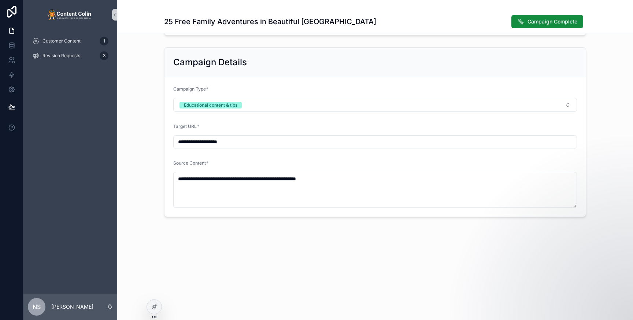
scroll to position [261, 0]
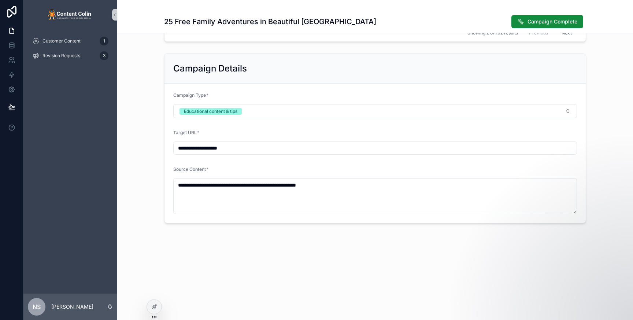
click at [146, 171] on div "**********" at bounding box center [375, 138] width 516 height 175
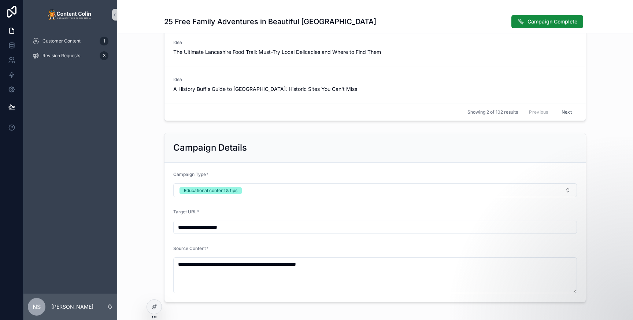
scroll to position [183, 0]
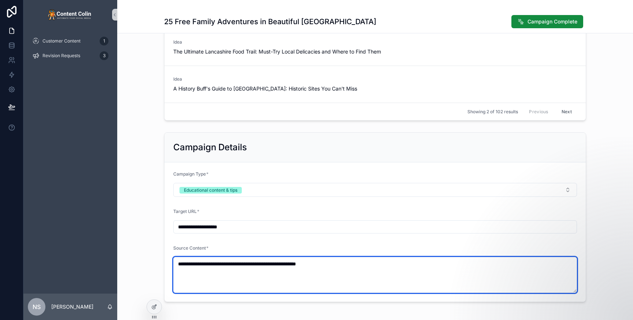
click at [380, 271] on textarea "**********" at bounding box center [375, 275] width 404 height 36
type textarea "**********"
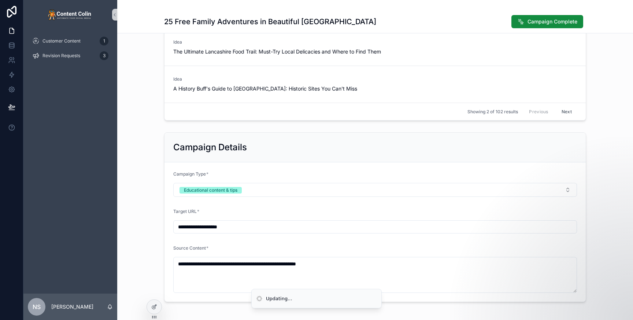
click at [617, 234] on div "**********" at bounding box center [375, 216] width 516 height 175
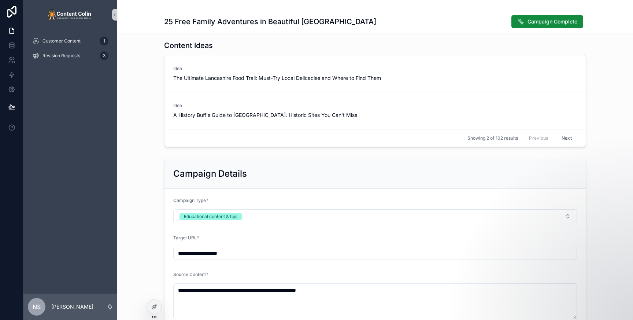
scroll to position [286, 0]
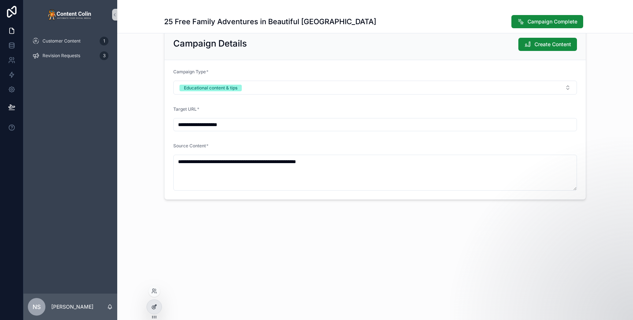
click at [156, 308] on icon at bounding box center [154, 307] width 6 height 6
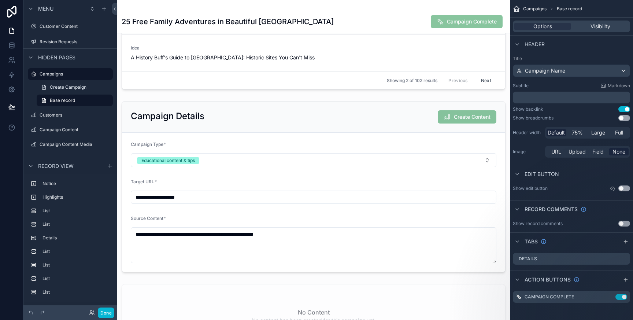
scroll to position [247, 0]
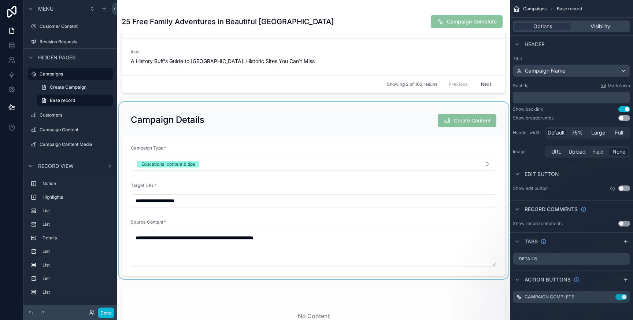
click at [359, 130] on div "scrollable content" at bounding box center [313, 190] width 393 height 177
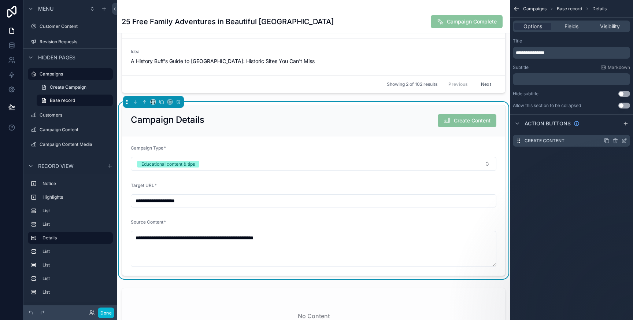
drag, startPoint x: 623, startPoint y: 141, endPoint x: 618, endPoint y: 143, distance: 4.4
click at [623, 141] on icon "scrollable content" at bounding box center [624, 141] width 6 height 6
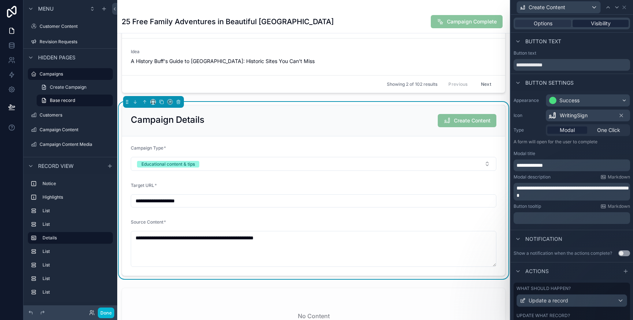
click at [598, 23] on span "Visibility" at bounding box center [601, 23] width 20 height 7
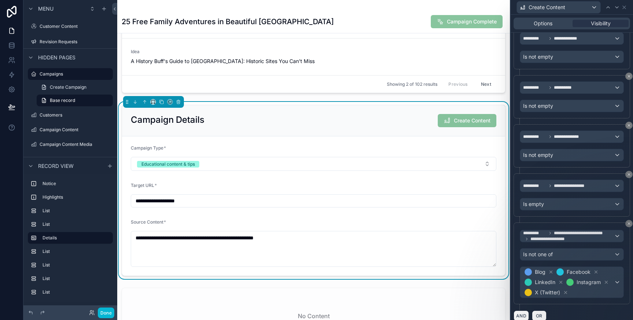
scroll to position [149, 0]
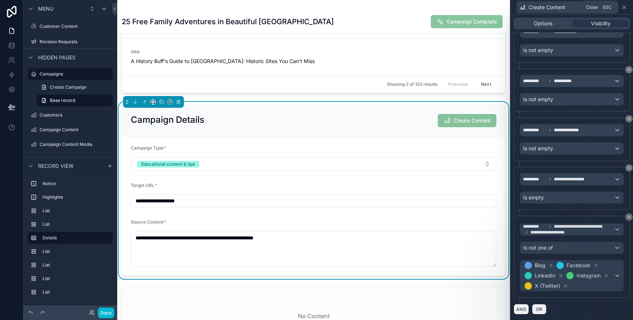
click at [623, 7] on icon at bounding box center [624, 7] width 6 height 6
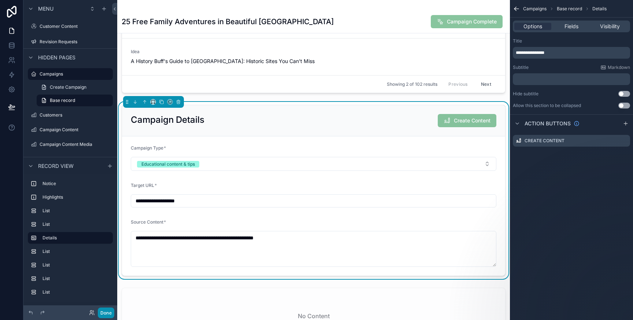
click at [102, 313] on button "Done" at bounding box center [106, 312] width 16 height 11
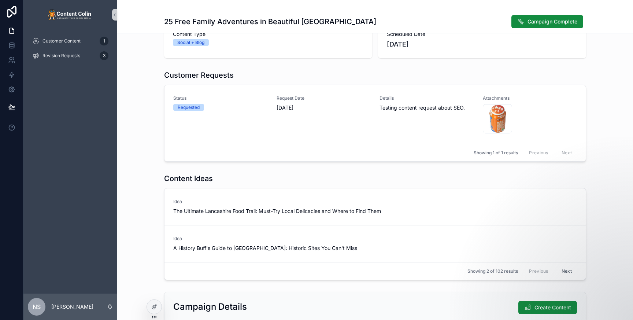
scroll to position [0, 0]
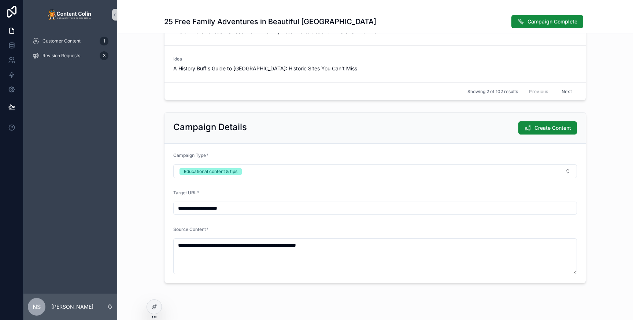
scroll to position [199, 0]
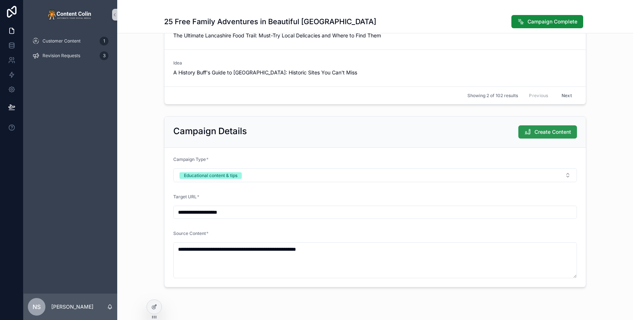
click at [548, 135] on span "Create Content" at bounding box center [552, 131] width 37 height 7
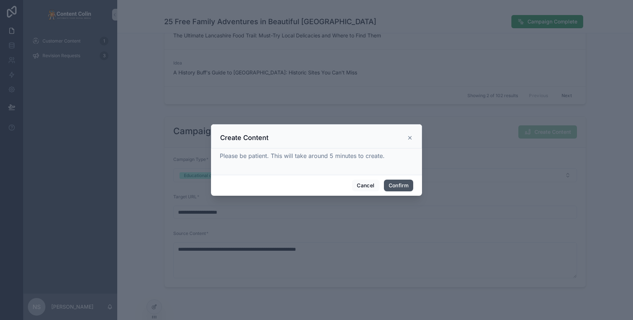
click at [401, 187] on button "Confirm" at bounding box center [398, 185] width 29 height 12
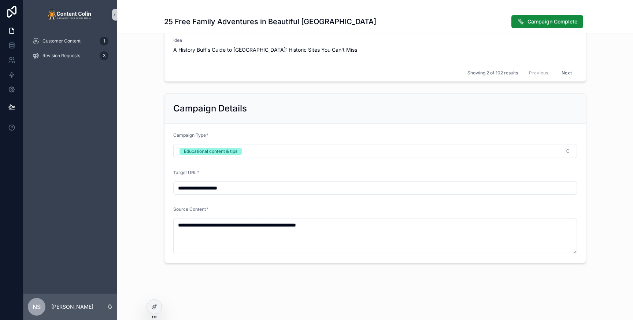
scroll to position [243, 0]
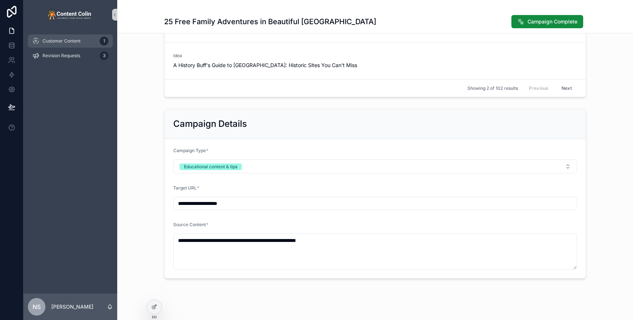
click at [85, 42] on div "Customer Content 1" at bounding box center [70, 41] width 76 height 12
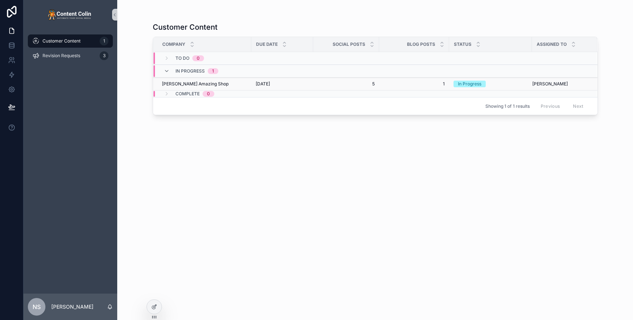
click at [270, 85] on span "[DATE]" at bounding box center [263, 84] width 14 height 6
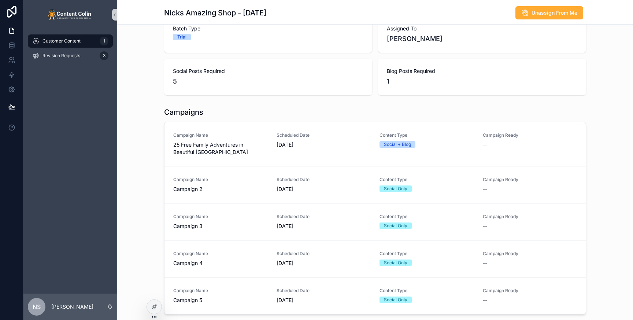
scroll to position [95, 0]
click at [359, 138] on div "Scheduled Date [DATE]" at bounding box center [323, 139] width 94 height 16
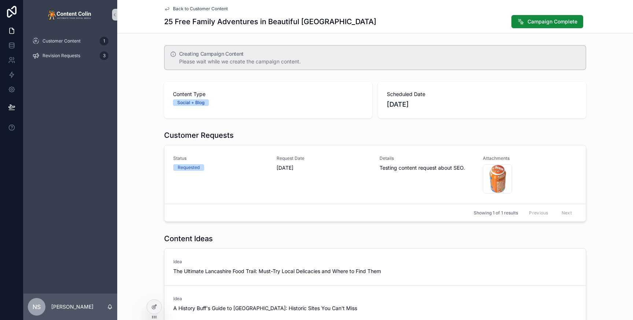
click at [144, 47] on div "Creating Campaign Content Please wait while we create the campaign content." at bounding box center [375, 57] width 516 height 31
click at [62, 41] on span "Customer Content" at bounding box center [61, 41] width 38 height 6
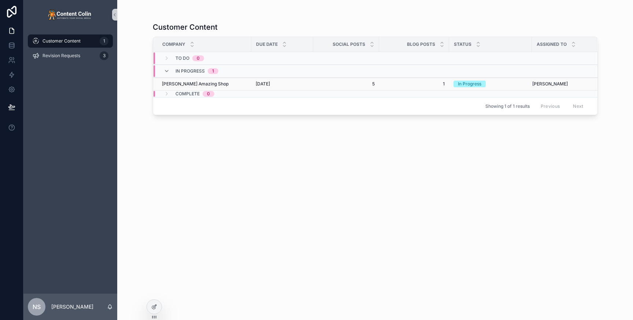
click at [212, 86] on div "Nicks Amazing Shop Nicks Amazing Shop" at bounding box center [204, 84] width 85 height 6
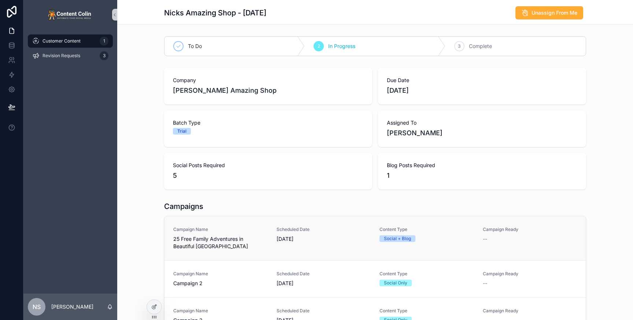
click at [328, 235] on span "21st August 2025" at bounding box center [323, 238] width 94 height 7
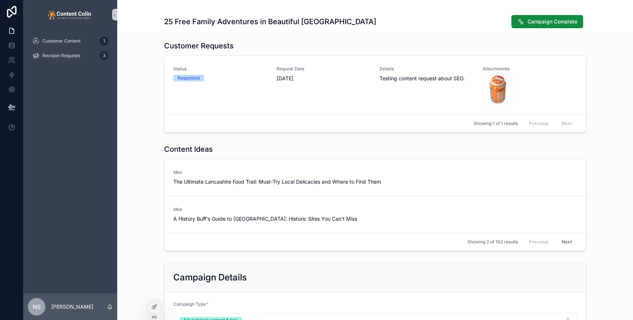
scroll to position [75, 0]
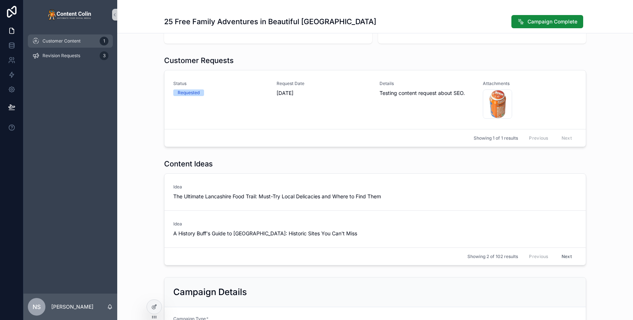
click at [65, 43] on span "Customer Content" at bounding box center [61, 41] width 38 height 6
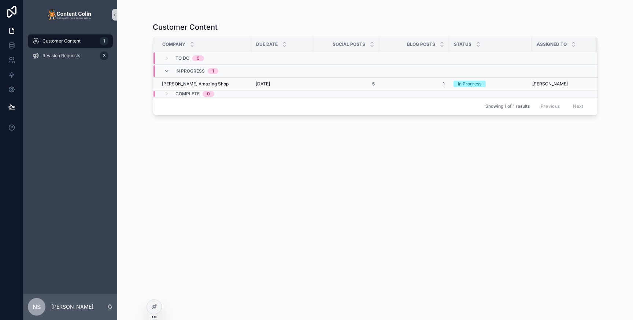
click at [285, 80] on td "[DATE] [DATE]" at bounding box center [282, 84] width 62 height 13
click at [270, 84] on span "[DATE]" at bounding box center [263, 84] width 14 height 6
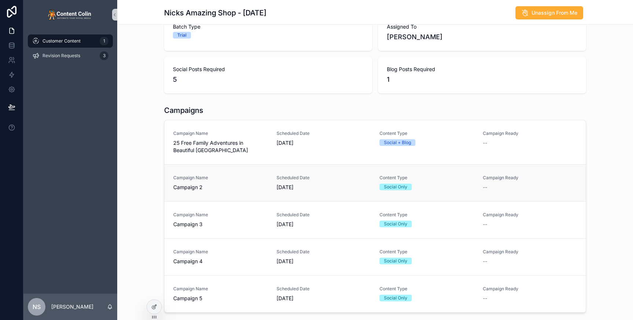
scroll to position [138, 0]
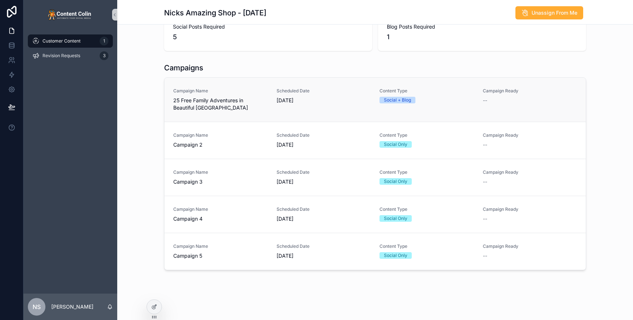
click at [224, 105] on span "25 Free Family Adventures in Beautiful [GEOGRAPHIC_DATA]" at bounding box center [220, 104] width 94 height 15
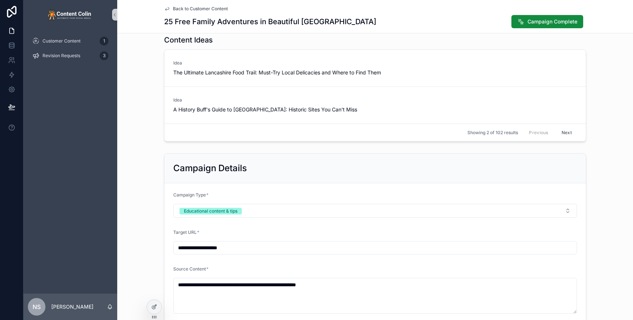
scroll to position [322, 0]
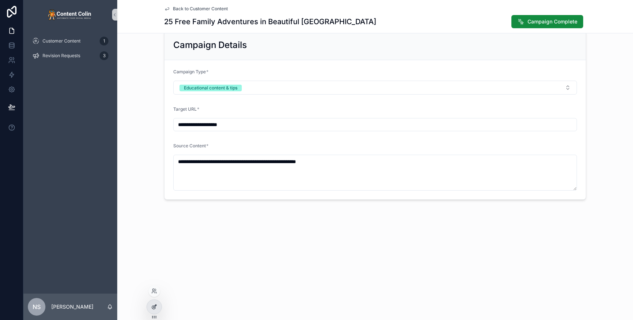
click at [152, 309] on icon at bounding box center [154, 307] width 6 height 6
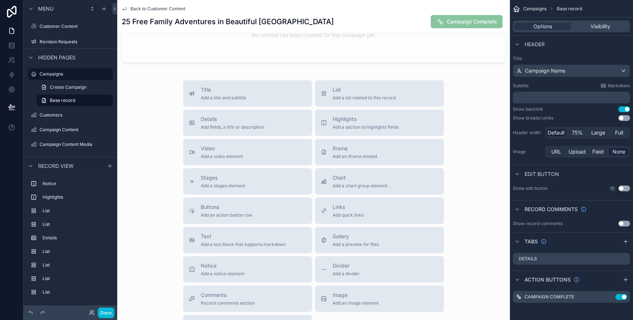
scroll to position [1007, 0]
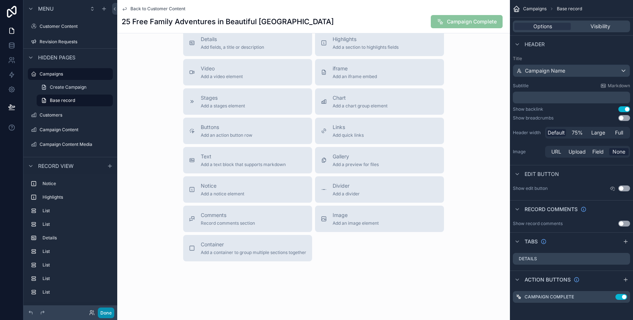
click at [104, 312] on button "Done" at bounding box center [106, 312] width 16 height 11
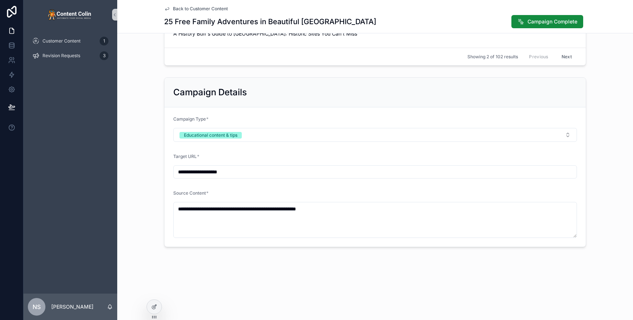
scroll to position [268, 0]
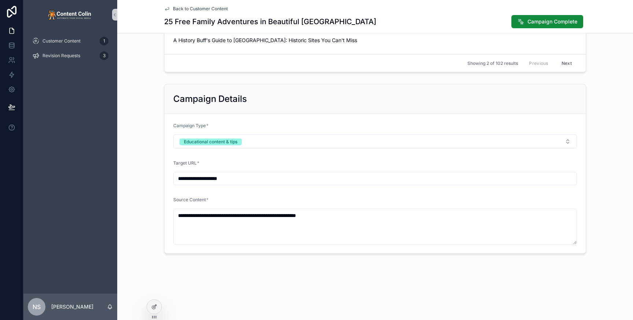
click at [149, 146] on div "**********" at bounding box center [375, 168] width 516 height 175
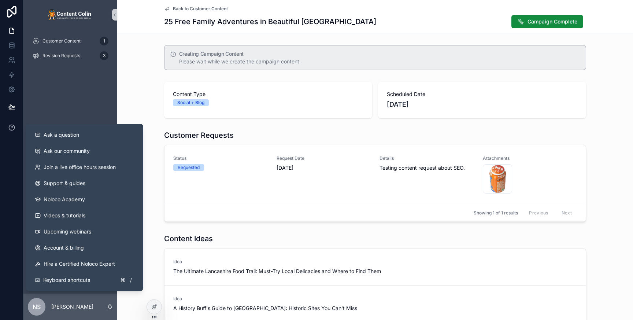
click at [4, 131] on button at bounding box center [11, 127] width 23 height 21
click at [73, 136] on span "Ask a question" at bounding box center [62, 134] width 36 height 7
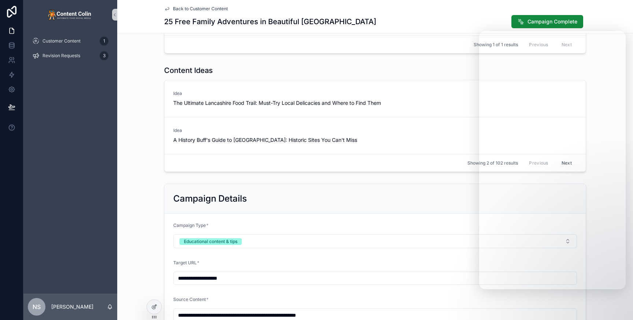
scroll to position [322, 0]
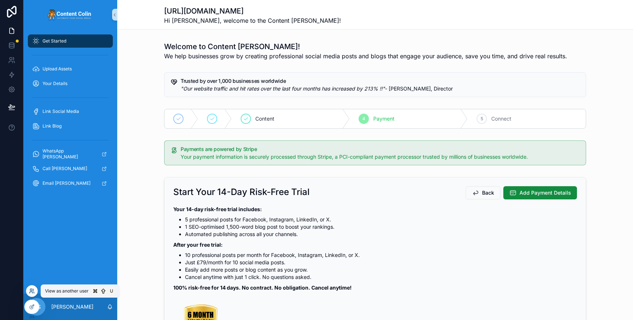
click at [33, 290] on icon at bounding box center [33, 290] width 1 height 2
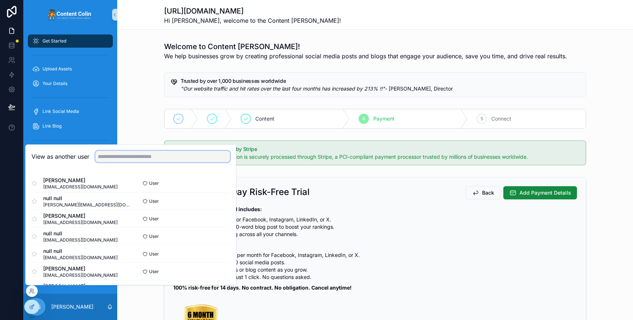
click at [145, 160] on input "text" at bounding box center [162, 157] width 135 height 12
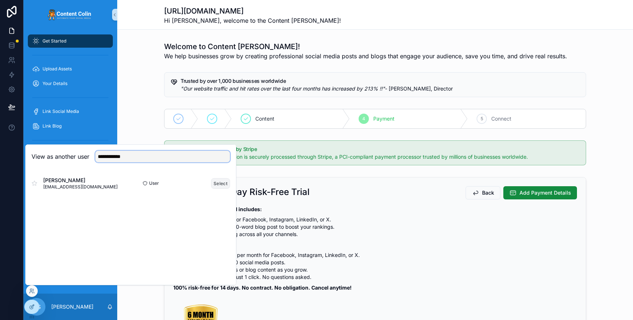
type input "**********"
click at [224, 183] on button "Select" at bounding box center [220, 183] width 19 height 11
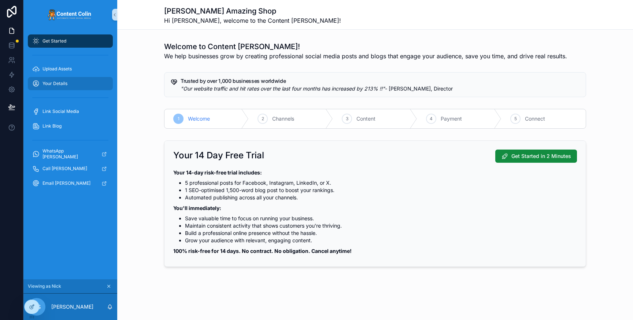
click at [72, 86] on div "Your Details" at bounding box center [70, 84] width 76 height 12
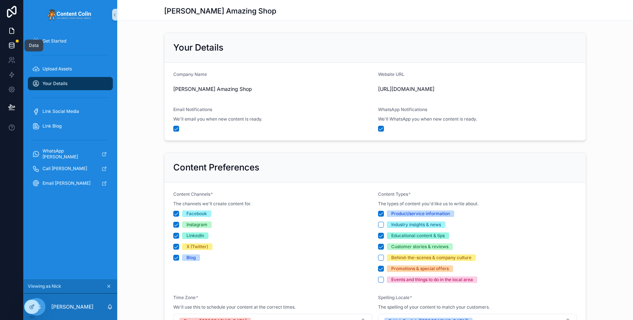
click at [10, 52] on link at bounding box center [11, 45] width 23 height 15
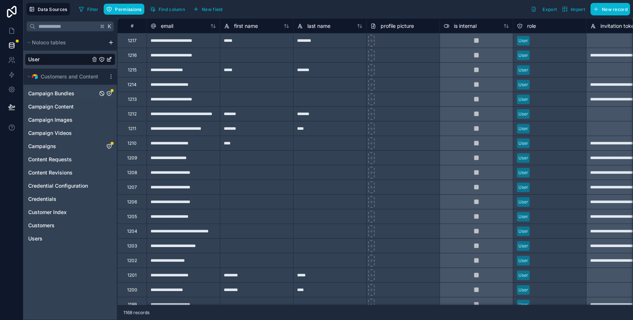
click at [74, 92] on div "Campaign Bundles" at bounding box center [70, 94] width 90 height 12
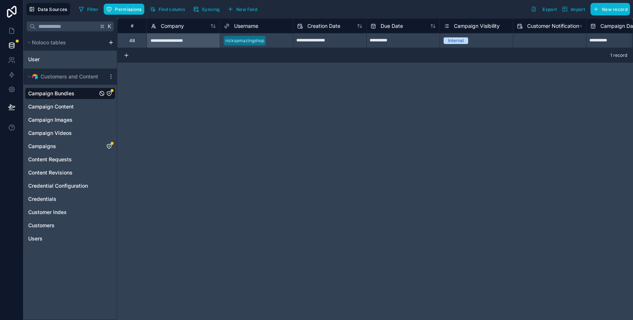
click at [110, 94] on icon "Campaign Bundles" at bounding box center [109, 93] width 6 height 6
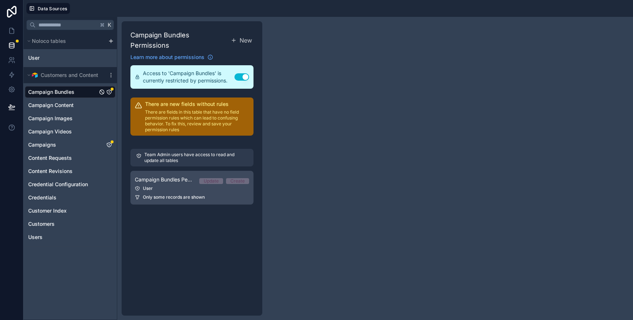
click at [175, 194] on span "Only some records are shown" at bounding box center [174, 197] width 62 height 6
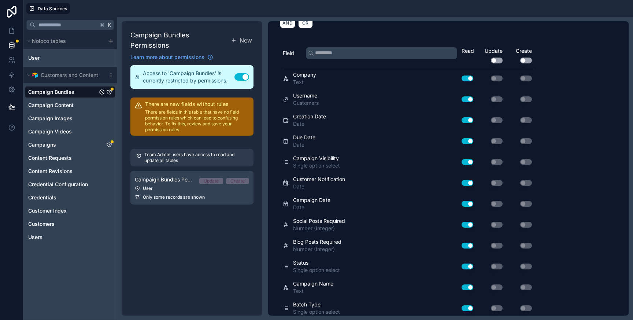
scroll to position [248, 0]
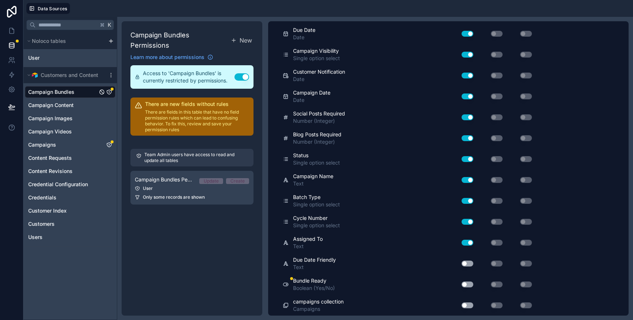
click at [469, 285] on button "Use setting" at bounding box center [467, 284] width 12 height 6
click at [466, 263] on button "Use setting" at bounding box center [467, 263] width 12 height 6
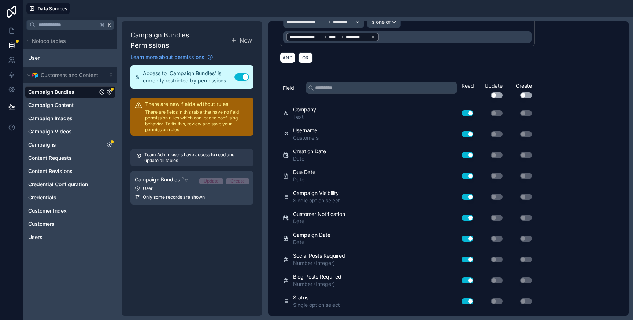
scroll to position [0, 0]
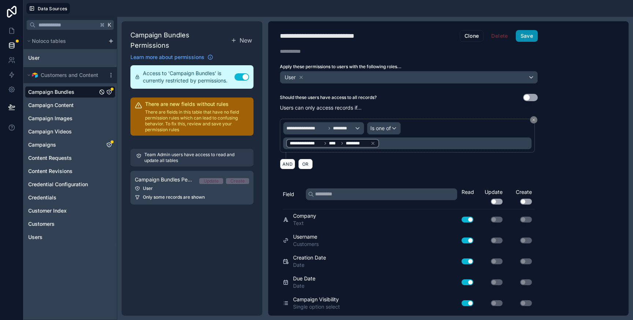
click at [528, 35] on button "Save" at bounding box center [527, 36] width 22 height 12
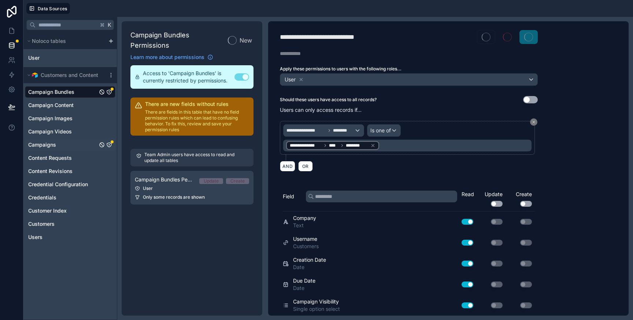
click at [57, 146] on div "Campaigns" at bounding box center [70, 145] width 90 height 12
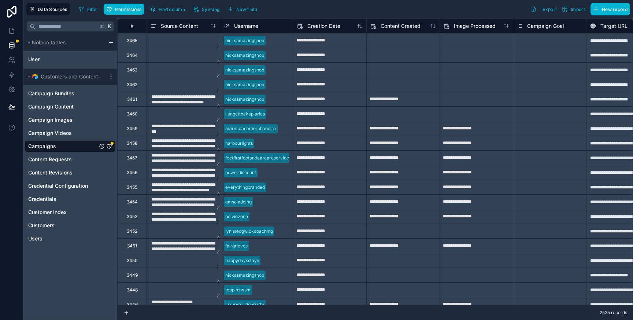
click at [109, 147] on icon "Campaigns" at bounding box center [109, 146] width 6 height 6
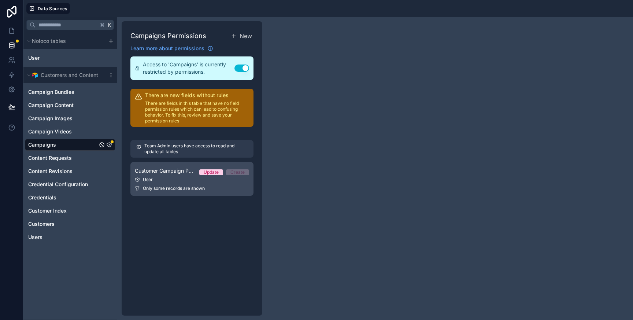
click at [167, 182] on div "User" at bounding box center [192, 180] width 114 height 6
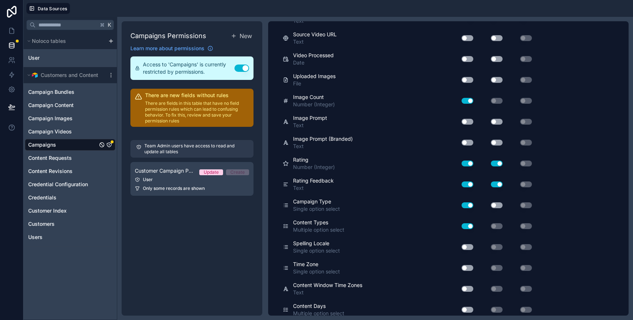
scroll to position [1125, 0]
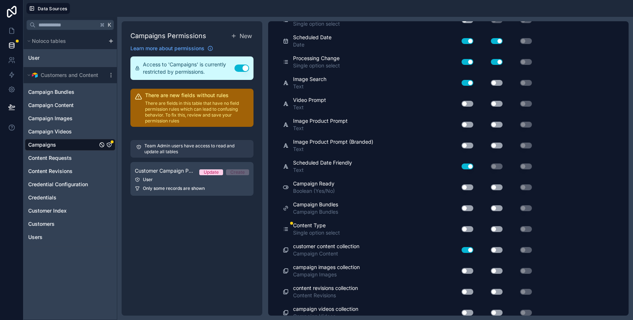
click at [468, 226] on button "Use setting" at bounding box center [467, 229] width 12 height 6
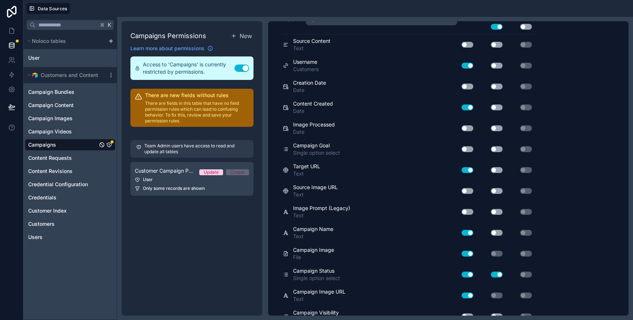
scroll to position [0, 0]
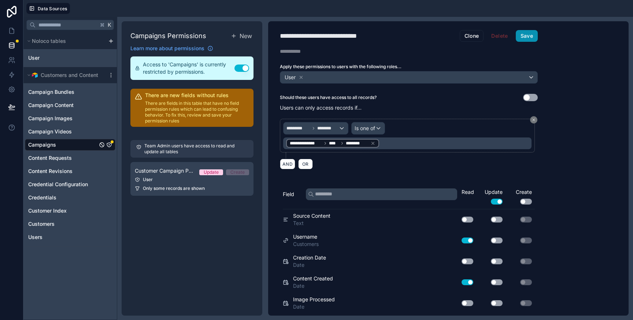
click at [525, 34] on button "Save" at bounding box center [527, 36] width 22 height 12
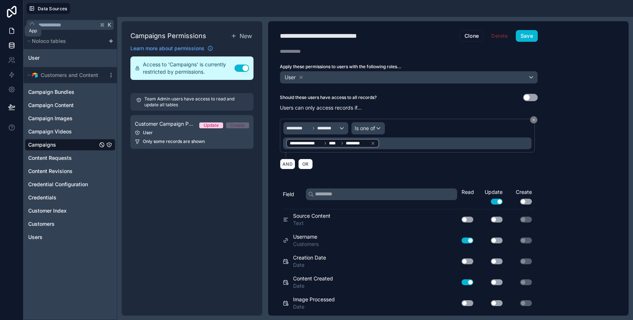
click at [11, 33] on icon at bounding box center [12, 30] width 4 height 5
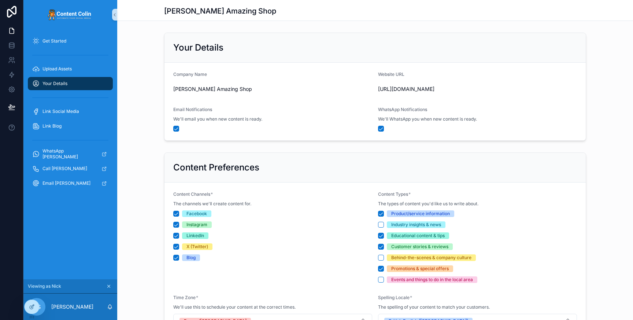
click at [108, 285] on icon "scrollable content" at bounding box center [108, 285] width 5 height 5
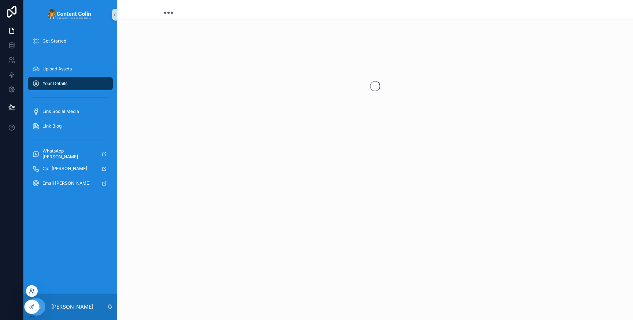
click at [34, 291] on icon at bounding box center [32, 291] width 6 height 6
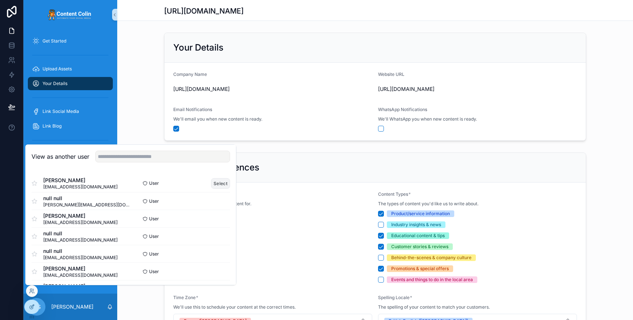
click at [222, 184] on button "Select" at bounding box center [220, 183] width 19 height 11
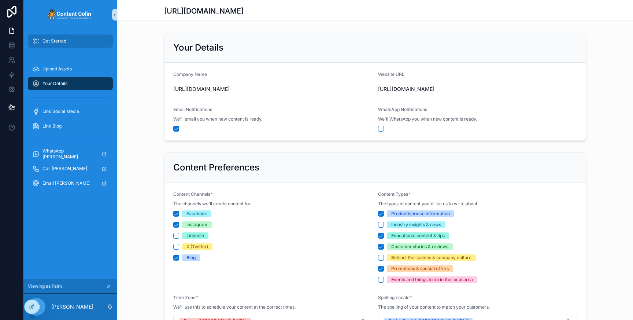
click at [69, 38] on div "Get Started" at bounding box center [70, 41] width 76 height 12
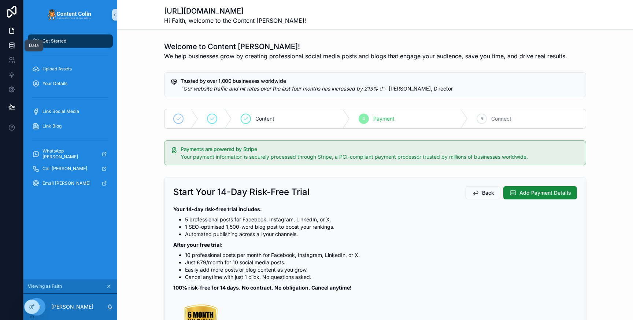
click at [16, 47] on link at bounding box center [11, 45] width 23 height 15
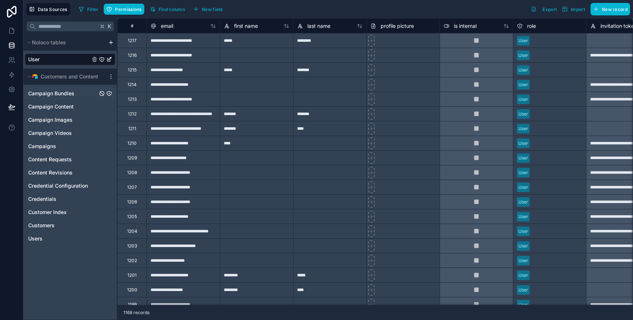
click at [63, 92] on span "Campaign Bundles" at bounding box center [51, 93] width 46 height 7
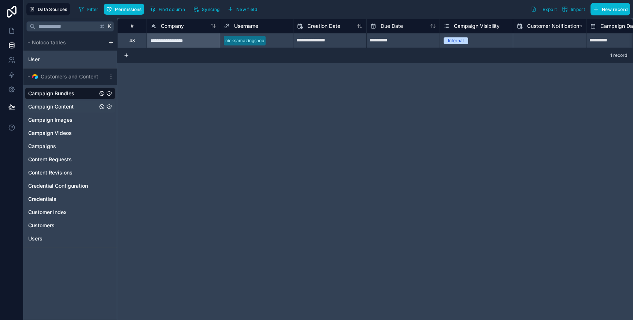
click at [69, 108] on span "Campaign Content" at bounding box center [50, 106] width 45 height 7
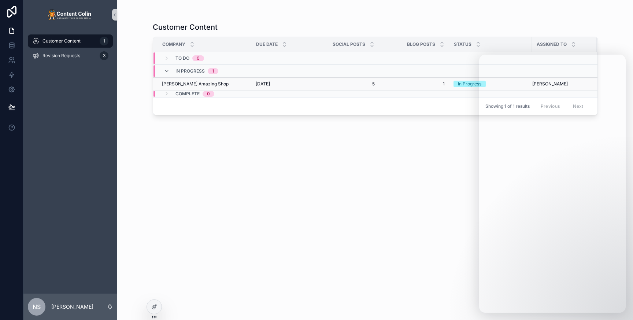
click at [270, 84] on span "[DATE]" at bounding box center [263, 84] width 14 height 6
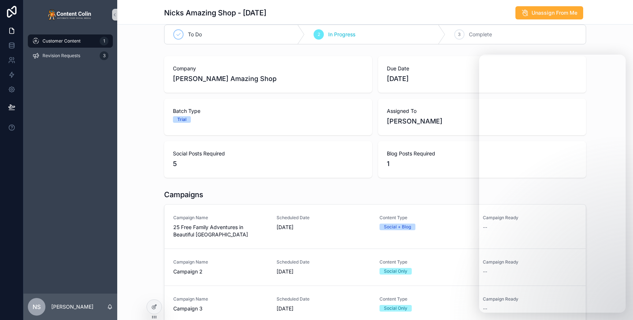
scroll to position [12, 0]
click at [292, 221] on div "Scheduled Date [DATE]" at bounding box center [323, 222] width 94 height 16
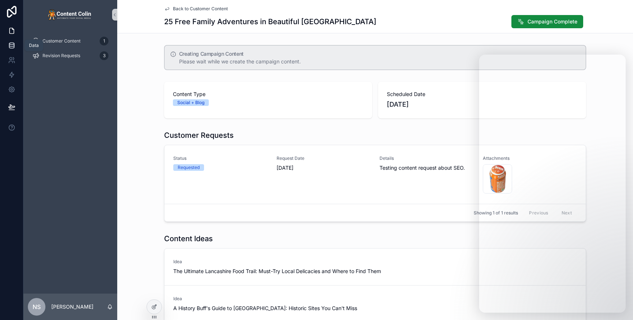
click at [12, 45] on icon at bounding box center [11, 45] width 7 height 7
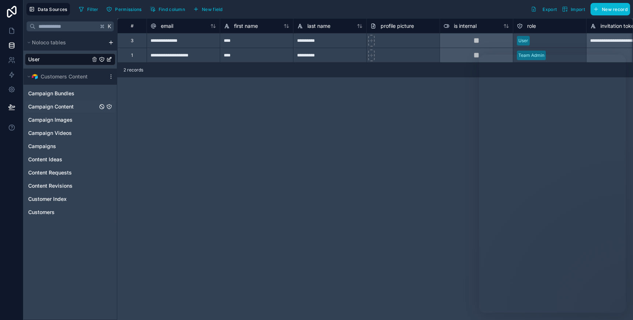
click at [63, 108] on span "Campaign Content" at bounding box center [50, 106] width 45 height 7
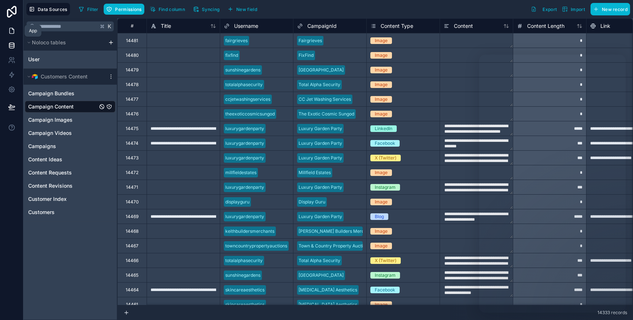
click at [14, 33] on icon at bounding box center [11, 30] width 7 height 7
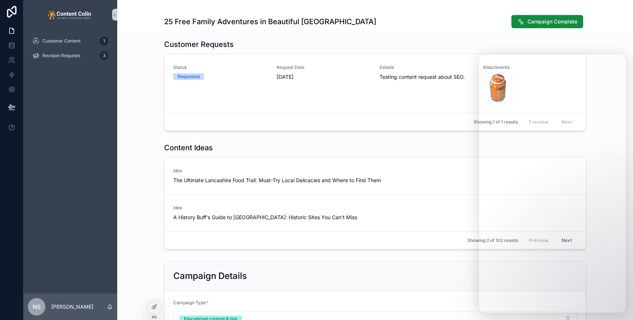
scroll to position [88, 0]
